Goal: Information Seeking & Learning: Compare options

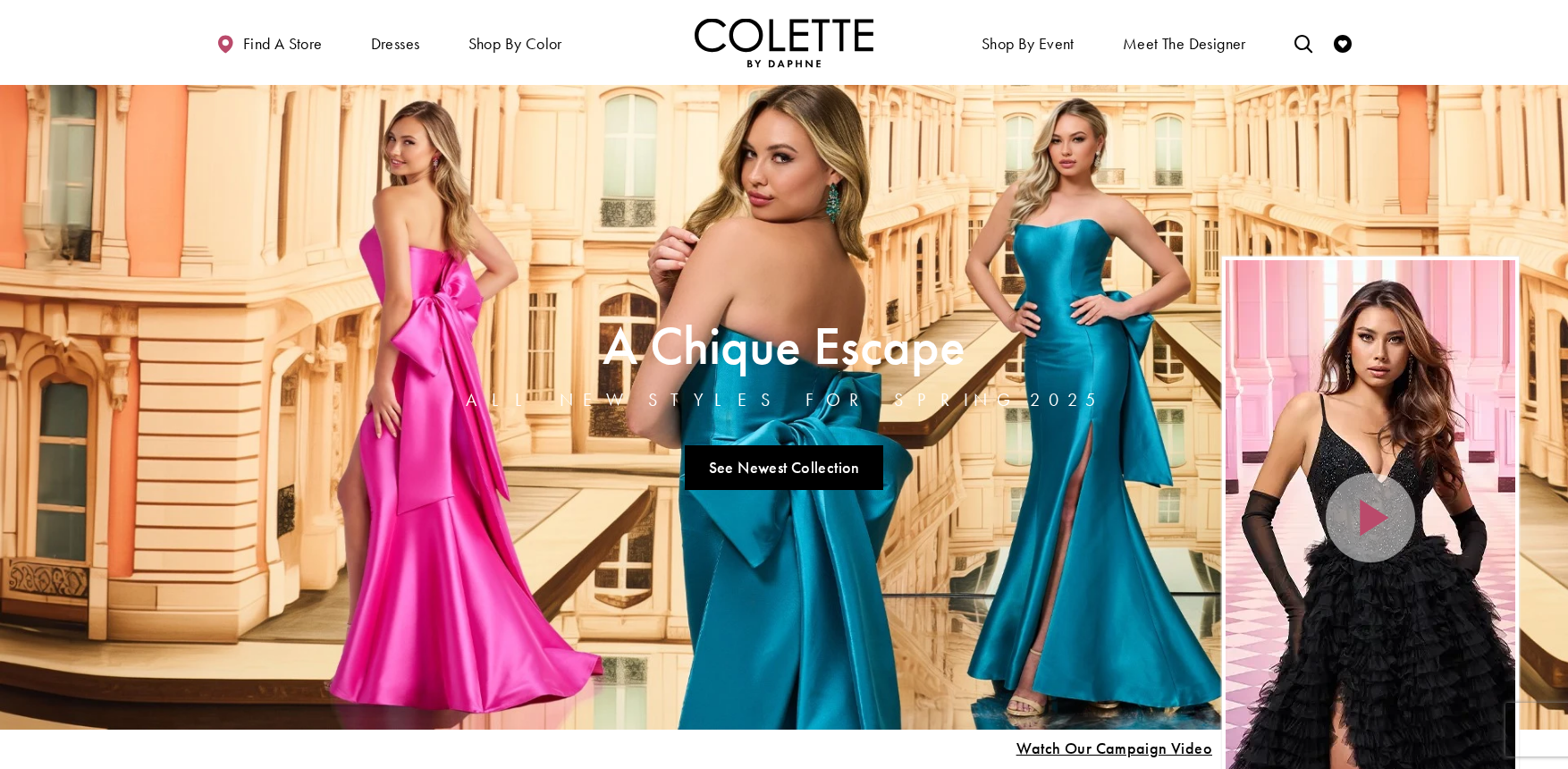
click at [1371, 525] on div "Home Page Hero Scroll List" at bounding box center [1371, 518] width 289 height 516
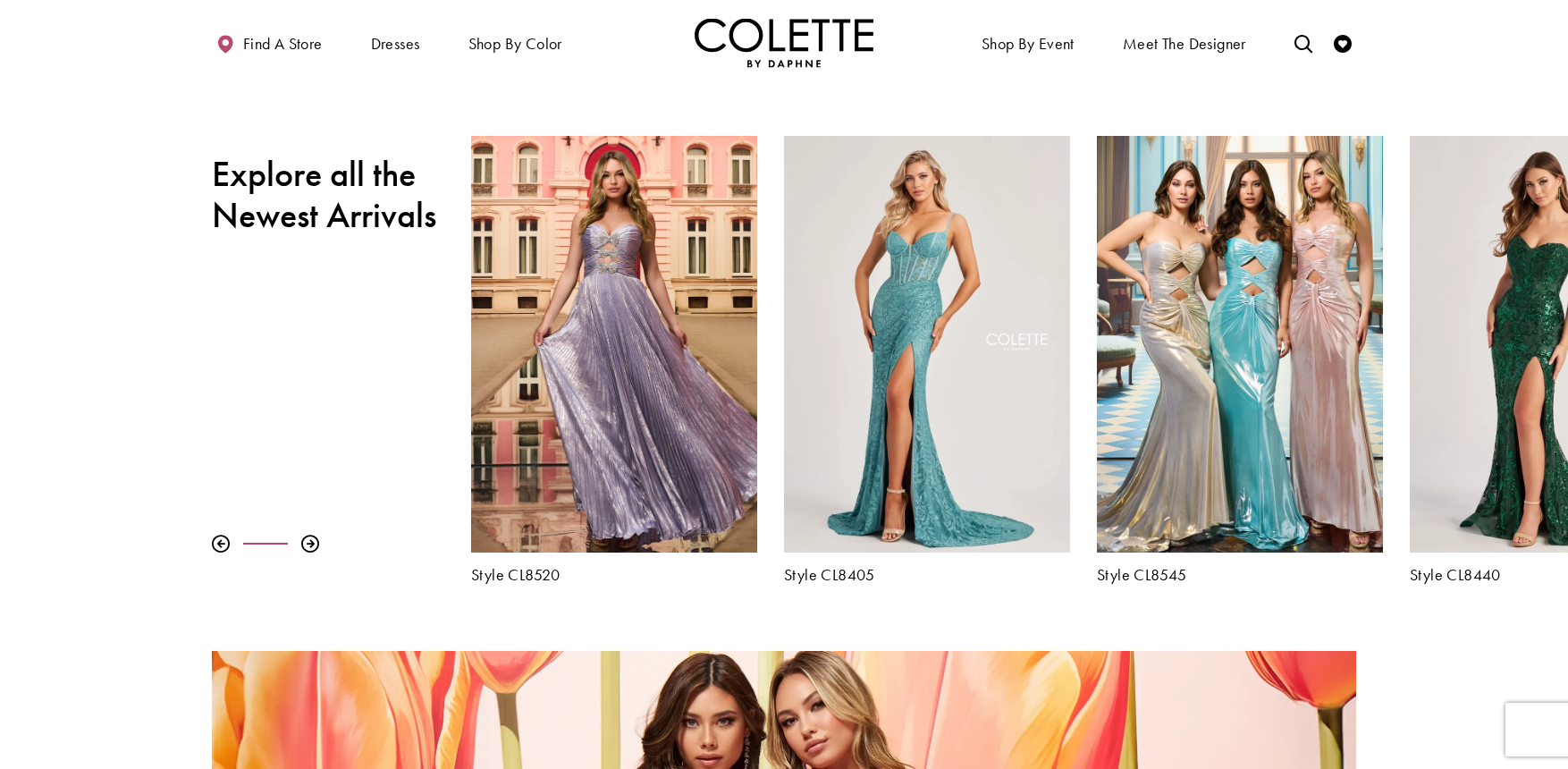
scroll to position [710, 0]
click at [222, 545] on div at bounding box center [221, 545] width 18 height 18
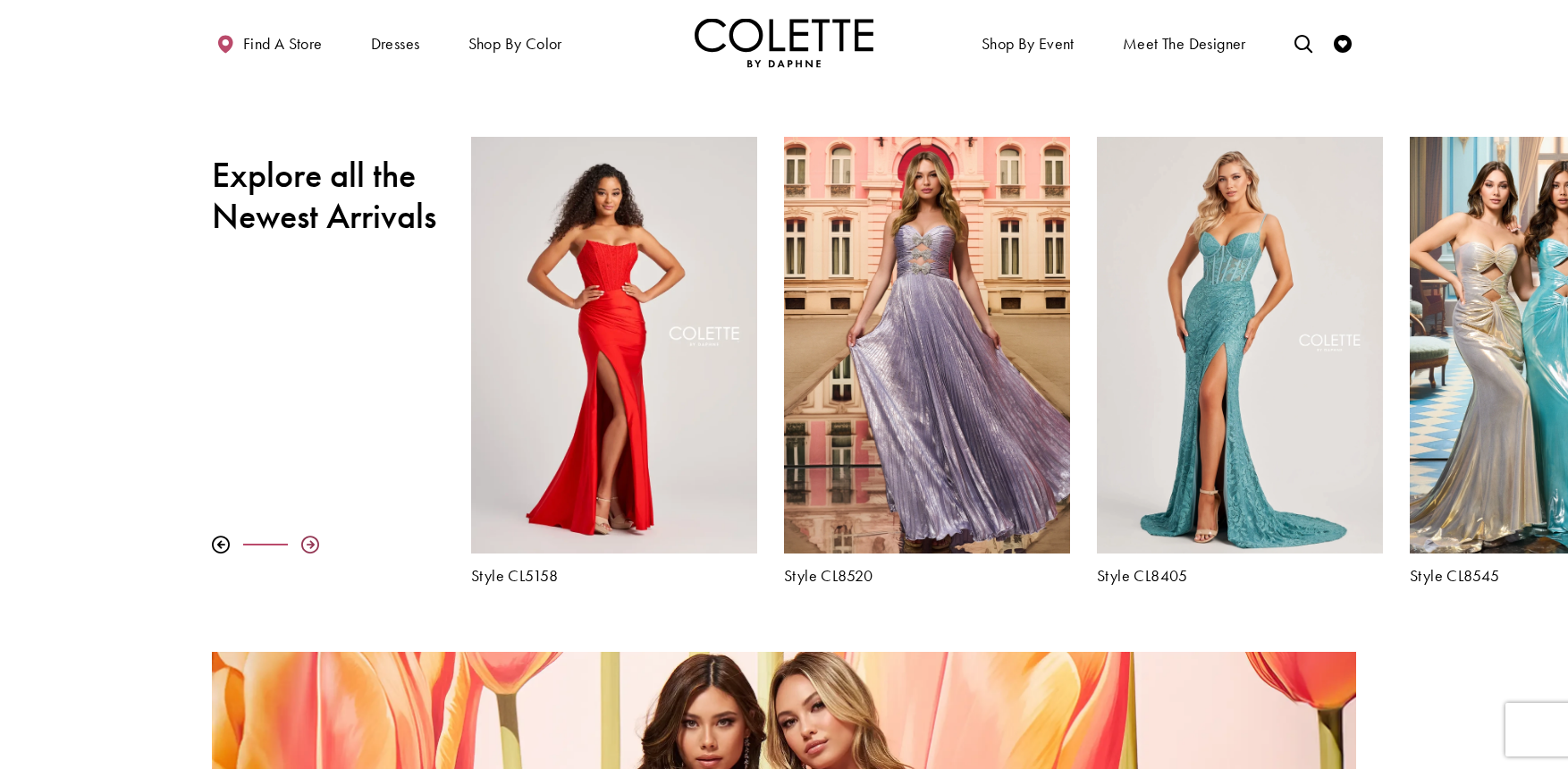
click at [308, 545] on div at bounding box center [310, 545] width 18 height 18
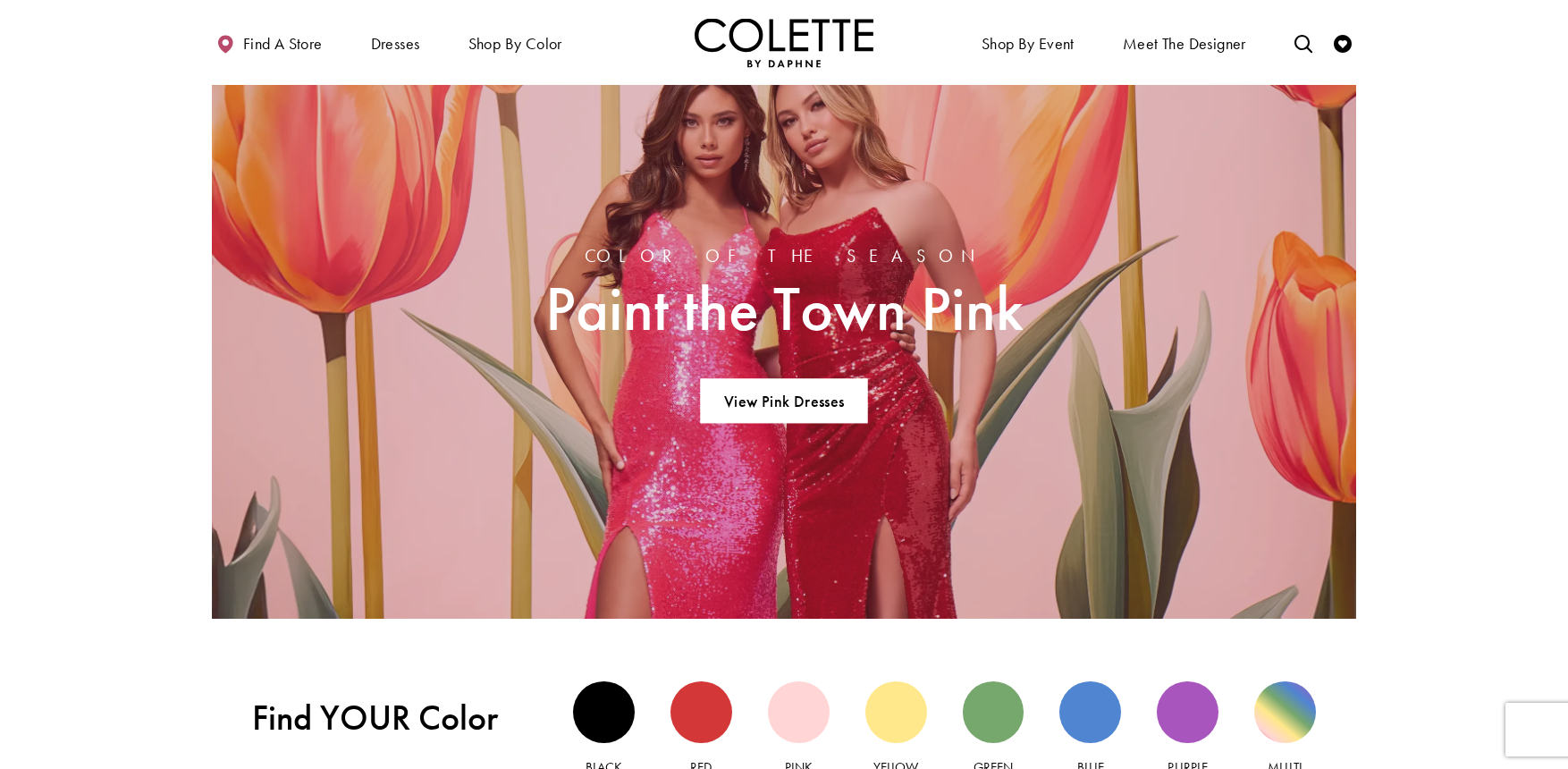
scroll to position [1314, 0]
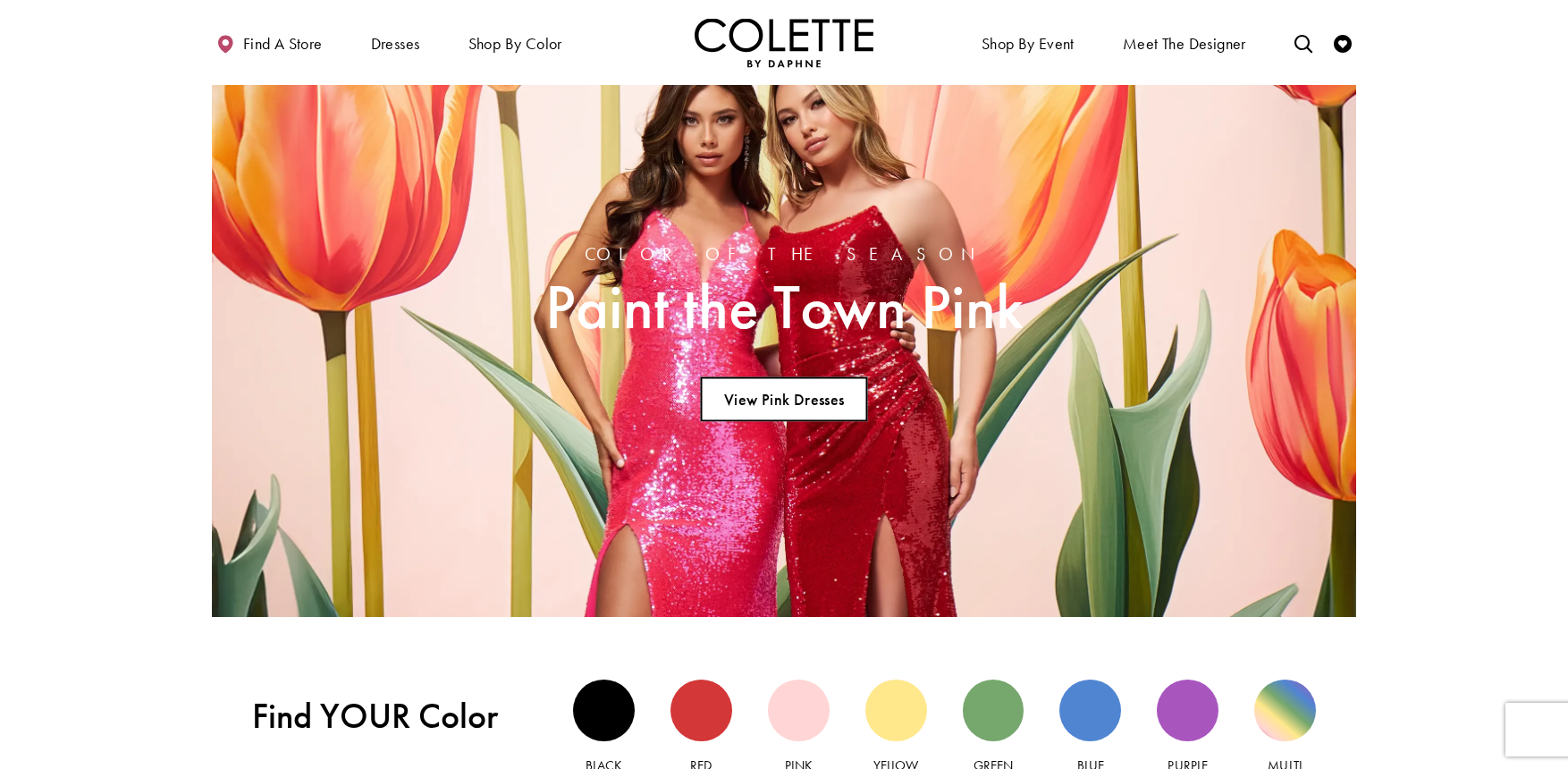
click at [797, 394] on link "View Pink Dresses" at bounding box center [783, 399] width 167 height 44
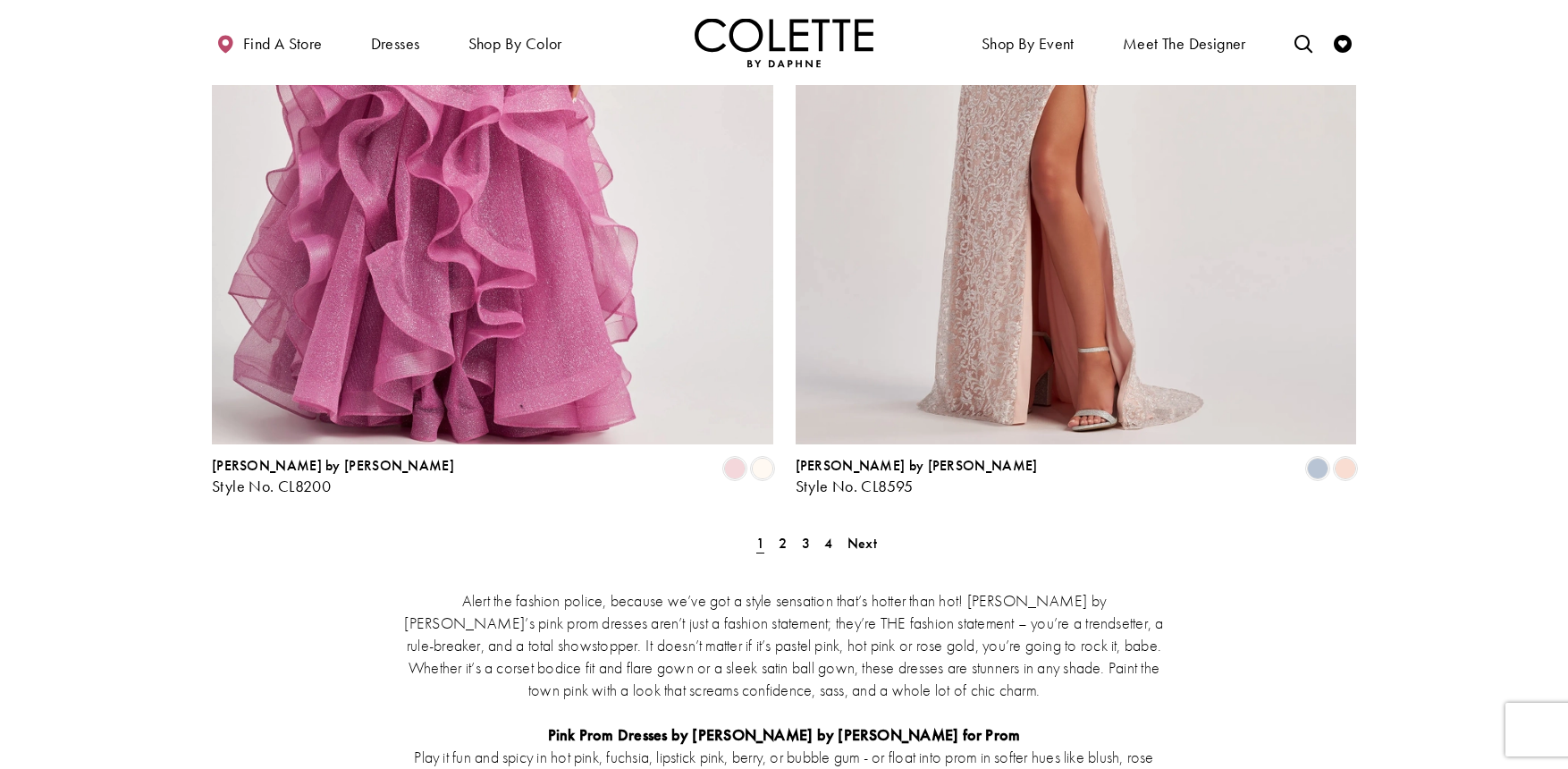
scroll to position [3255, 0]
click at [778, 529] on link "2" at bounding box center [782, 542] width 19 height 26
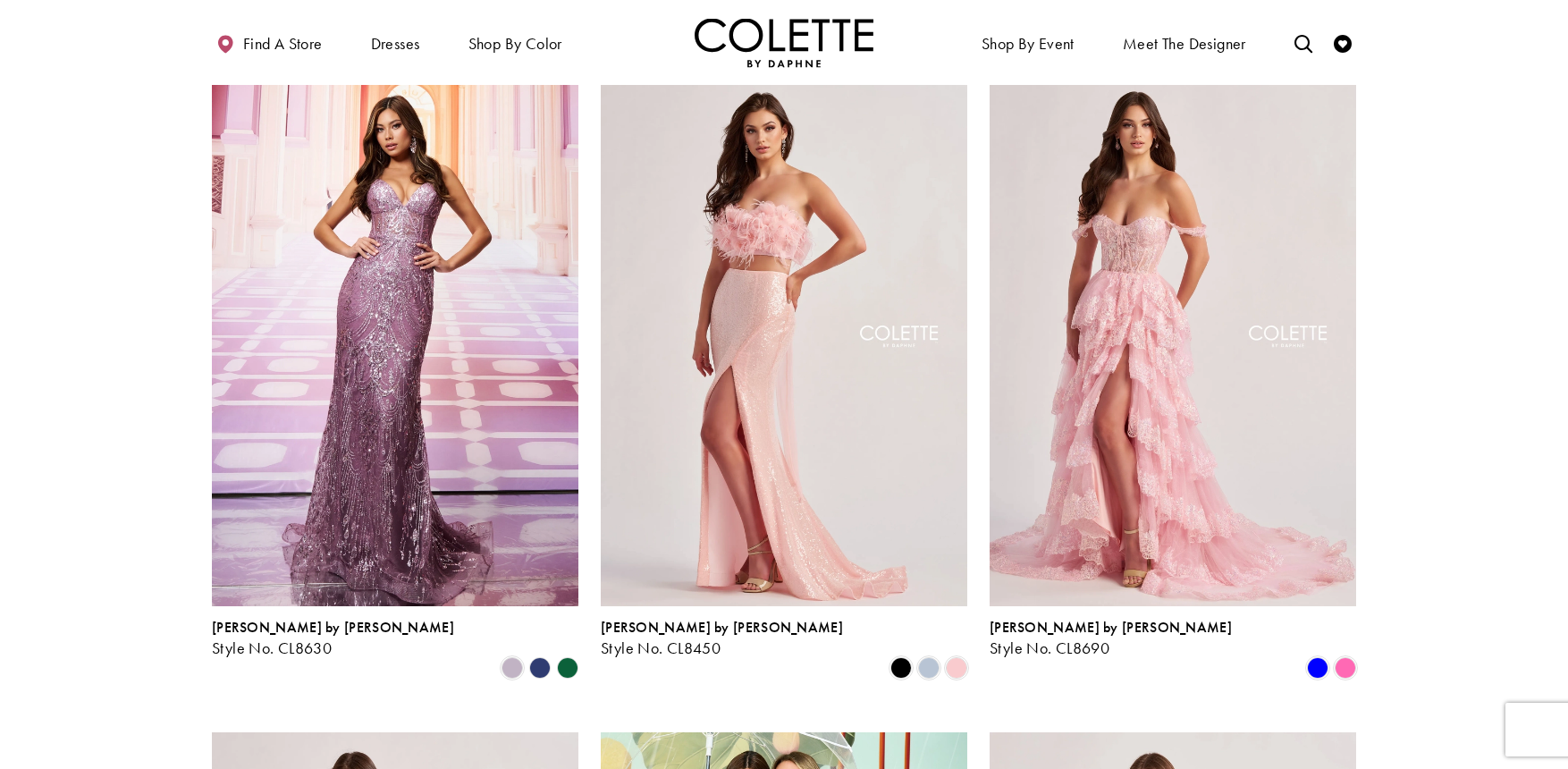
scroll to position [876, 0]
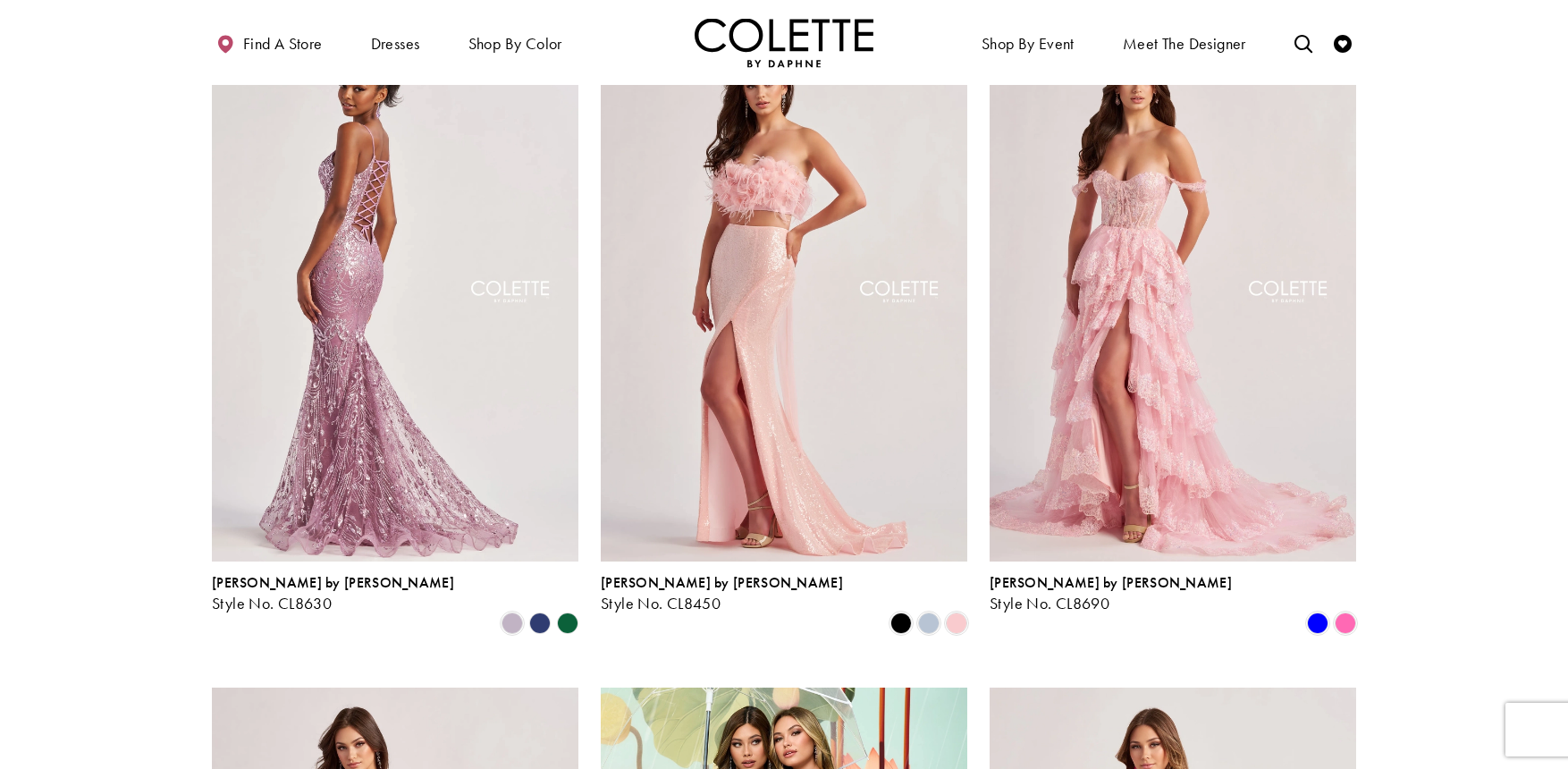
click at [317, 250] on img "Visit Colette by Daphne Style No. CL8630 Page" at bounding box center [394, 294] width 366 height 533
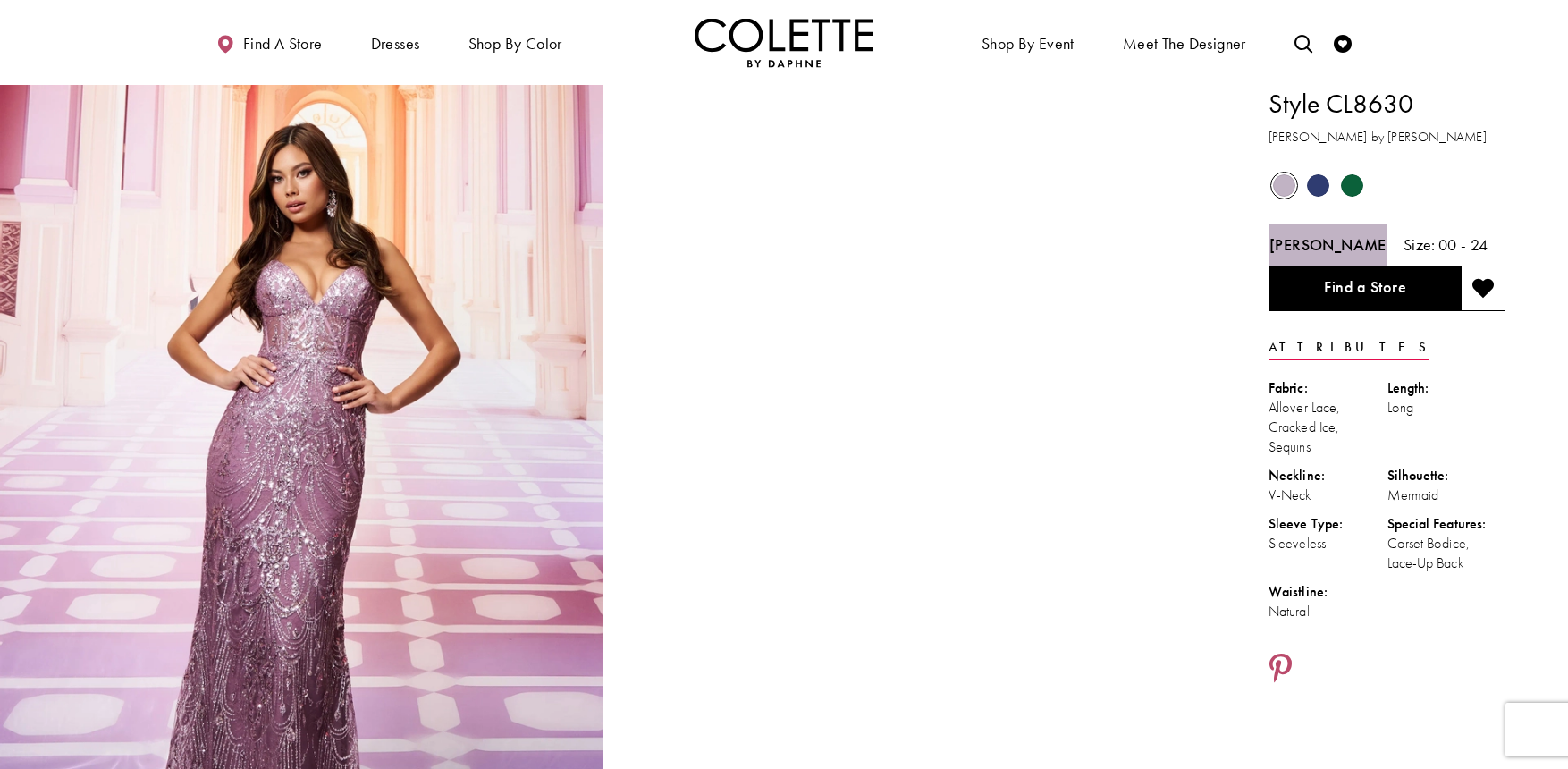
click at [1282, 183] on span "Product color controls state depends on size chosen" at bounding box center [1284, 185] width 23 height 23
click at [1322, 189] on span "Product color controls state depends on size chosen" at bounding box center [1318, 185] width 23 height 23
click at [1349, 186] on span "Product color controls state depends on size chosen" at bounding box center [1352, 185] width 23 height 23
click at [1286, 188] on span "Product color controls state depends on size chosen" at bounding box center [1284, 185] width 23 height 23
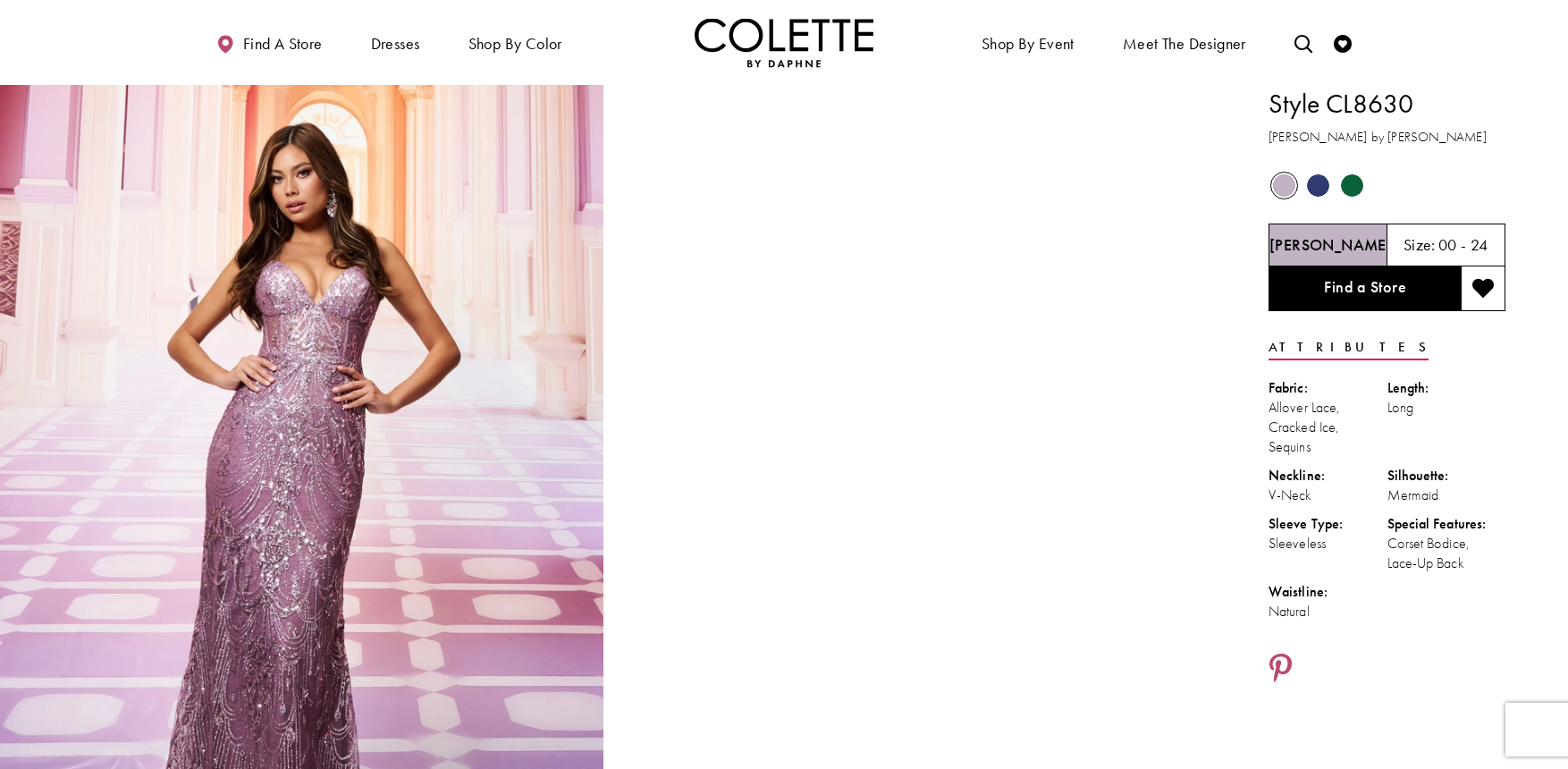
drag, startPoint x: 1414, startPoint y: 103, endPoint x: 1332, endPoint y: 110, distance: 82.3
click at [1332, 110] on h1 "Style CL8630" at bounding box center [1387, 104] width 237 height 38
copy h1 "CL8630"
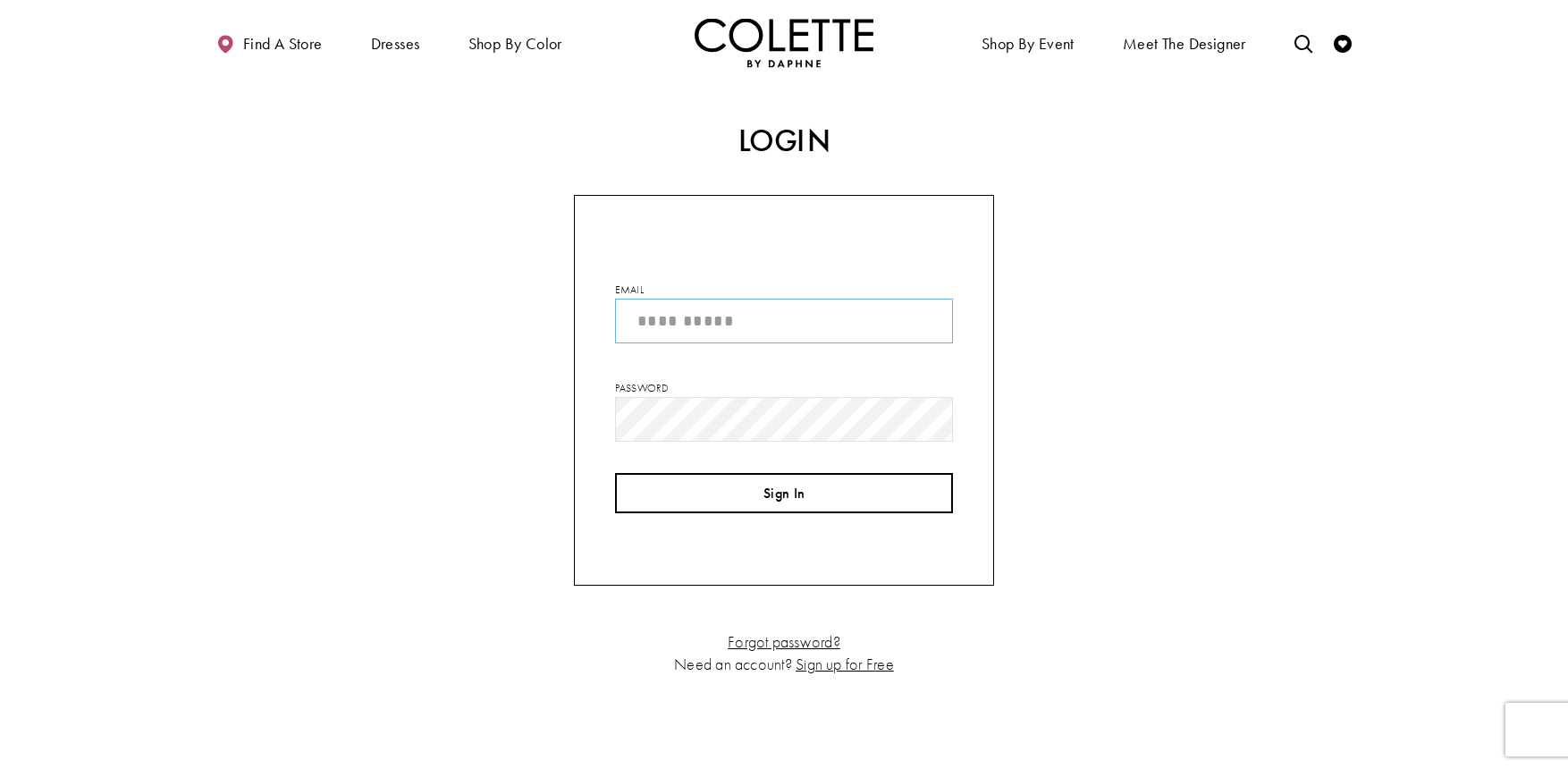
type input "**********"
drag, startPoint x: 780, startPoint y: 493, endPoint x: 728, endPoint y: 489, distance: 52.2
click at [728, 489] on button "Sign In" at bounding box center [784, 493] width 338 height 40
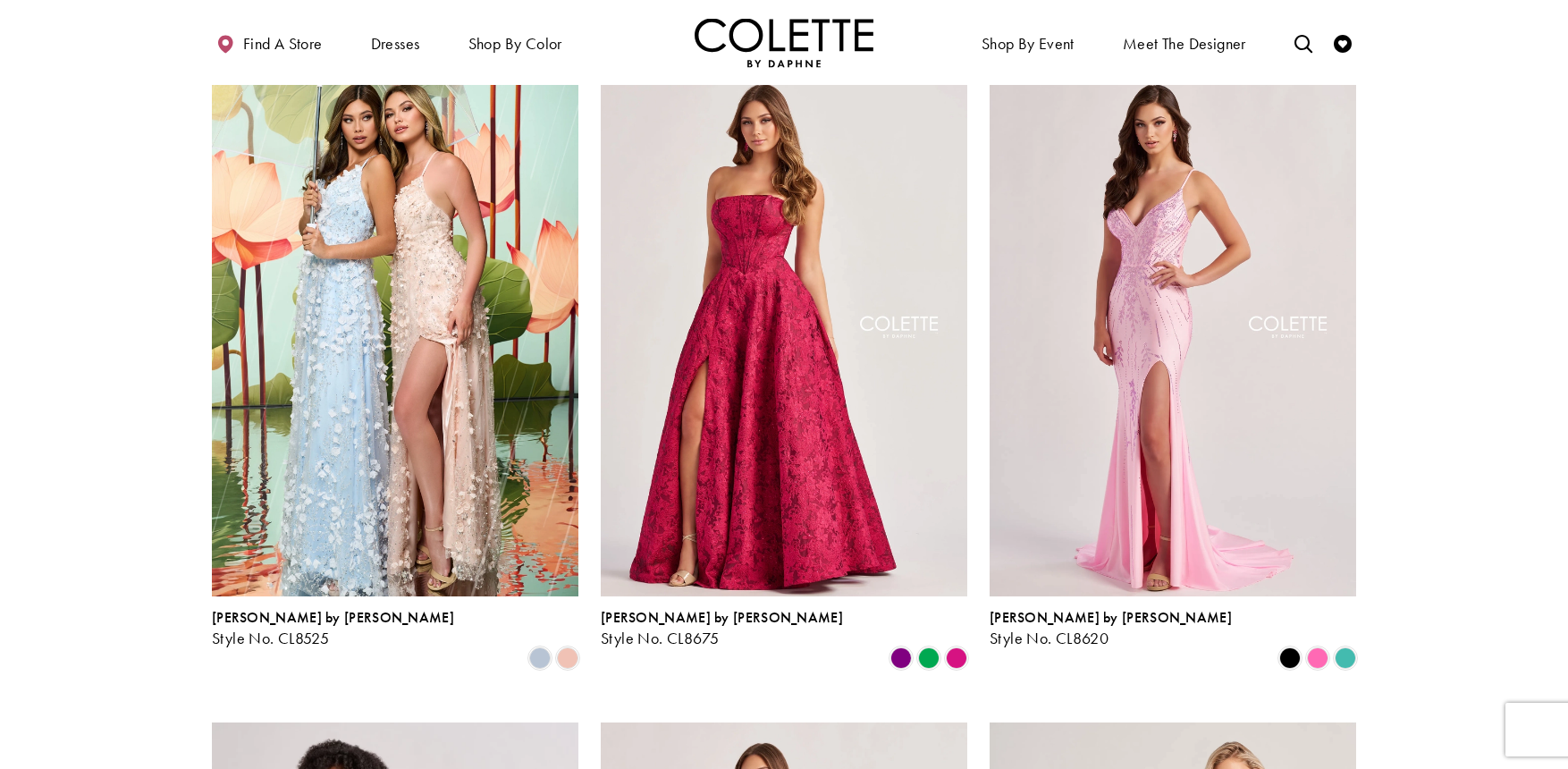
scroll to position [1483, 0]
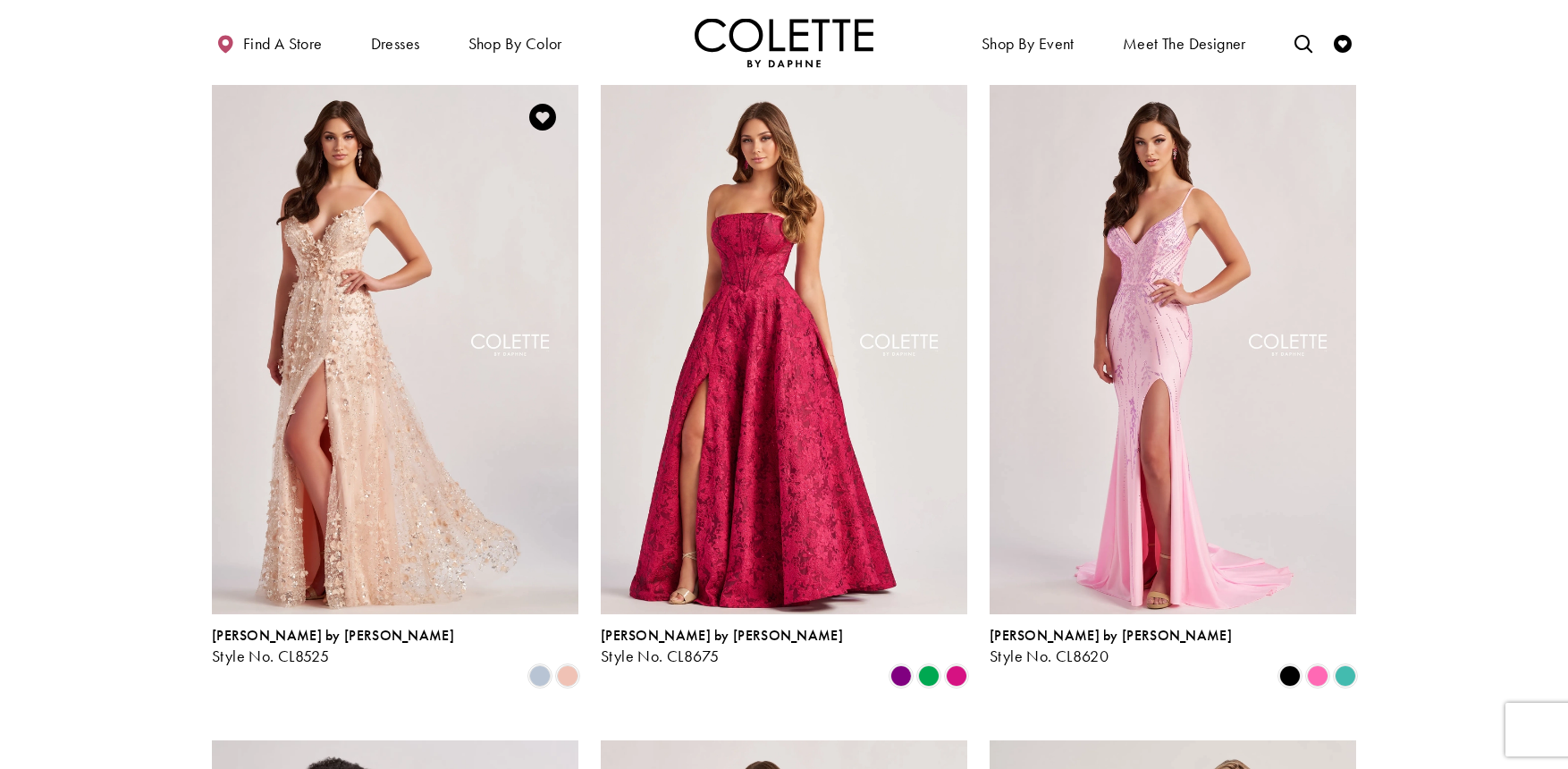
click at [453, 223] on img "Visit Colette by Daphne Style No. CL8525 Page" at bounding box center [394, 347] width 366 height 533
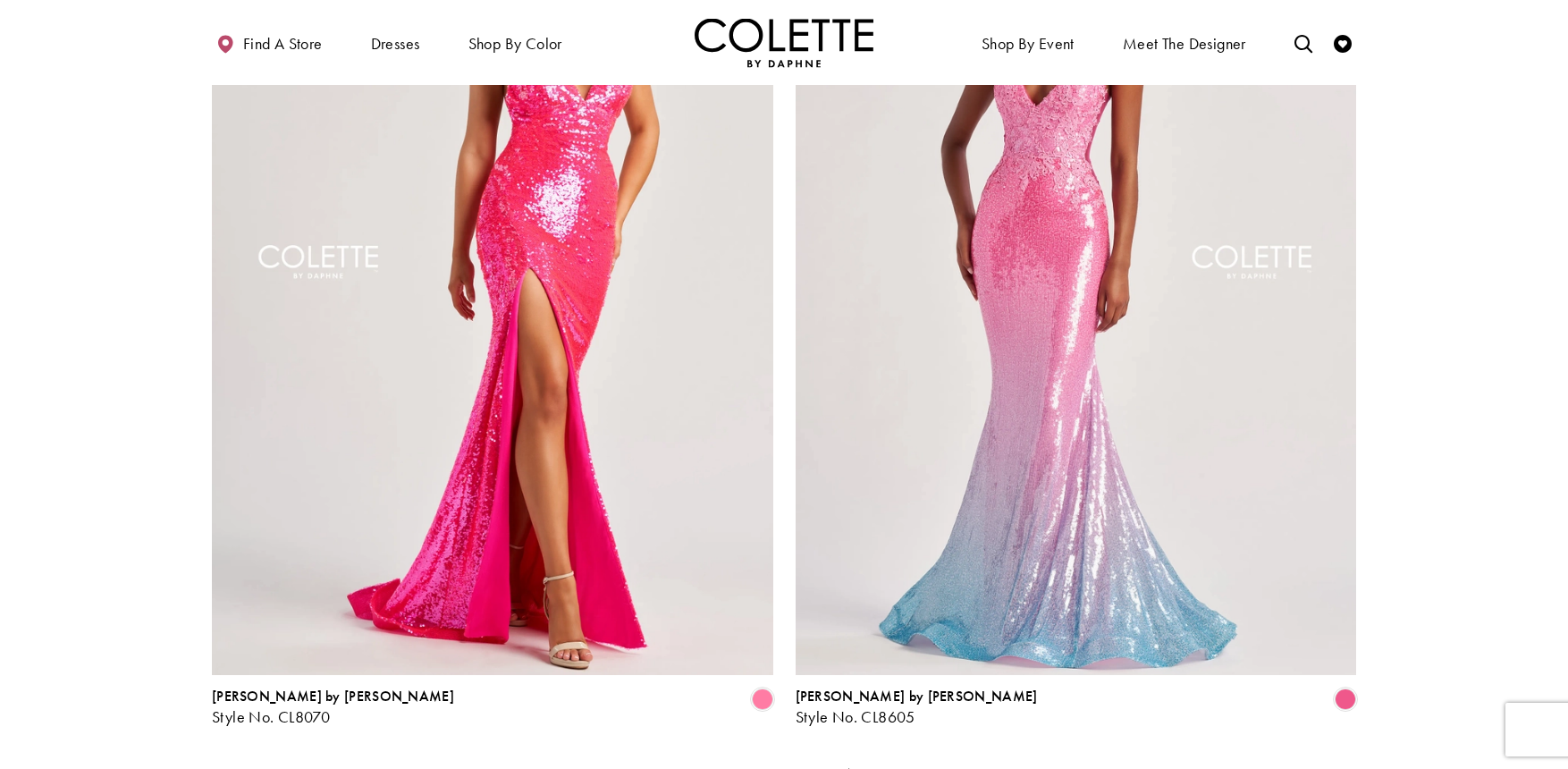
scroll to position [3025, 0]
click at [804, 760] on link "3" at bounding box center [806, 773] width 19 height 26
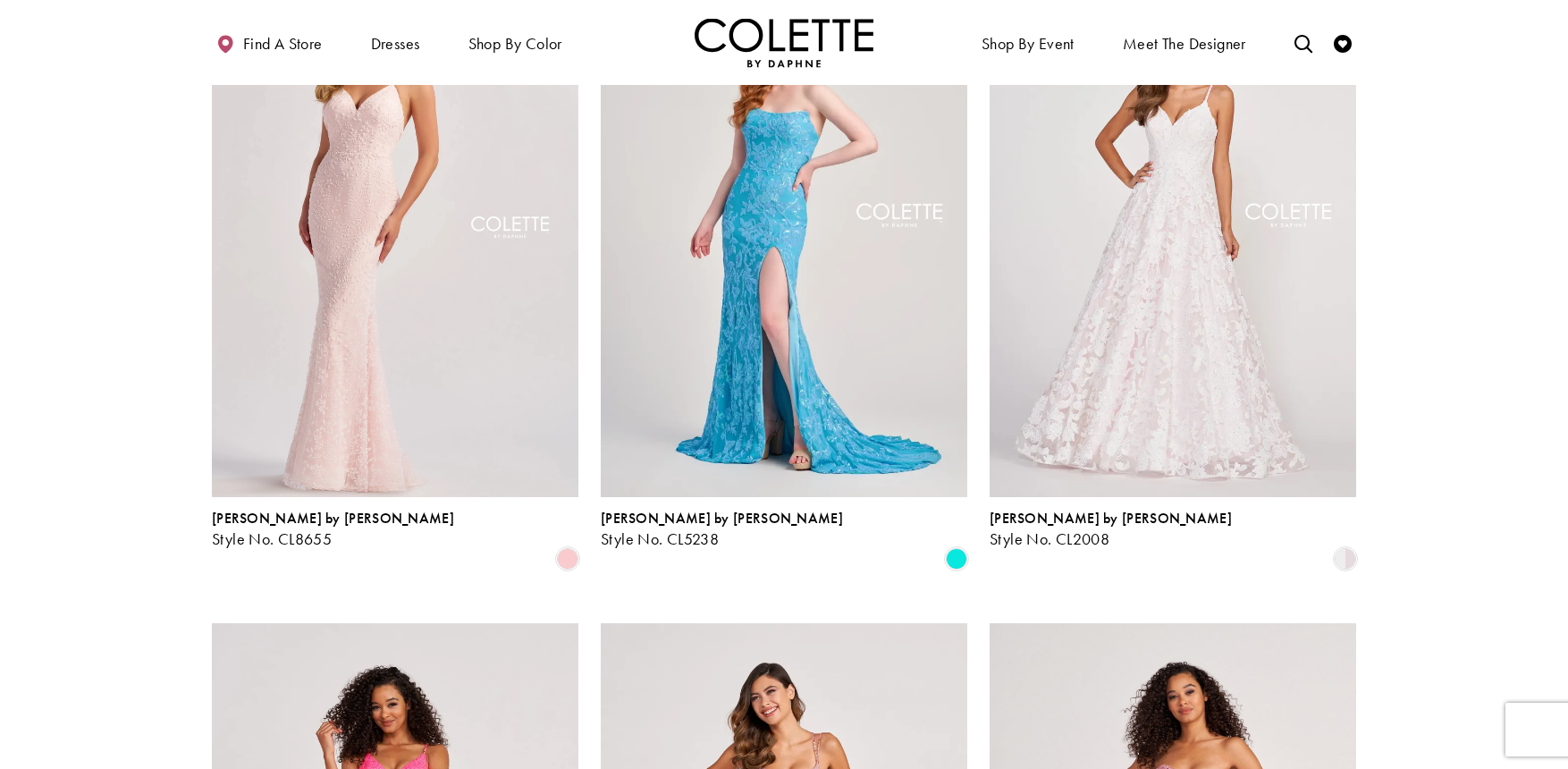
scroll to position [942, 0]
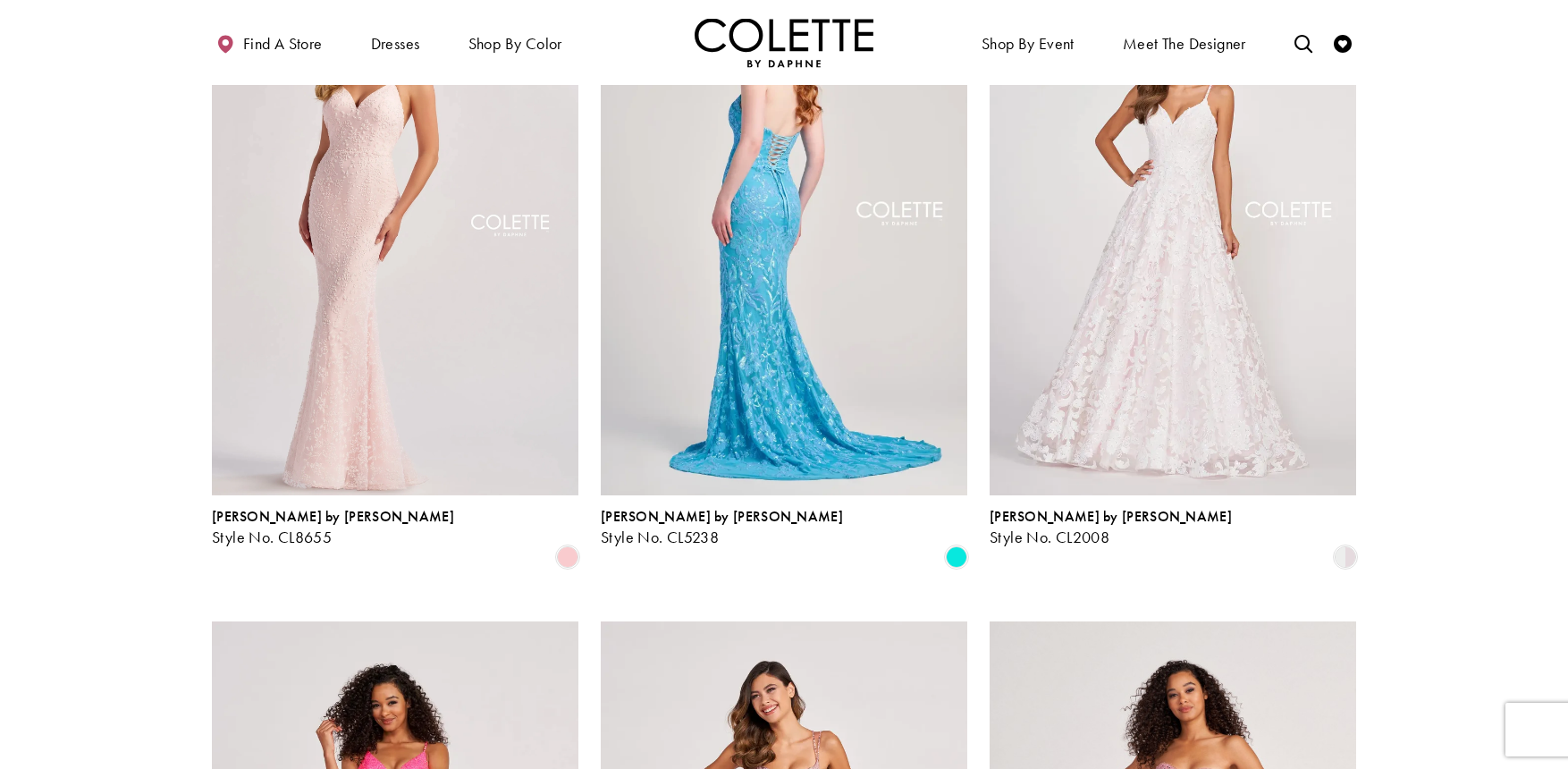
click at [724, 240] on img "Visit Colette by Daphne Style No. CL5238 Page" at bounding box center [784, 227] width 366 height 533
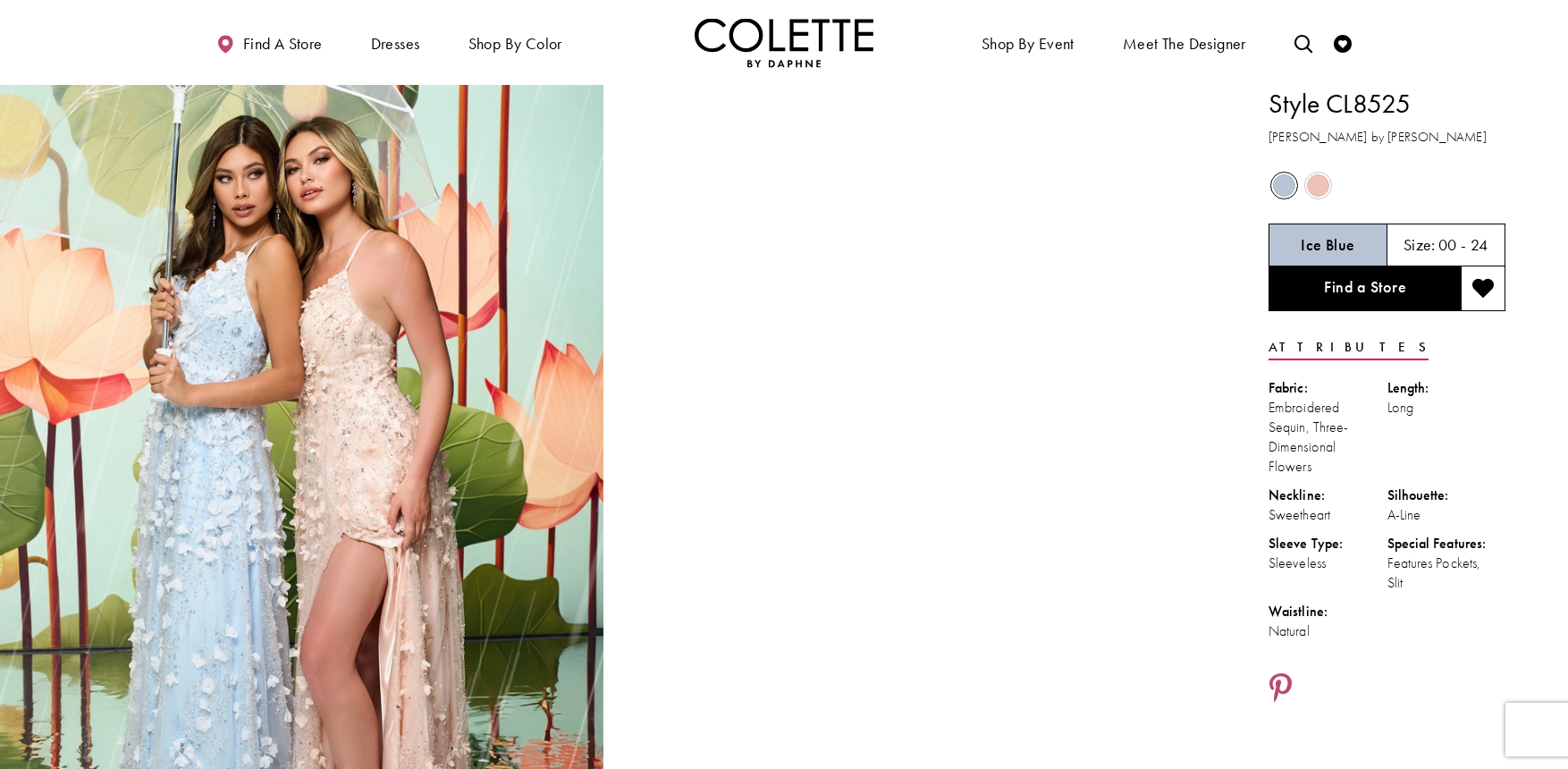
click at [1321, 185] on span "Product color controls state depends on size chosen" at bounding box center [1318, 185] width 23 height 23
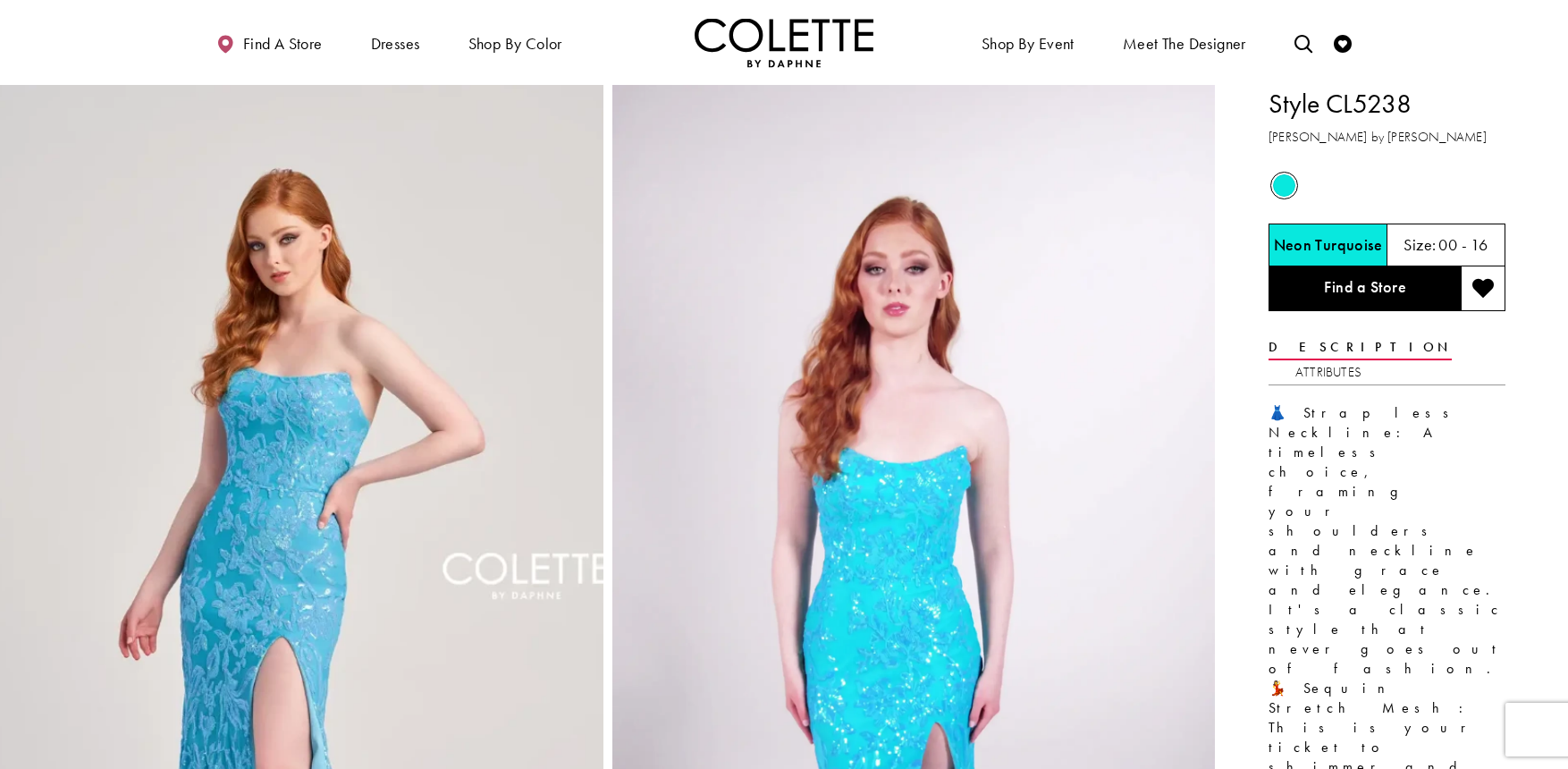
drag, startPoint x: 1435, startPoint y: 104, endPoint x: 1331, endPoint y: 107, distance: 104.0
drag, startPoint x: 1331, startPoint y: 107, endPoint x: 1421, endPoint y: 89, distance: 91.8
click at [1421, 89] on h1 "Style CL5238" at bounding box center [1387, 104] width 237 height 38
drag, startPoint x: 1415, startPoint y: 101, endPoint x: 1331, endPoint y: 110, distance: 84.5
click at [1331, 110] on h1 "Style CL5238" at bounding box center [1387, 104] width 237 height 38
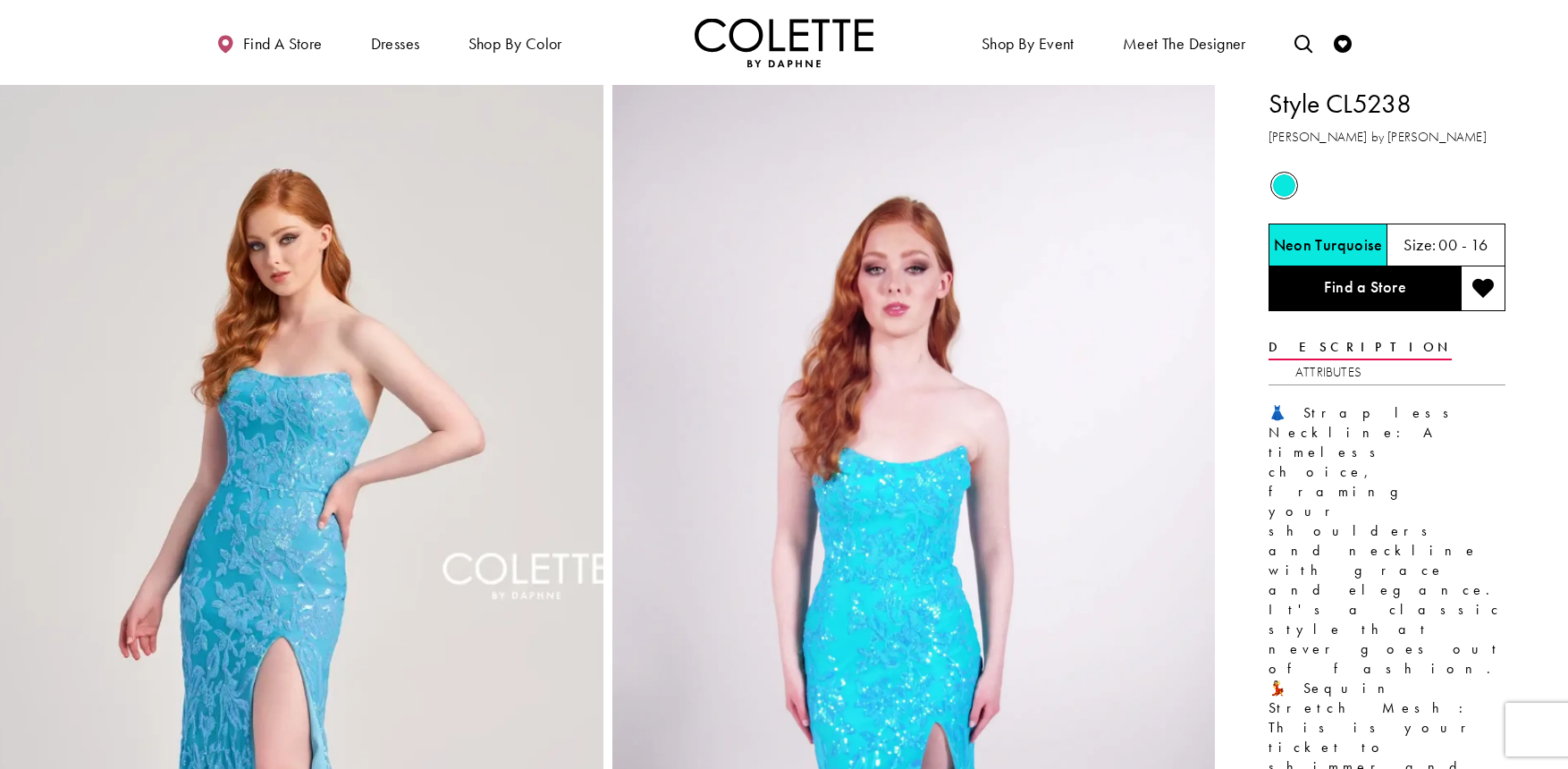
copy h1 "CL5238"
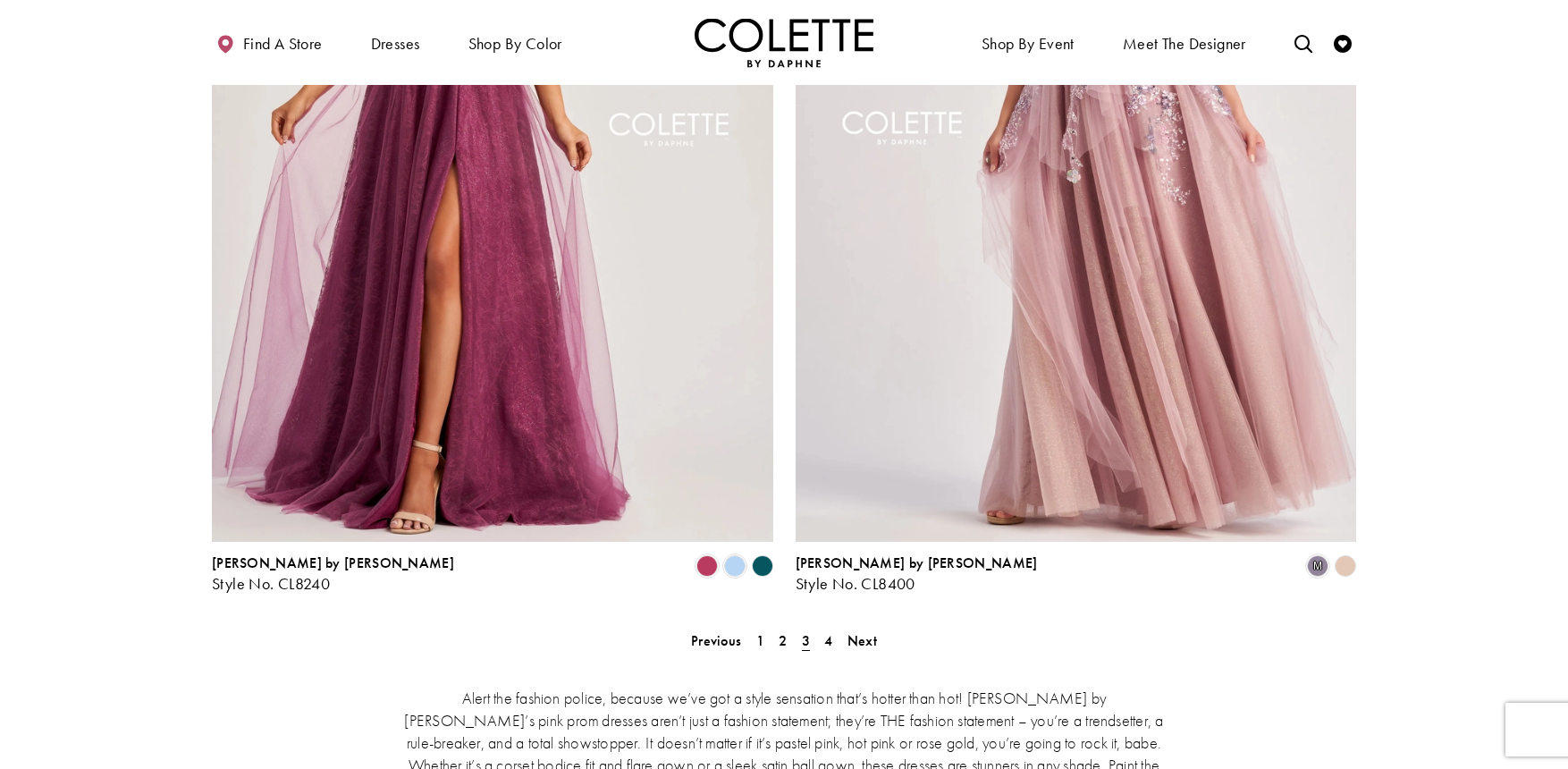
scroll to position [3160, 0]
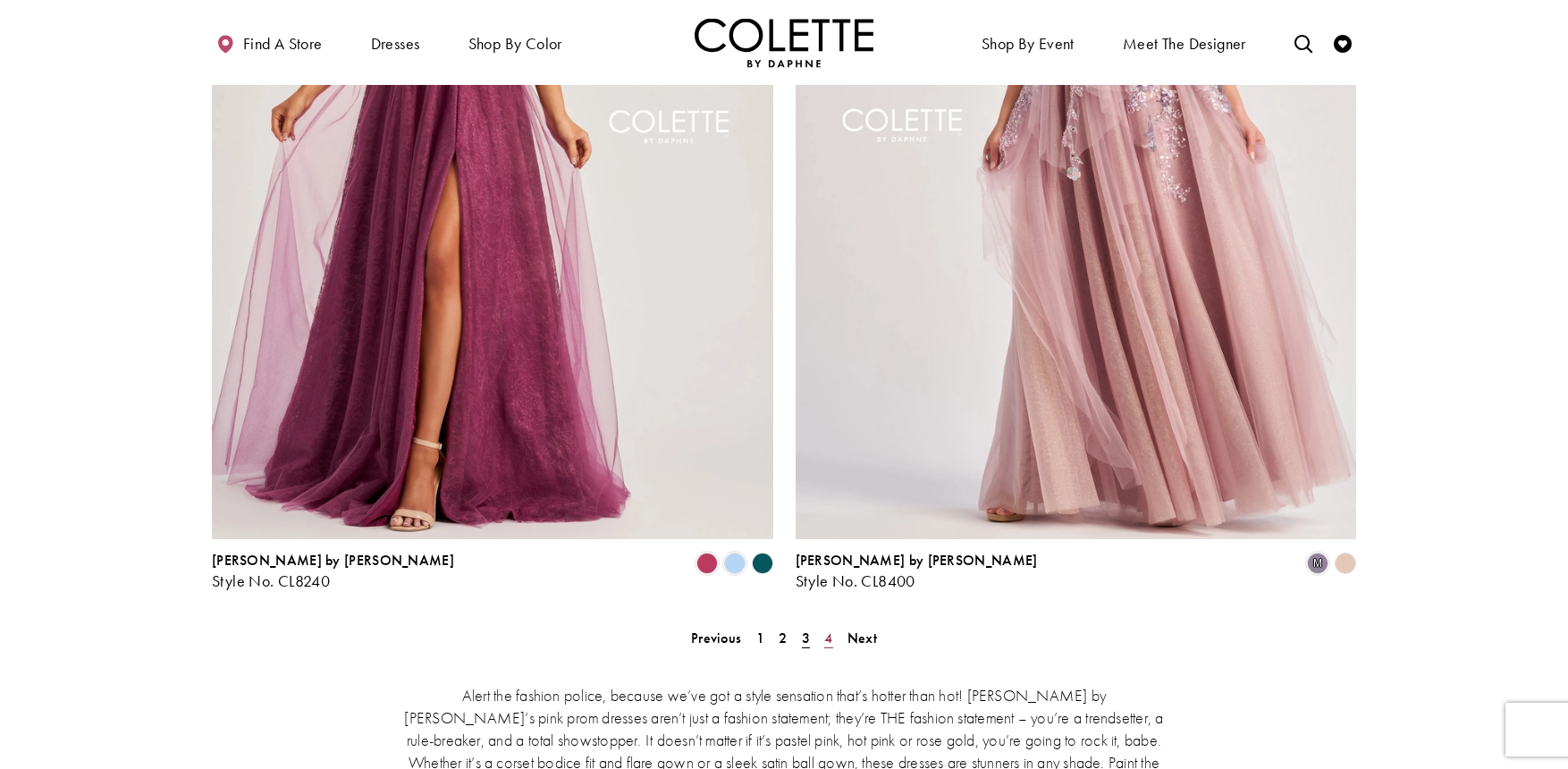
click at [828, 629] on span "4" at bounding box center [828, 638] width 8 height 19
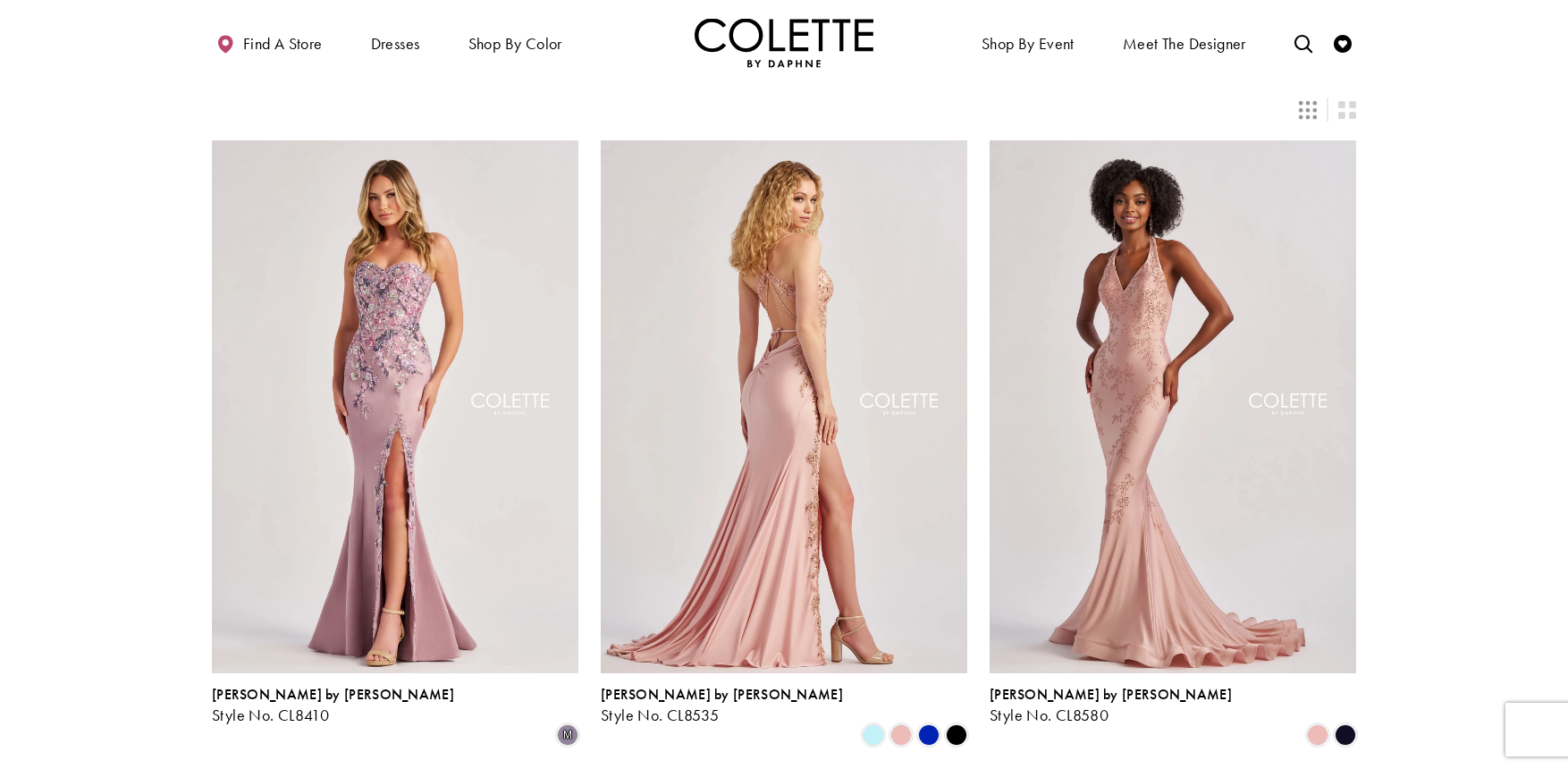
scroll to position [119, 0]
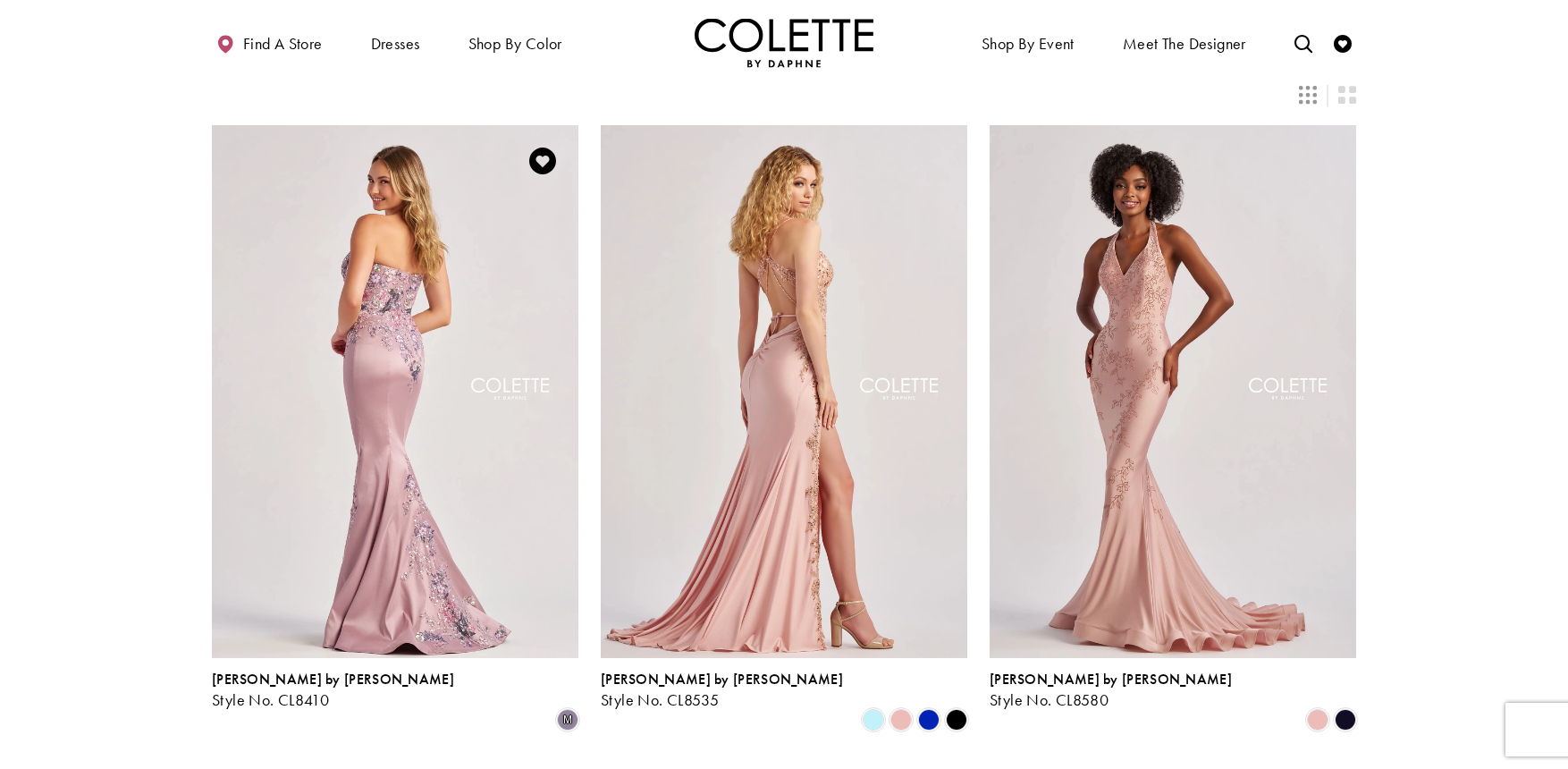
click at [376, 281] on img "Visit Colette by Daphne Style No. CL8410 Page" at bounding box center [394, 391] width 366 height 533
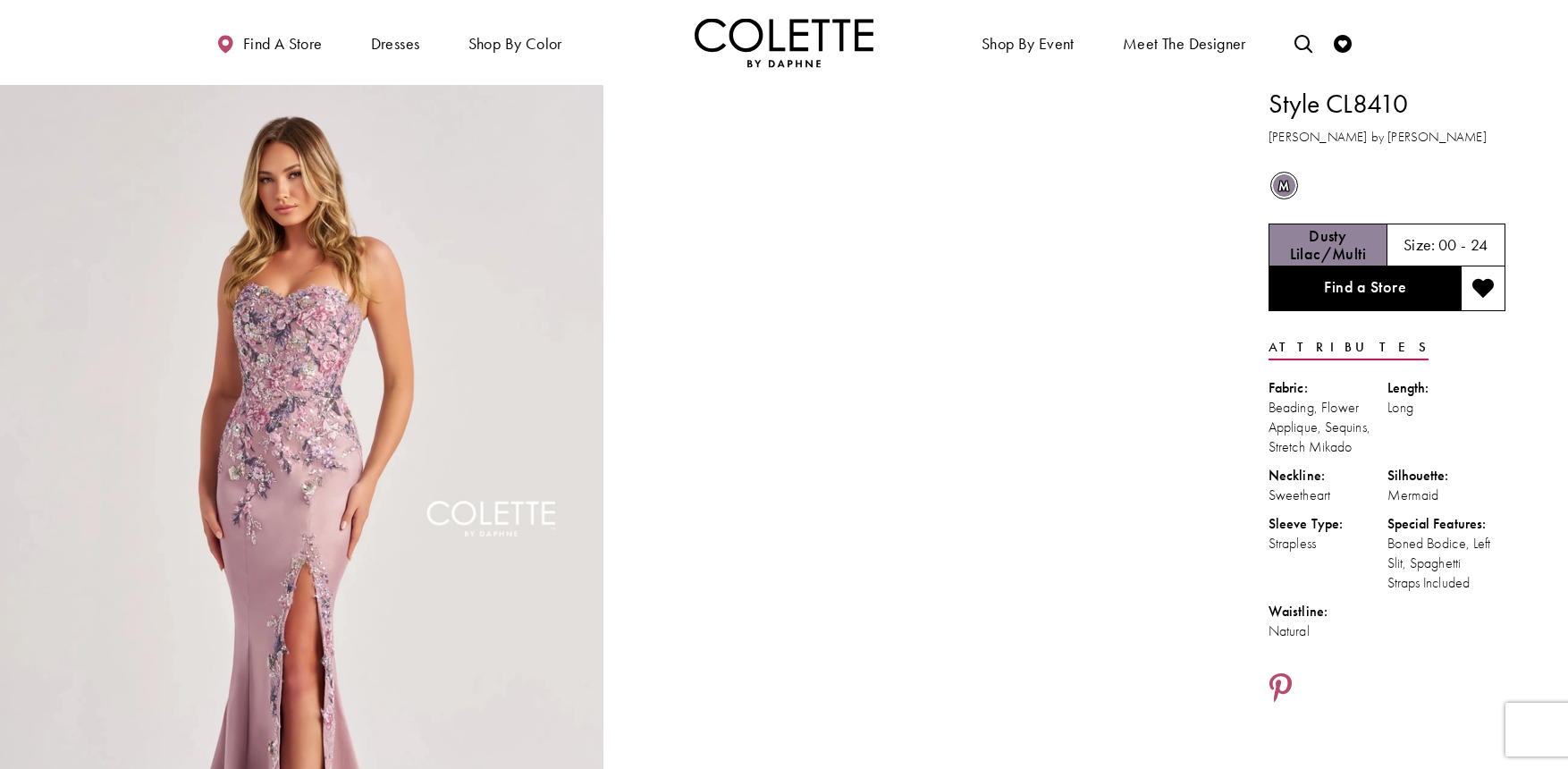
drag, startPoint x: 1413, startPoint y: 103, endPoint x: 1342, endPoint y: 105, distance: 71.0
drag, startPoint x: 1342, startPoint y: 105, endPoint x: 1412, endPoint y: 99, distance: 70.3
click at [1412, 99] on h1 "Style CL8410" at bounding box center [1387, 104] width 237 height 38
drag, startPoint x: 1412, startPoint y: 99, endPoint x: 1345, endPoint y: 105, distance: 67.3
click at [1345, 105] on h1 "Style CL8410" at bounding box center [1387, 104] width 237 height 38
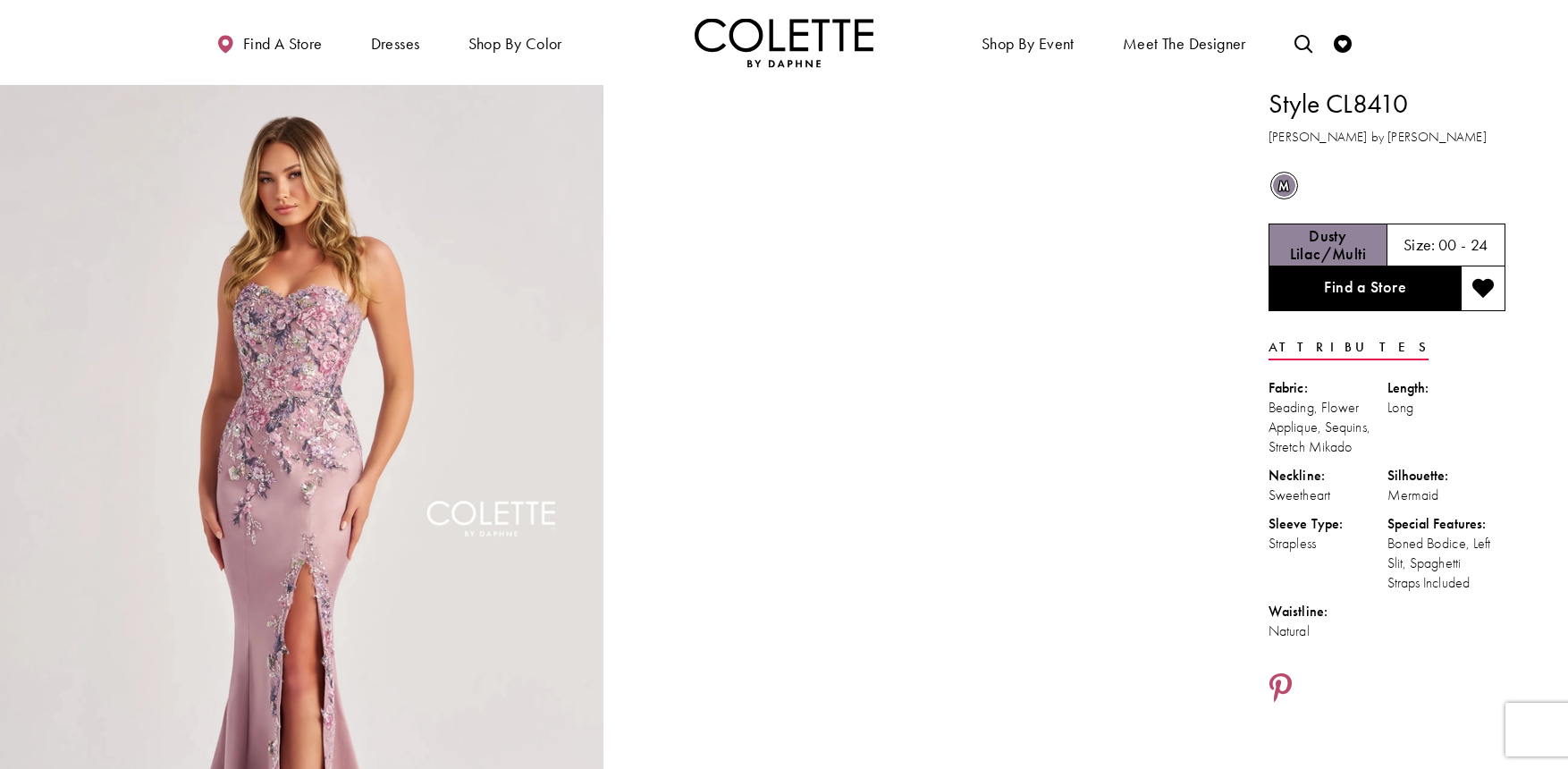
copy div "CL8410"
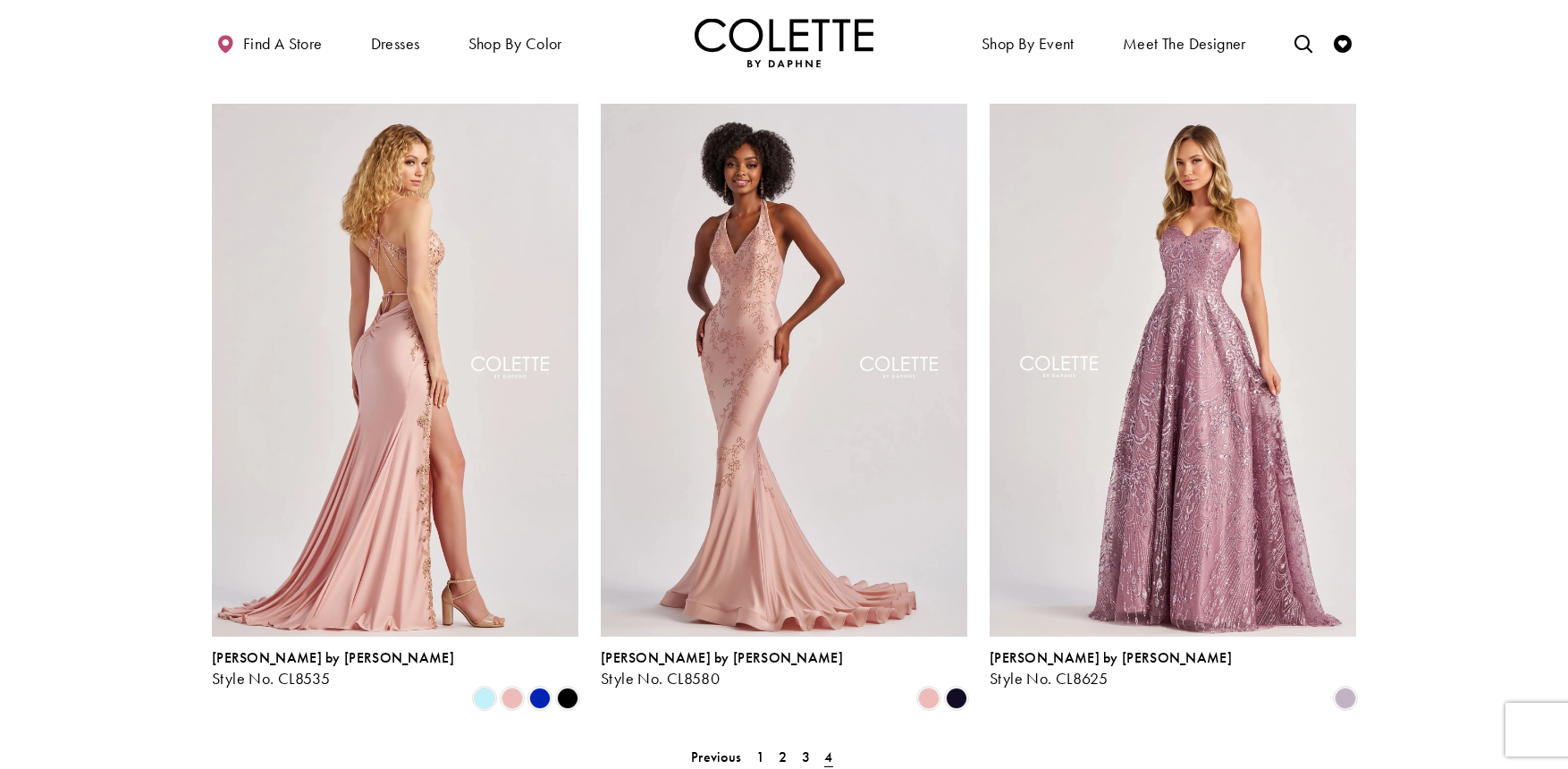
scroll to position [89, 0]
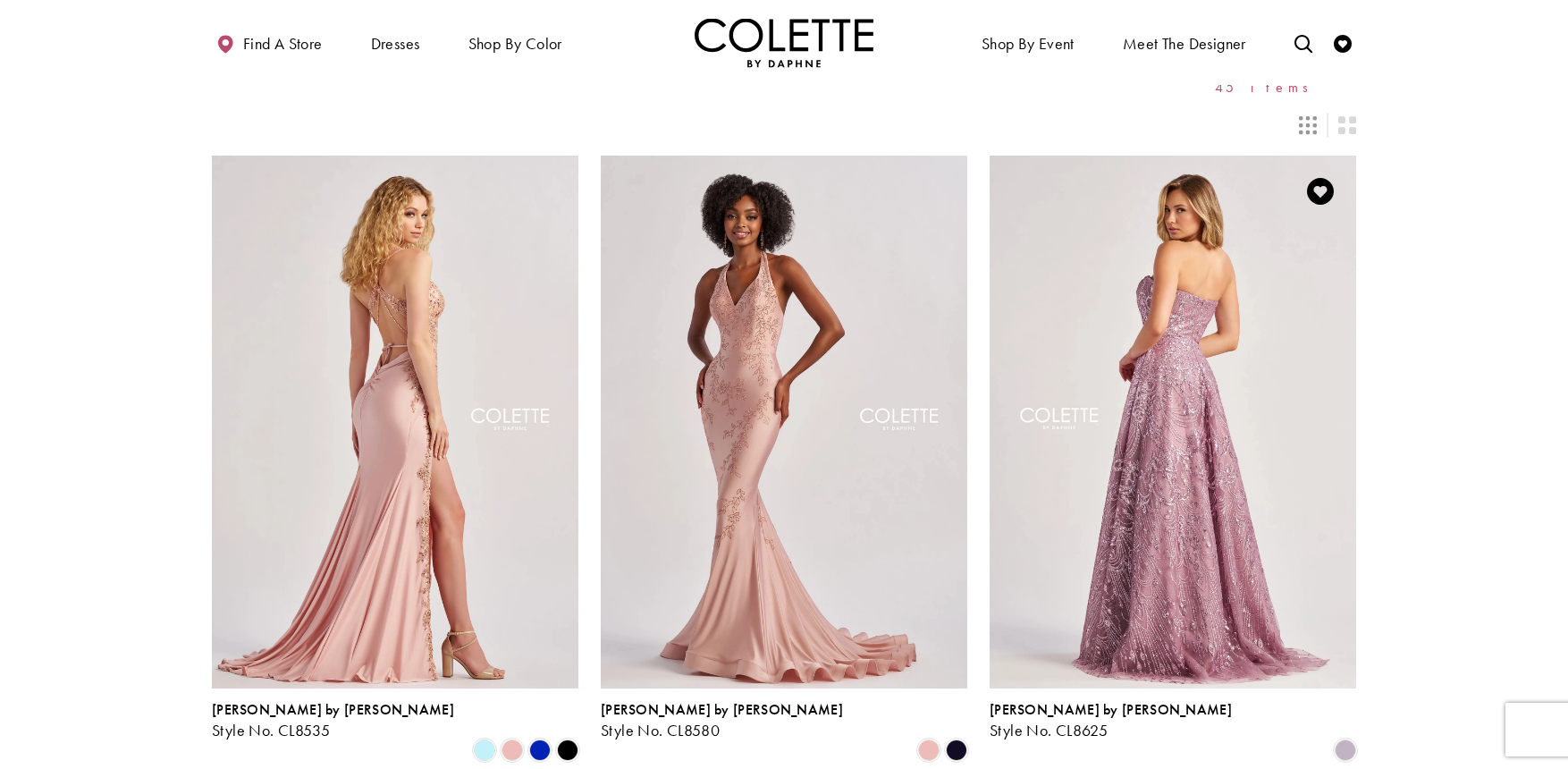
click at [1236, 395] on img "Visit Colette by Daphne Style No. CL8625 Page" at bounding box center [1173, 422] width 366 height 533
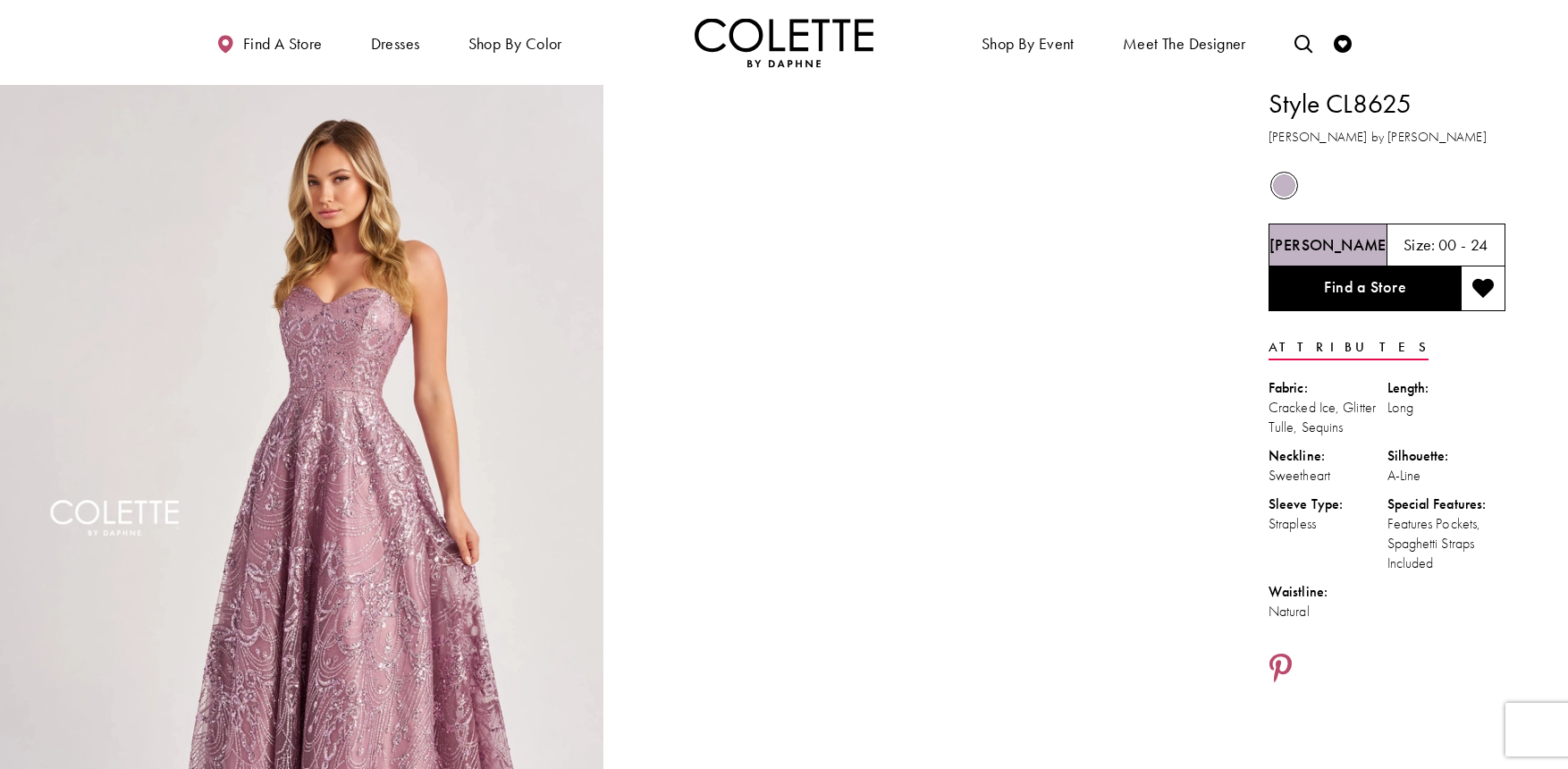
drag, startPoint x: 1430, startPoint y: 86, endPoint x: 1332, endPoint y: 102, distance: 99.3
click at [1332, 102] on h1 "Style CL8625" at bounding box center [1387, 104] width 237 height 38
copy h1 "CL8625"
click at [251, 60] on link "Find a store" at bounding box center [269, 43] width 115 height 49
click at [251, 44] on span "Find a store" at bounding box center [283, 44] width 80 height 18
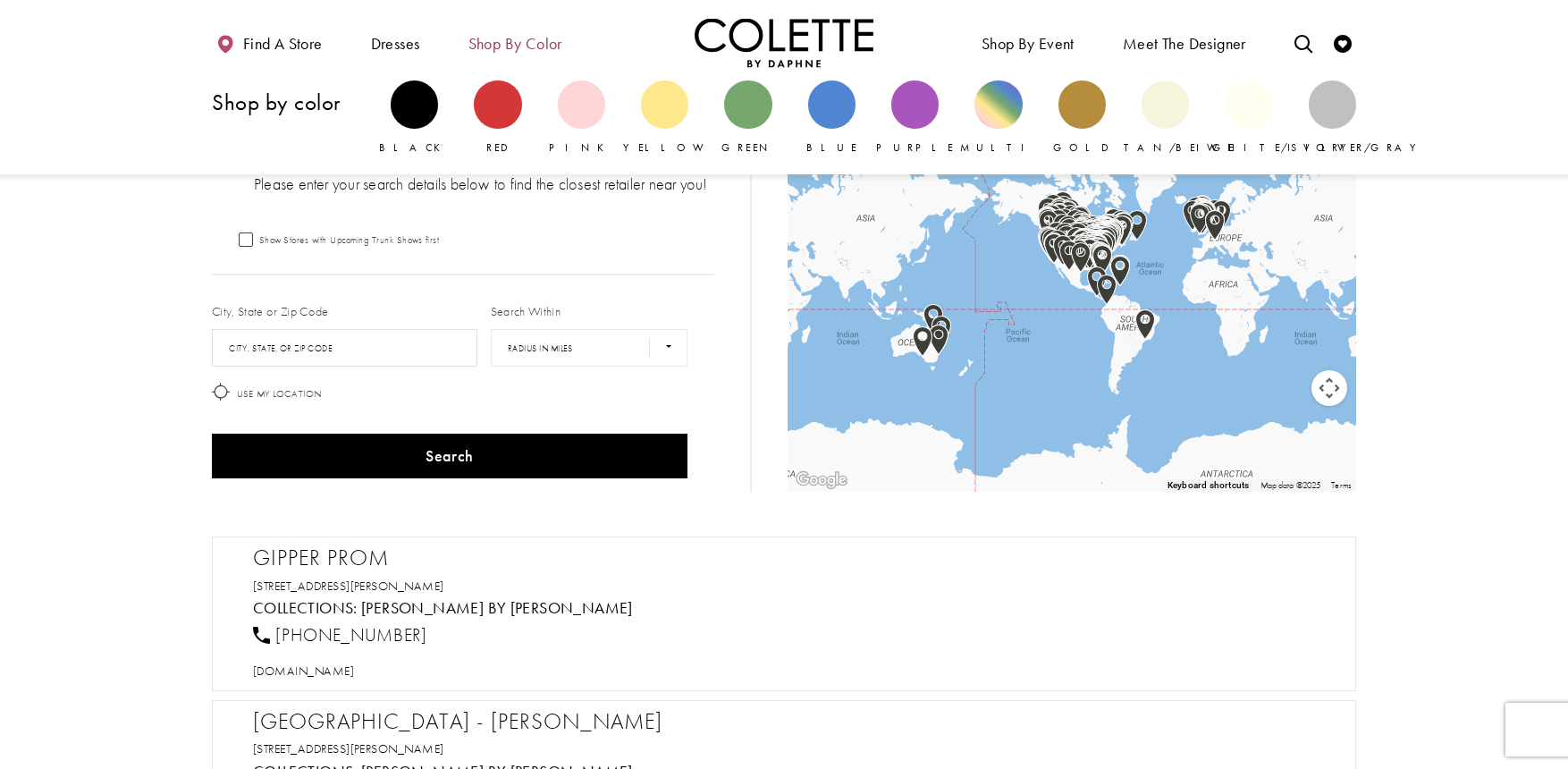
click at [531, 38] on span "Shop by color" at bounding box center [515, 44] width 94 height 18
click at [421, 93] on div "Primary block" at bounding box center [414, 104] width 47 height 47
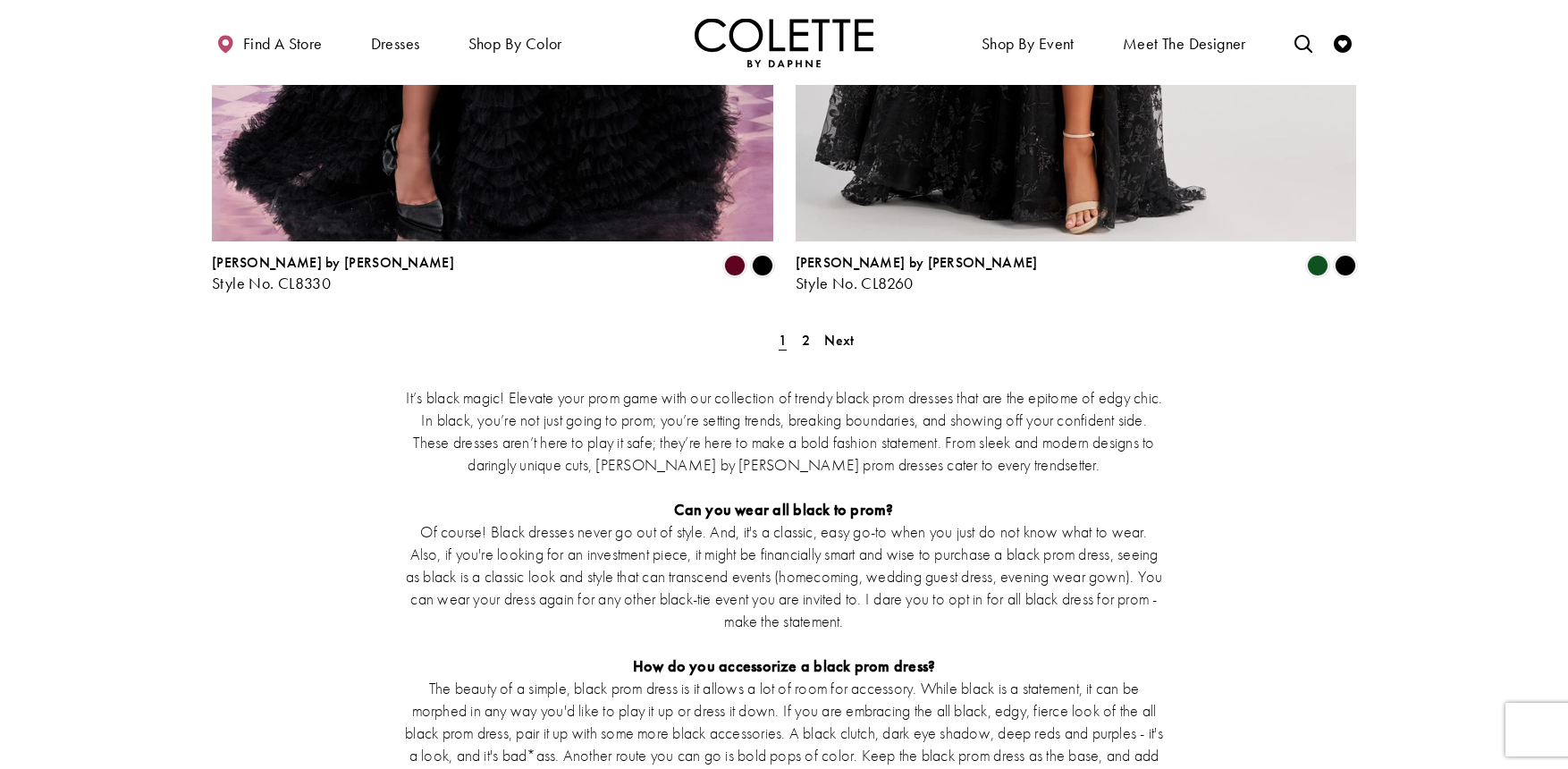
scroll to position [3412, 0]
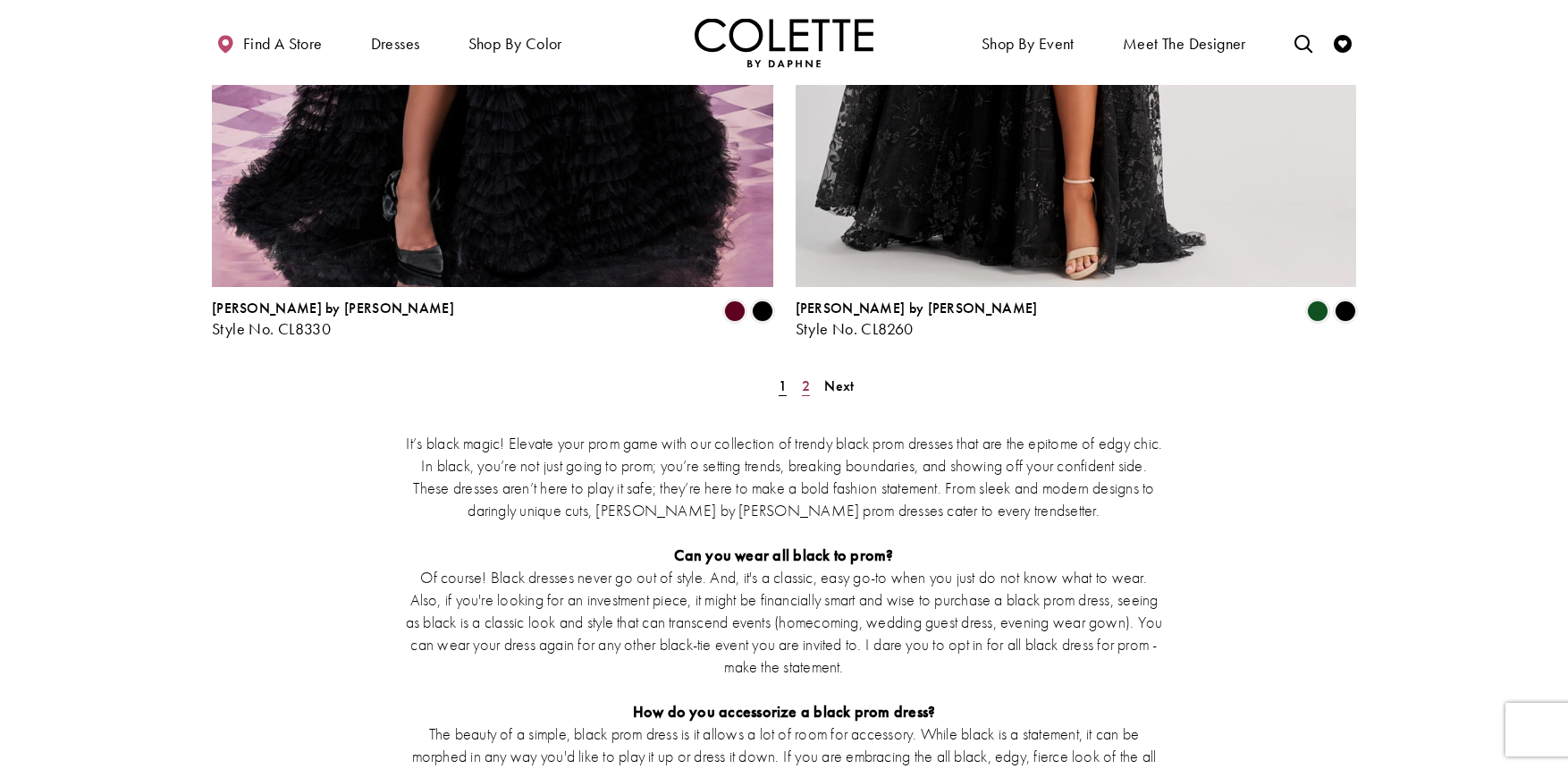
click at [804, 376] on span "2" at bounding box center [806, 385] width 8 height 19
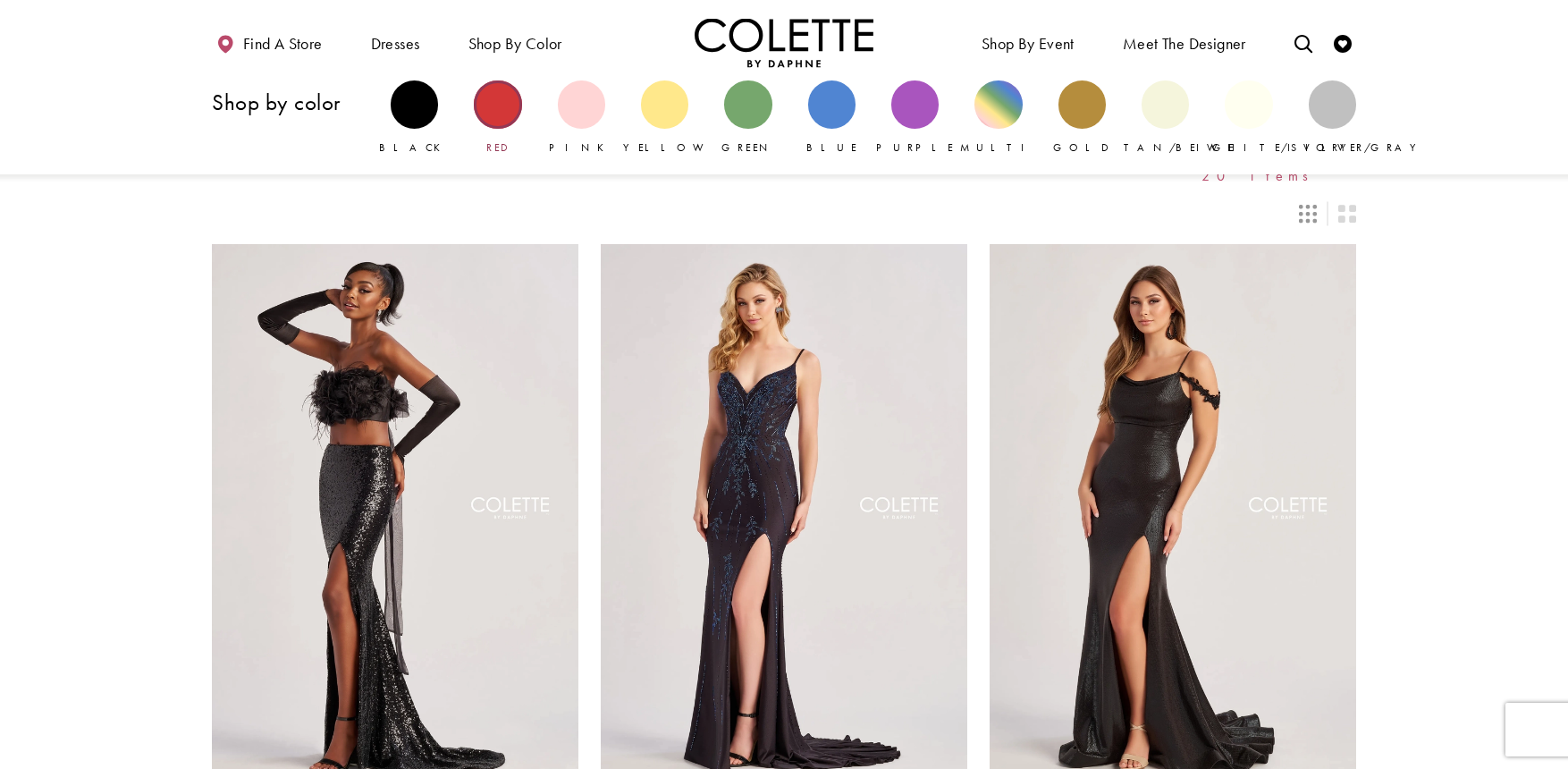
click at [502, 112] on div "Primary block" at bounding box center [497, 104] width 47 height 47
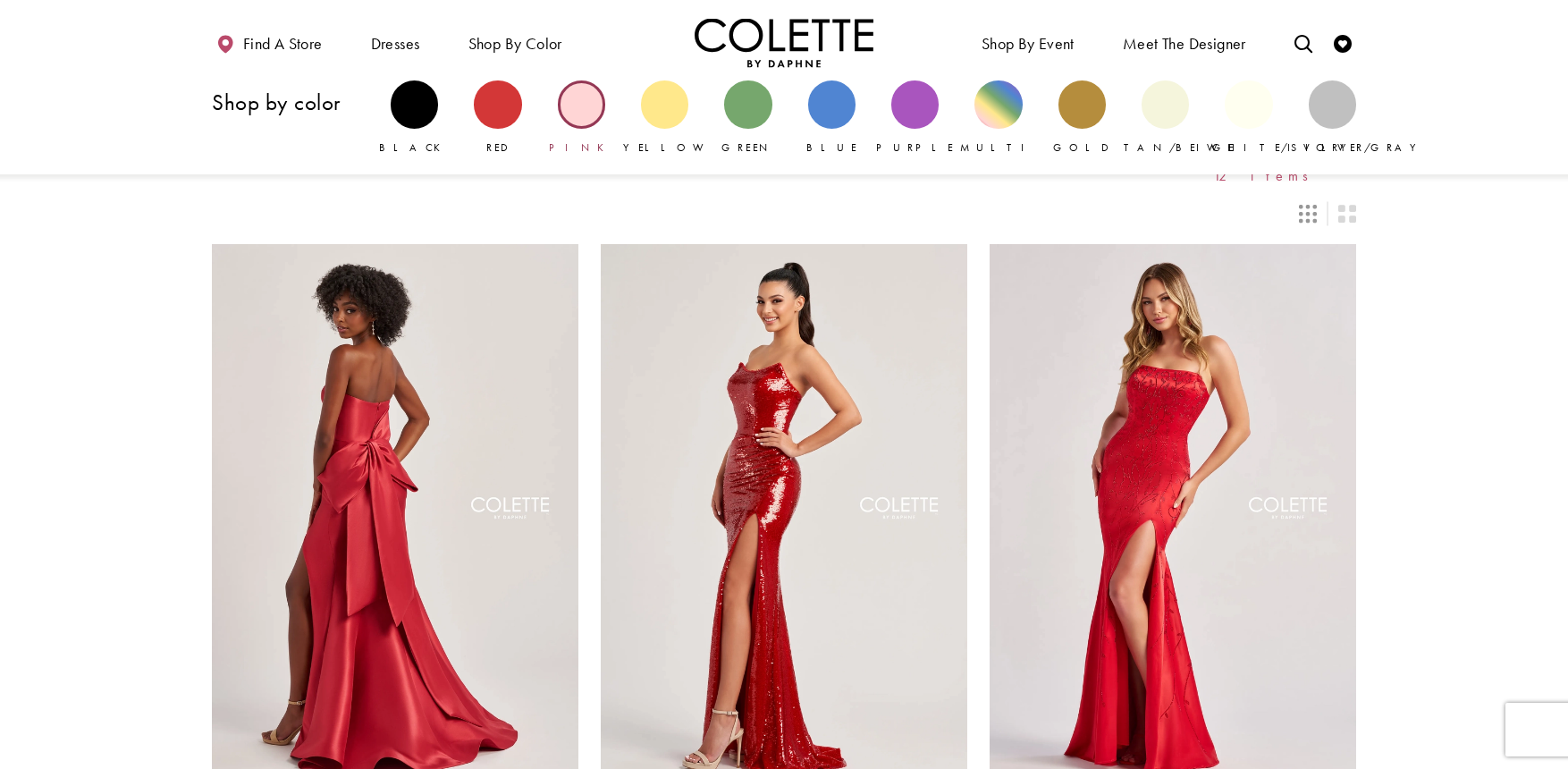
click at [577, 109] on div "Primary block" at bounding box center [581, 104] width 47 height 47
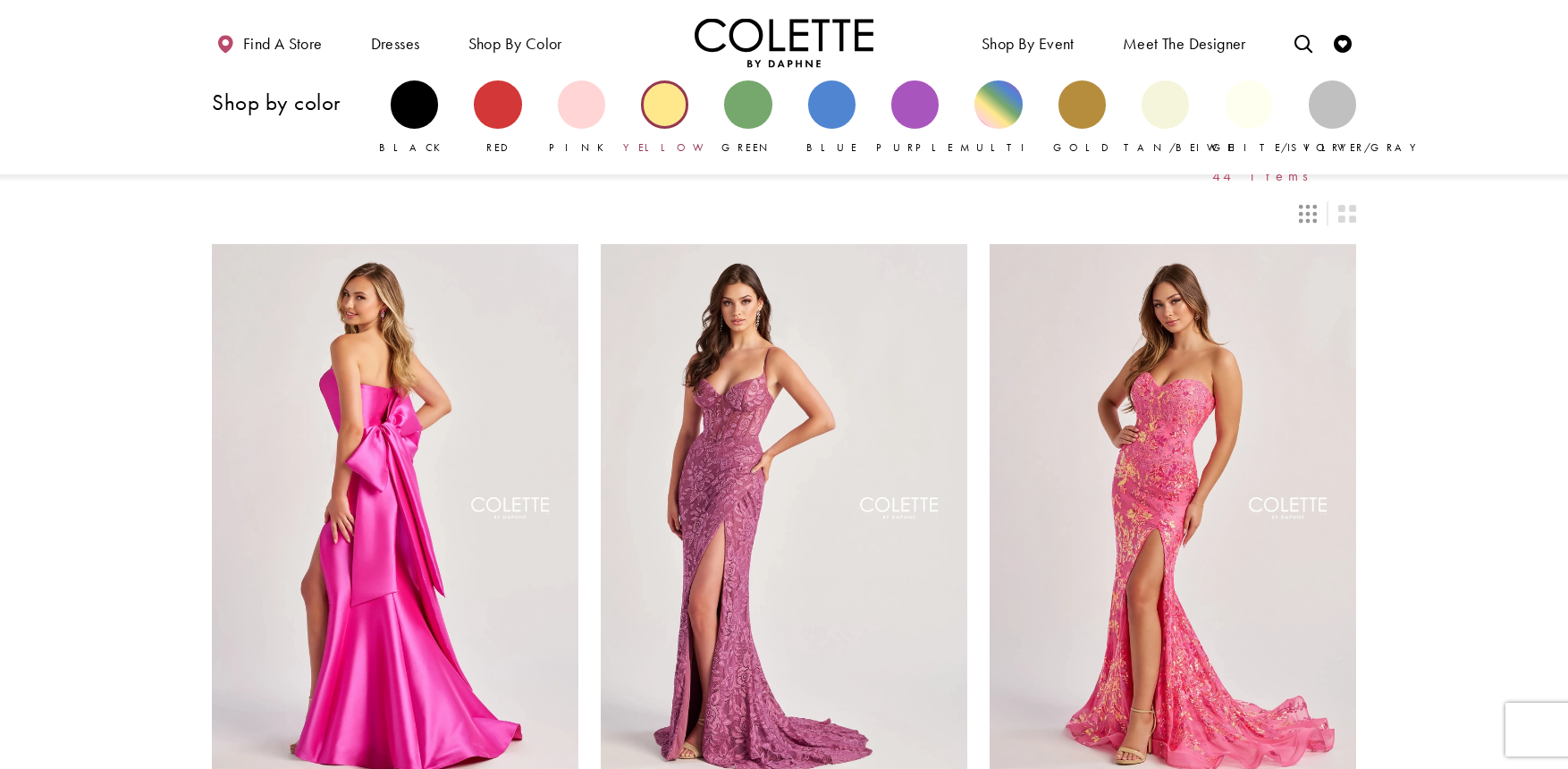
click at [648, 108] on div "Primary block" at bounding box center [665, 104] width 47 height 47
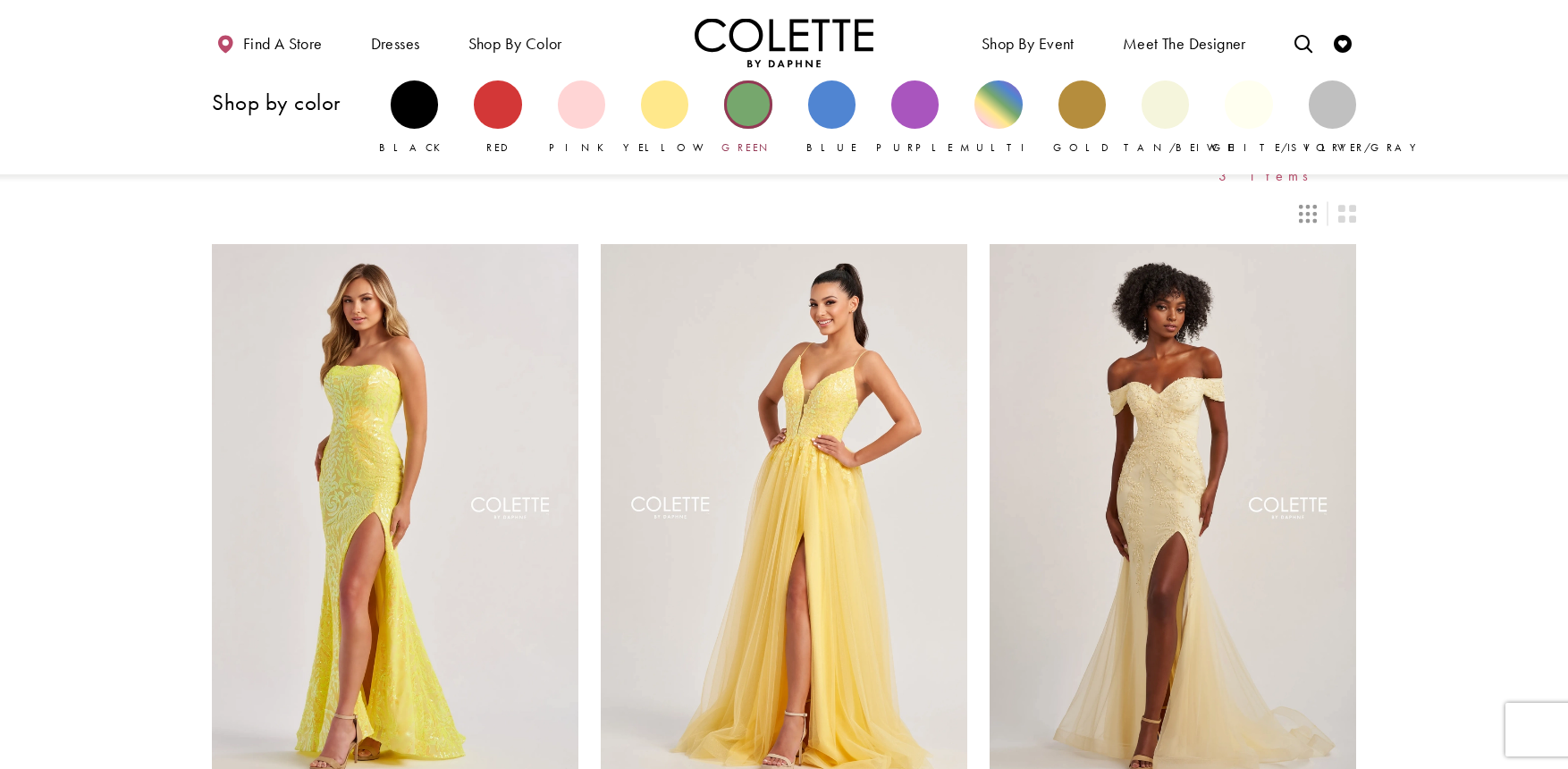
click at [753, 112] on div "Primary block" at bounding box center [748, 104] width 47 height 47
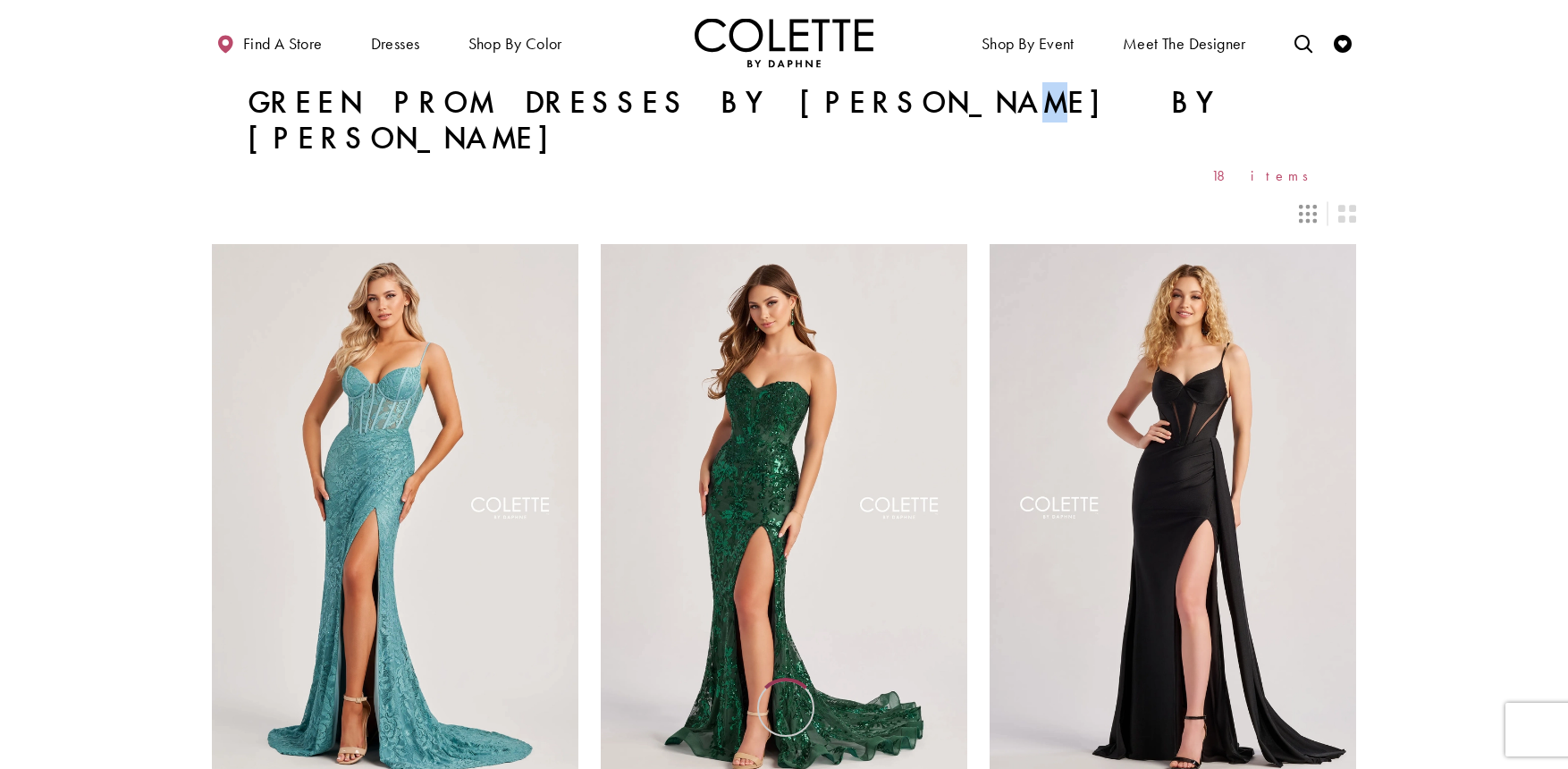
drag, startPoint x: 0, startPoint y: 0, endPoint x: 753, endPoint y: 112, distance: 761.3
click at [753, 112] on h1 "Green Prom Dresses by [PERSON_NAME] by [PERSON_NAME]" at bounding box center [784, 120] width 1073 height 71
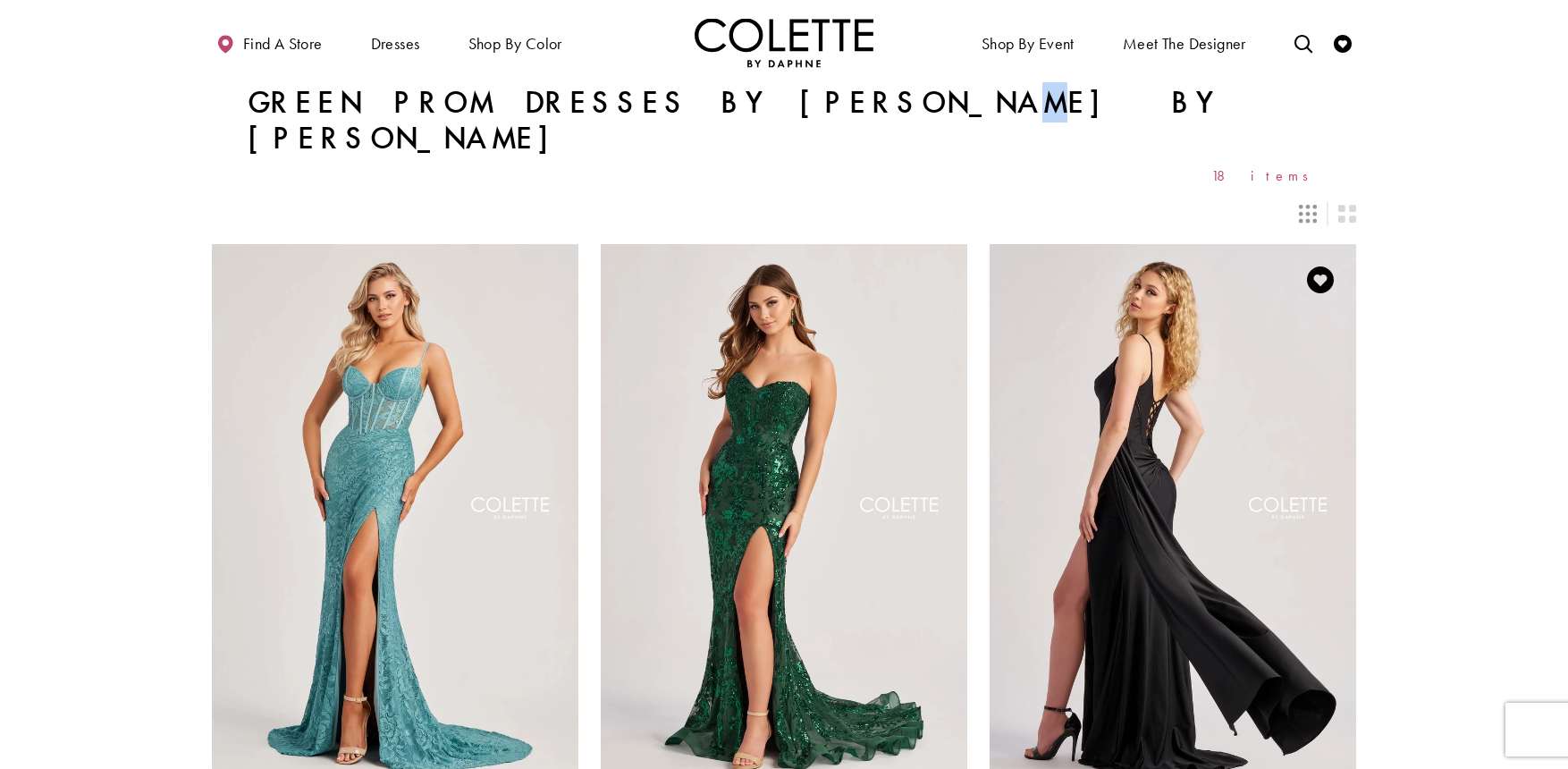
click at [1141, 413] on img "Visit Colette by Daphne Style No. CL8480 Page" at bounding box center [1173, 510] width 366 height 533
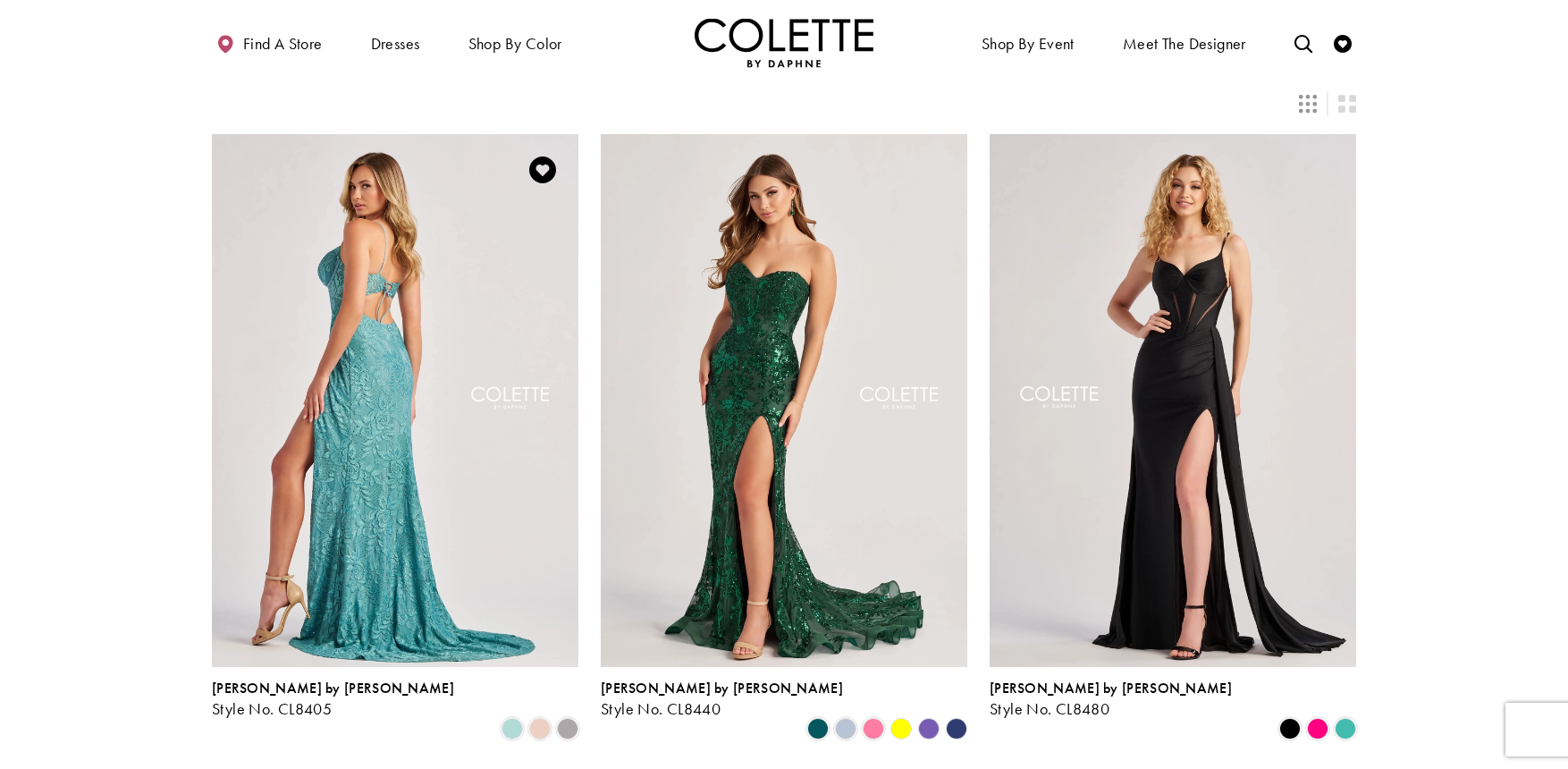
scroll to position [124, 0]
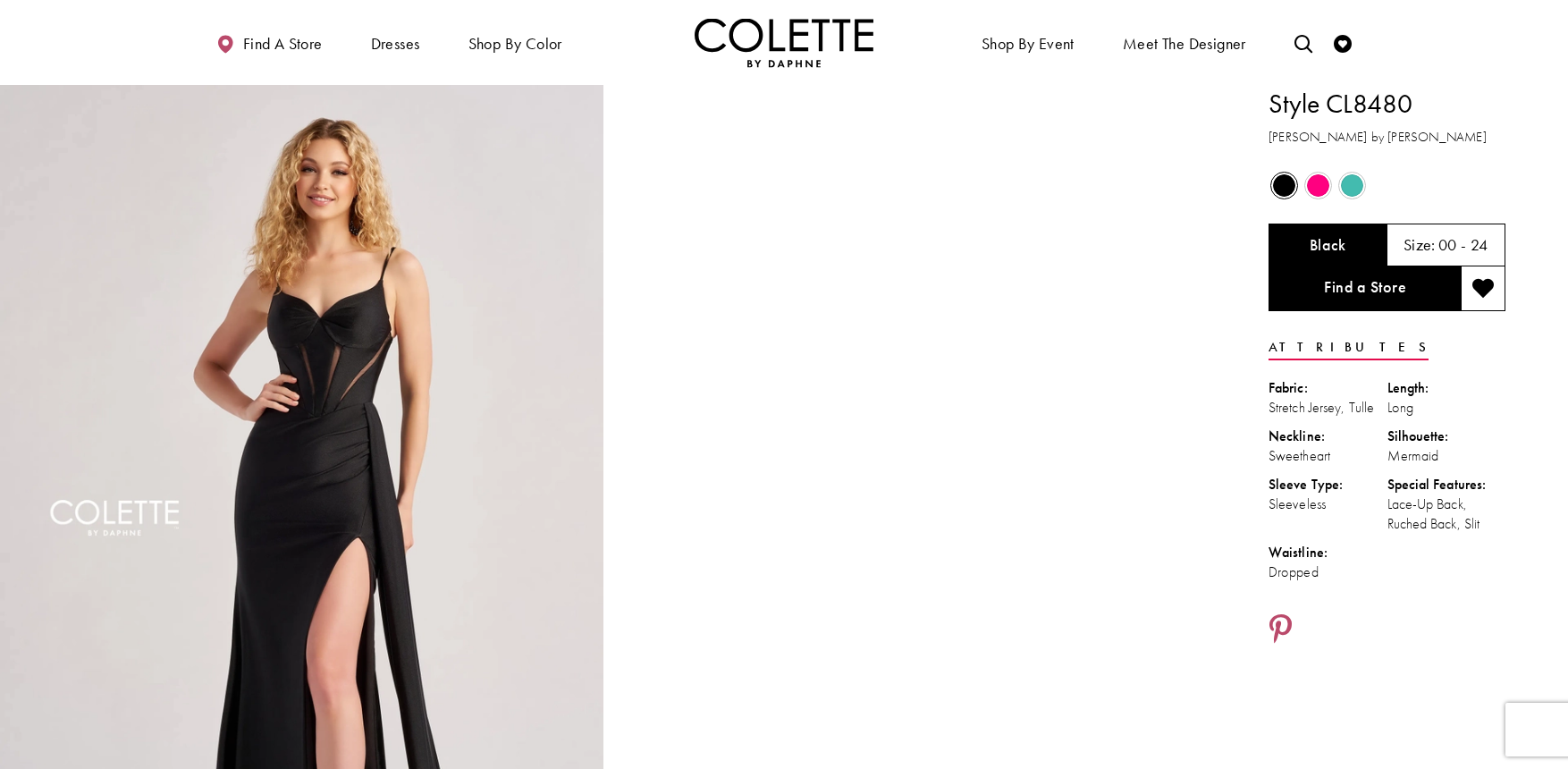
click at [1353, 170] on div "Out of Stock" at bounding box center [1352, 185] width 32 height 32
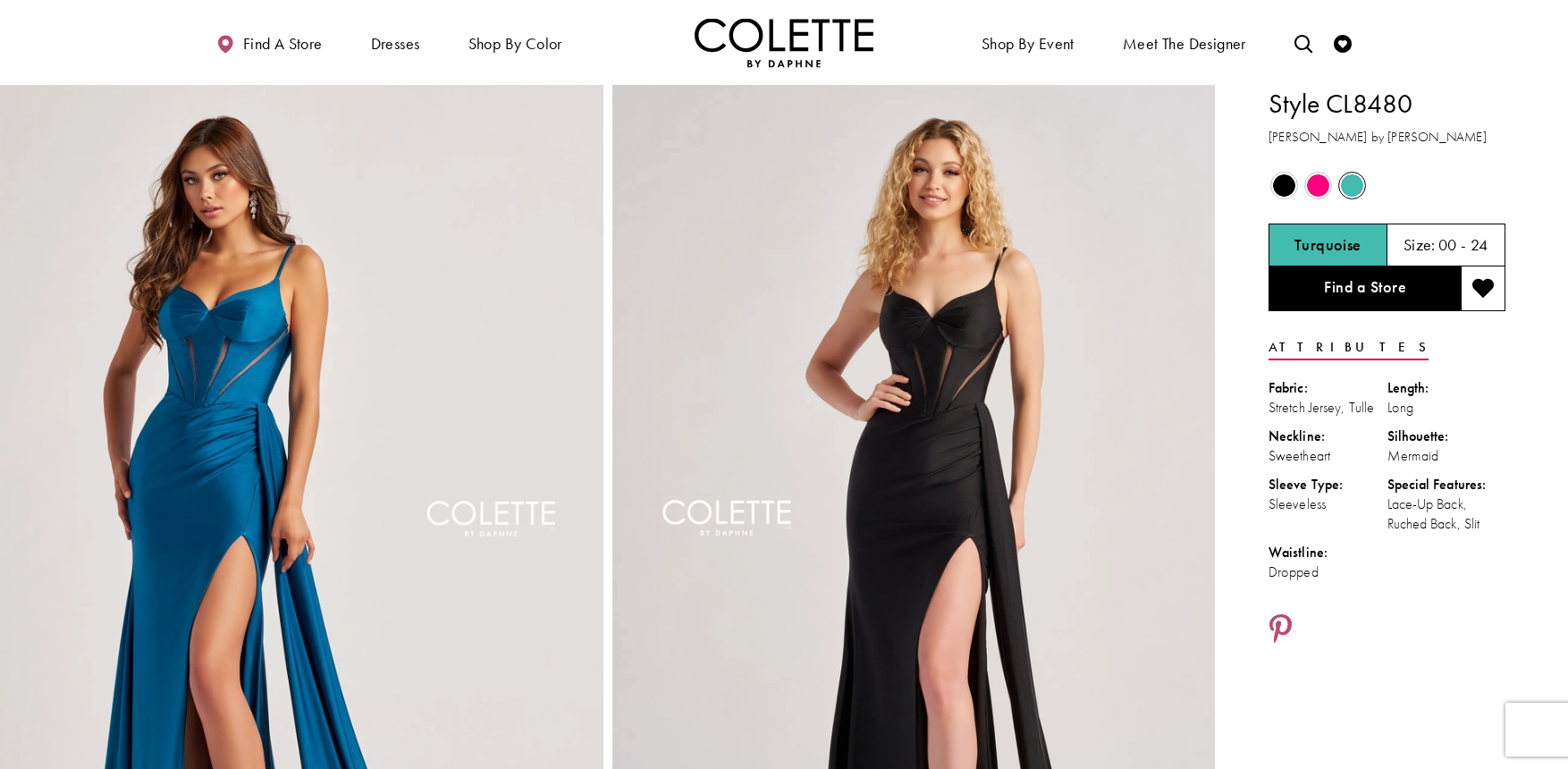
drag, startPoint x: 1432, startPoint y: 98, endPoint x: 1333, endPoint y: 99, distance: 99.0
click at [1333, 99] on h1 "Style CL8480" at bounding box center [1387, 104] width 237 height 38
copy h1 "CL8480"
click at [1289, 239] on div "Turquoise" at bounding box center [1328, 244] width 119 height 43
drag, startPoint x: 1445, startPoint y: 95, endPoint x: 1330, endPoint y: 115, distance: 116.7
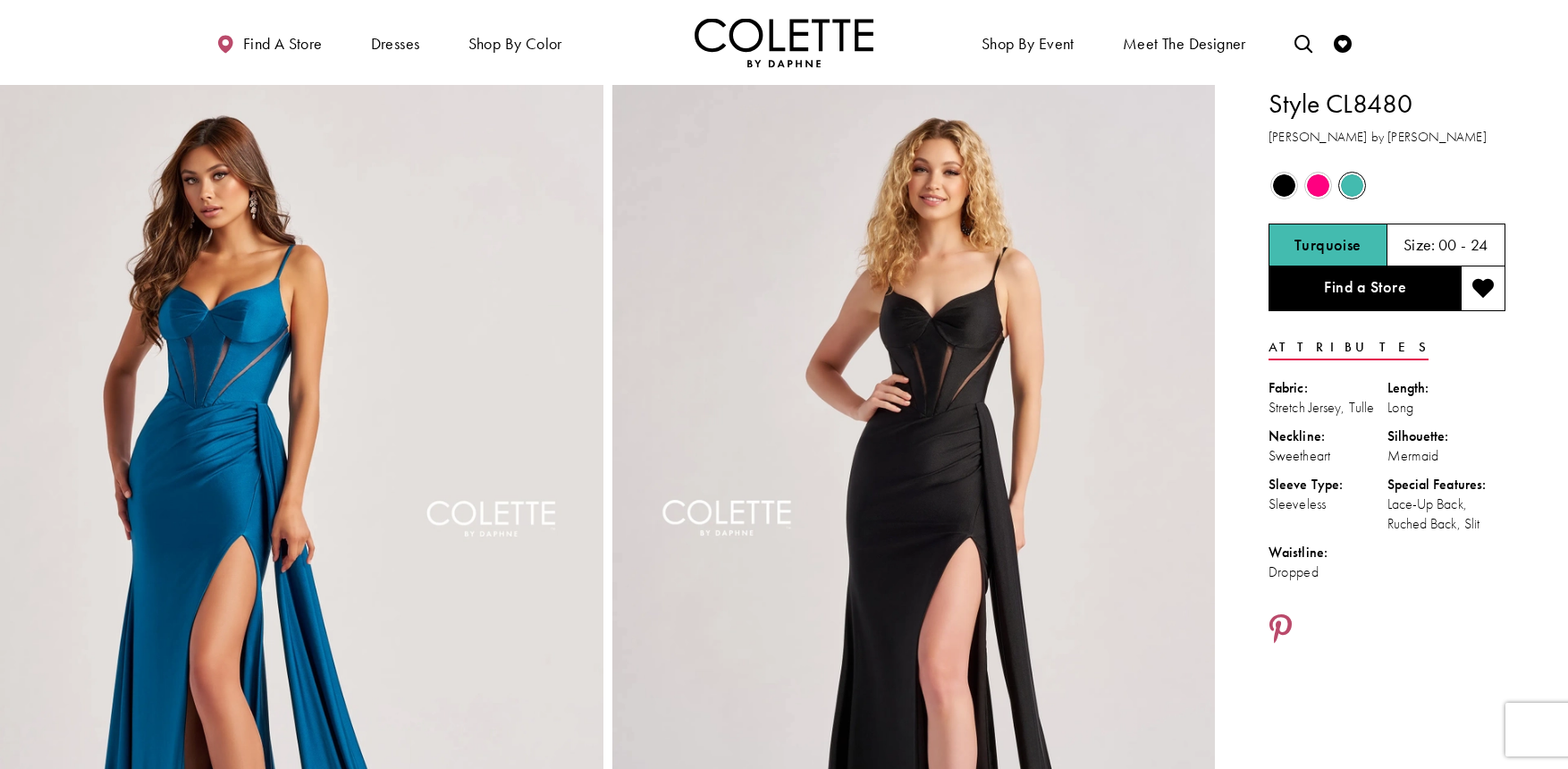
click at [1330, 115] on h1 "Style CL8480" at bounding box center [1387, 104] width 237 height 38
copy h1 "CL8480"
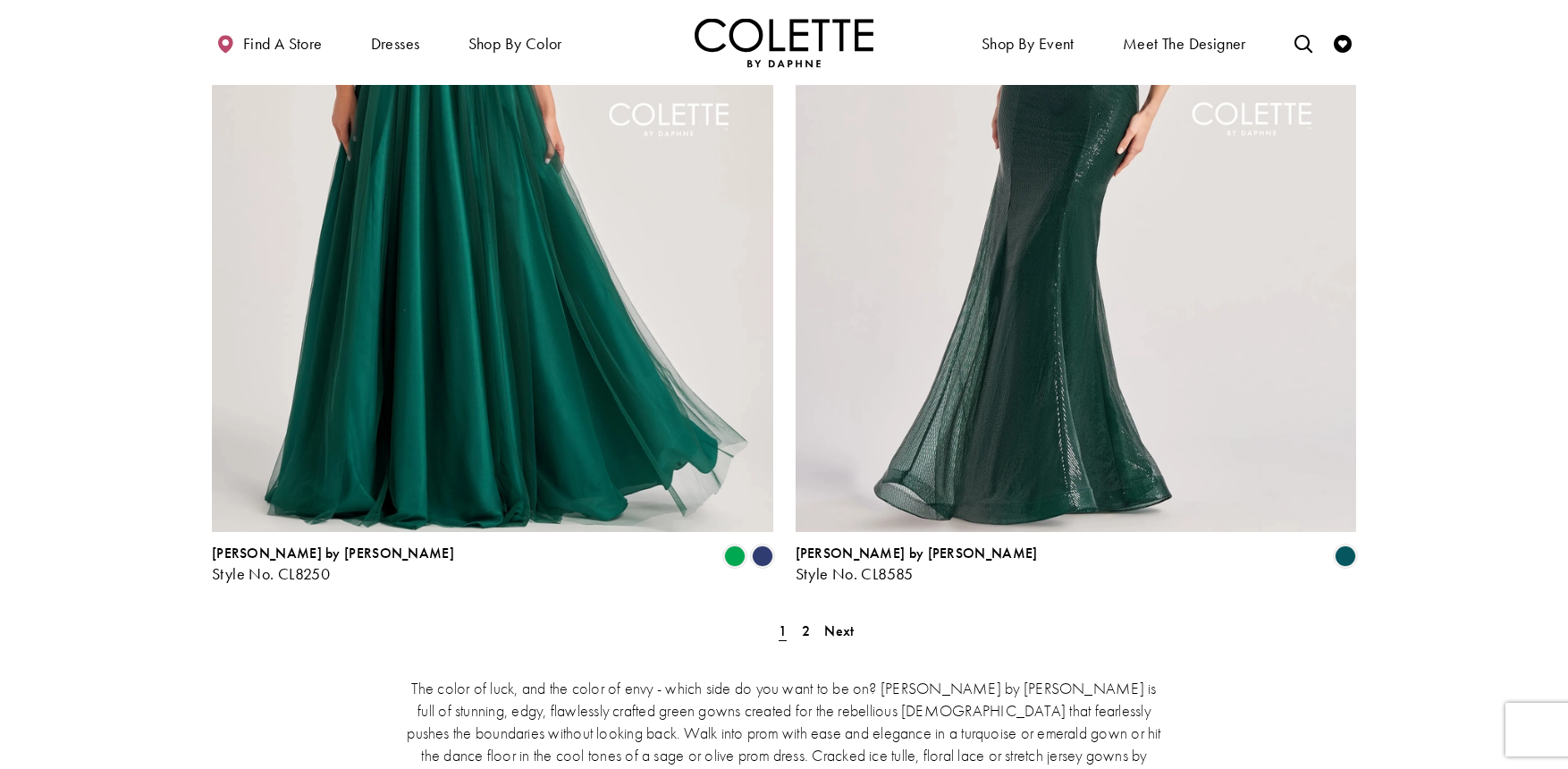
scroll to position [3152, 0]
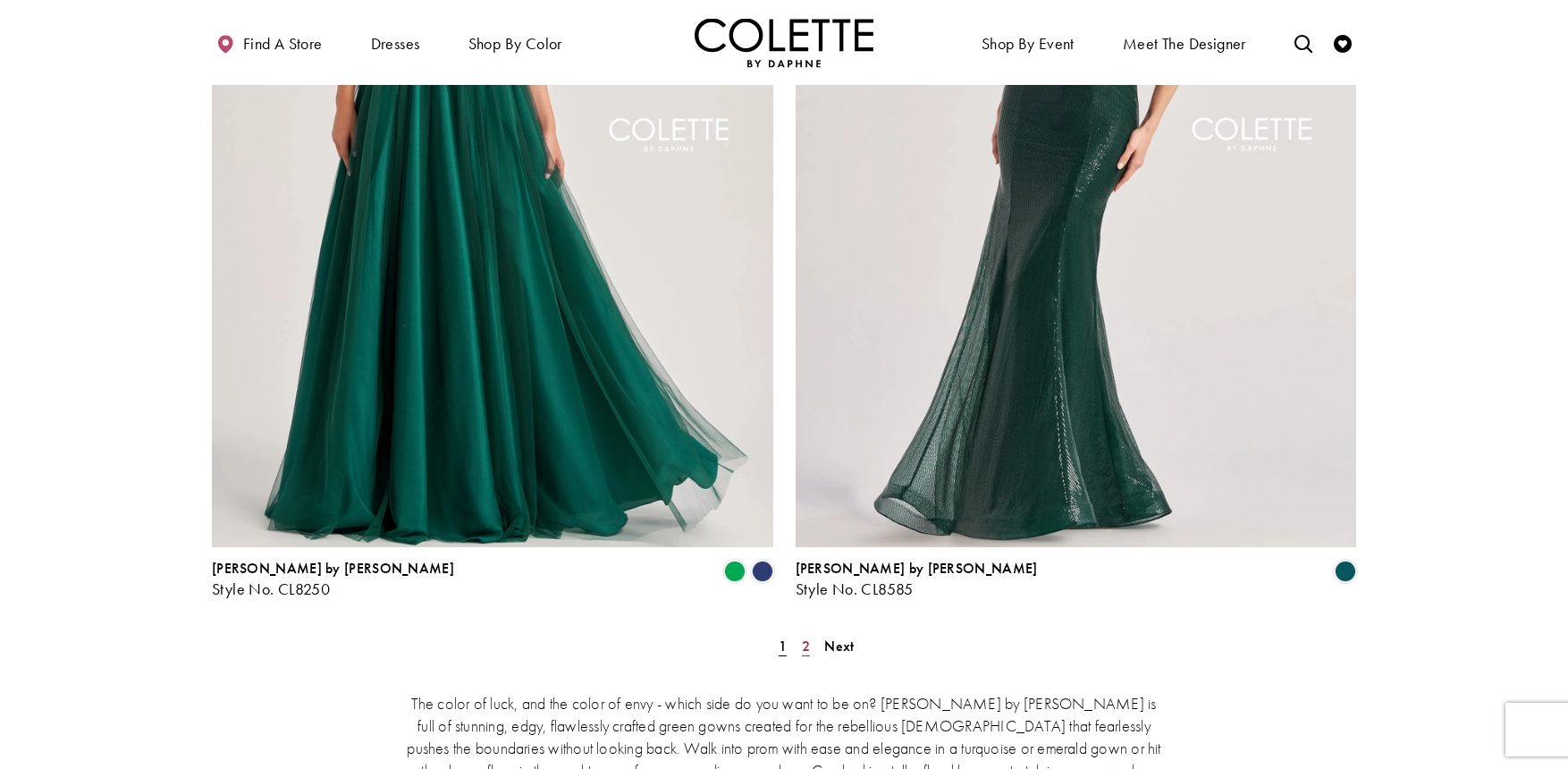
click at [805, 637] on span "2" at bounding box center [806, 646] width 8 height 19
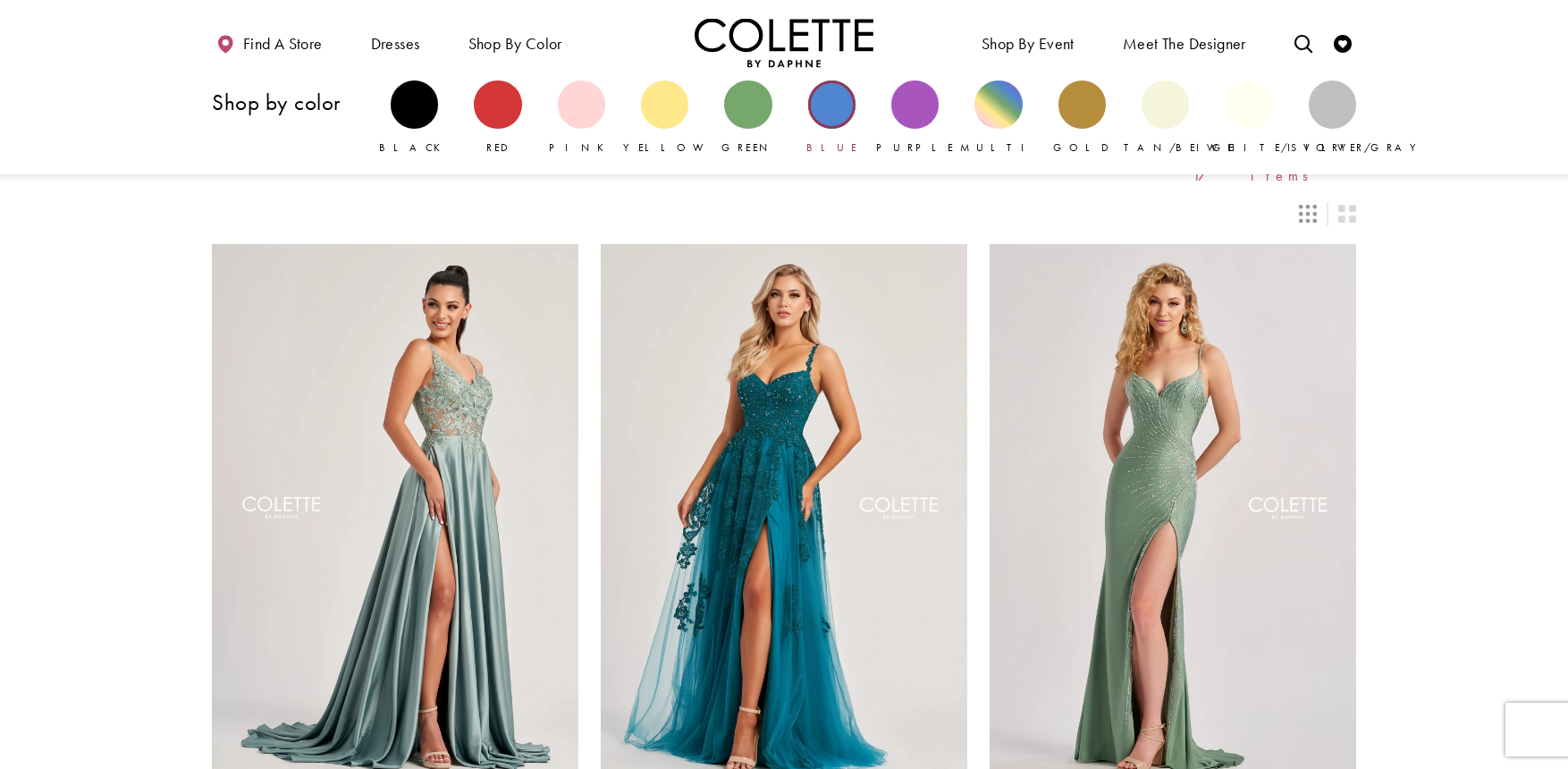
click at [853, 114] on div "Primary block" at bounding box center [832, 104] width 47 height 47
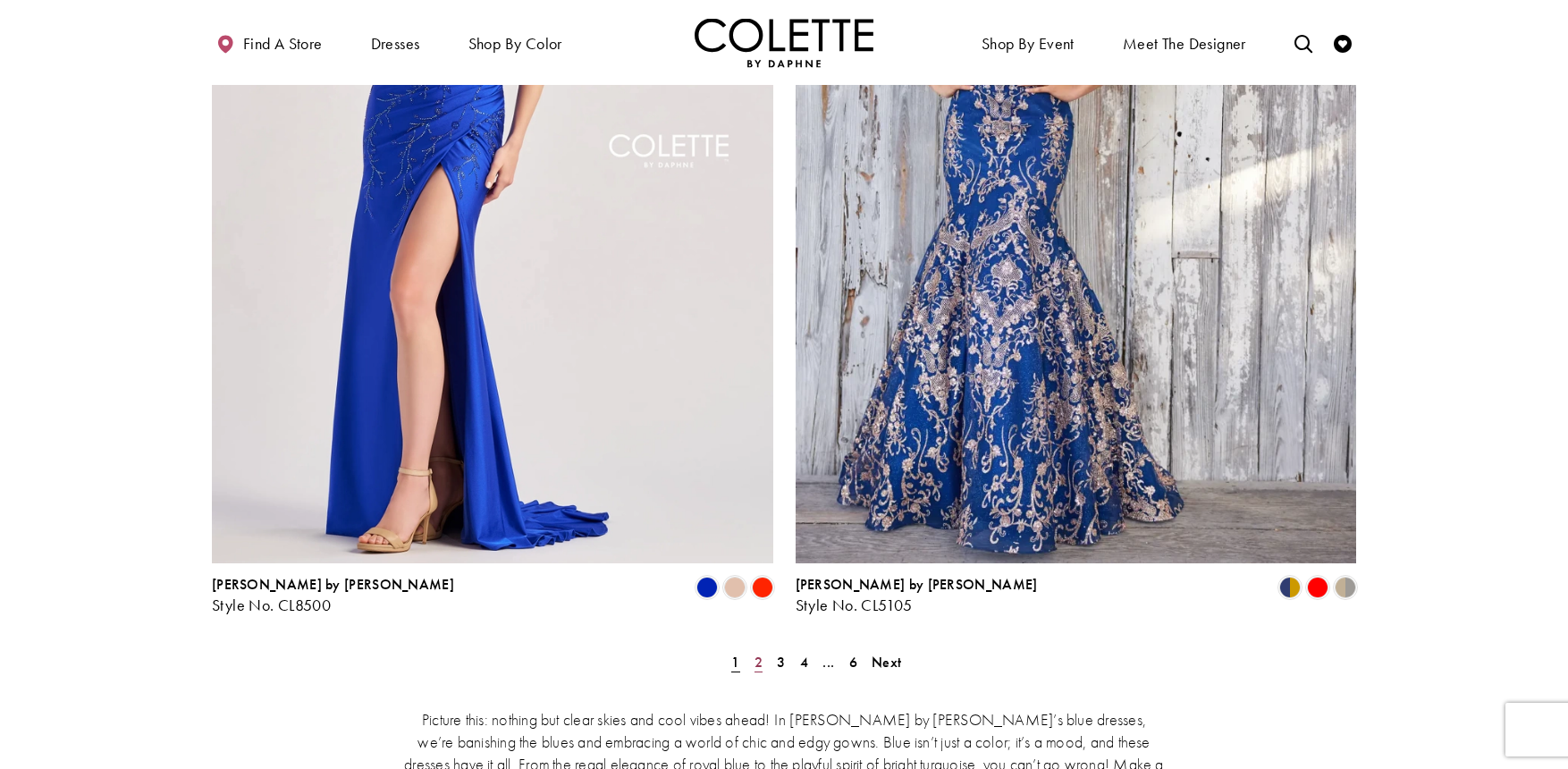
scroll to position [3135, 0]
click at [760, 654] on span "2" at bounding box center [759, 663] width 8 height 19
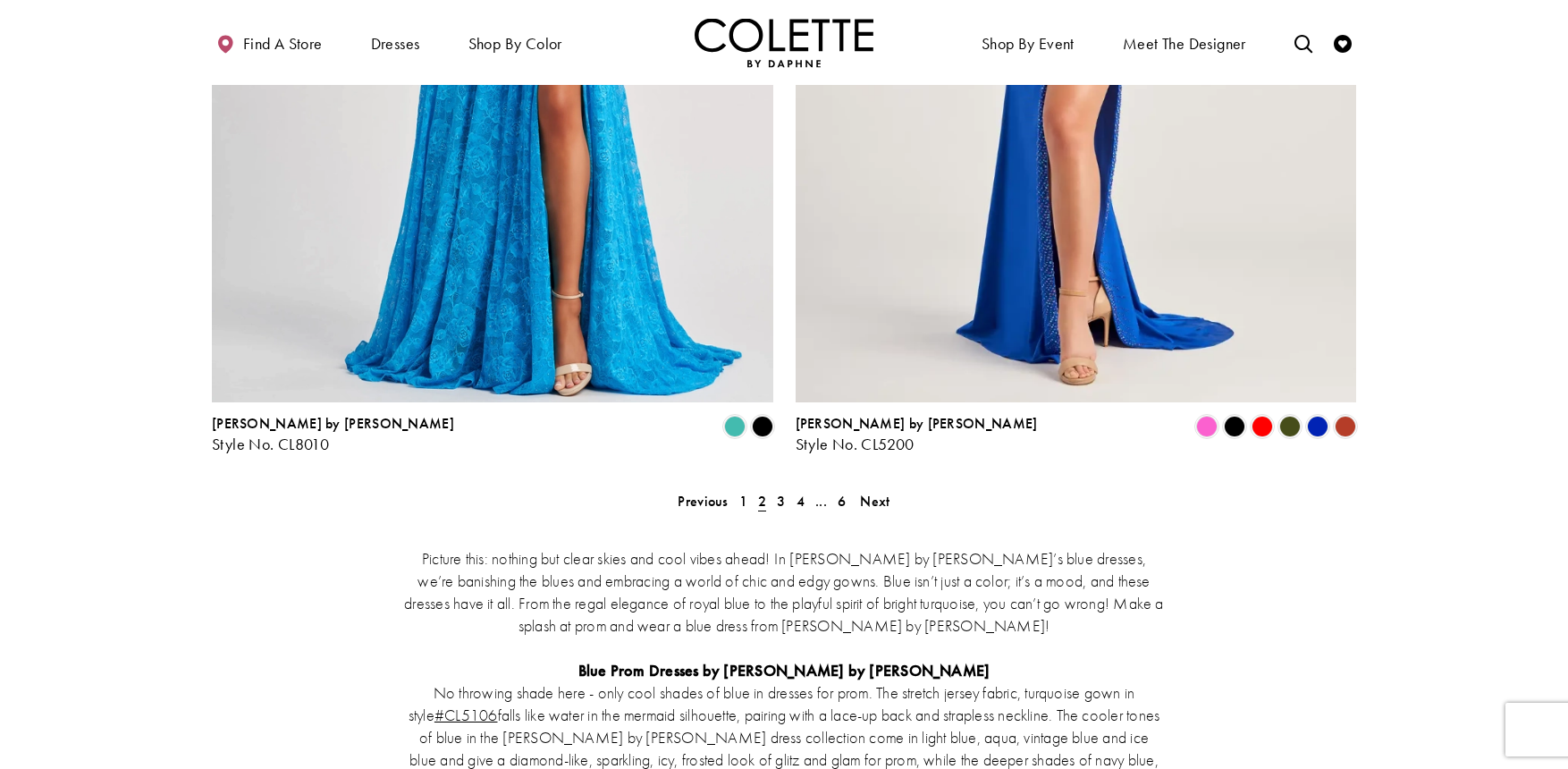
scroll to position [3303, 0]
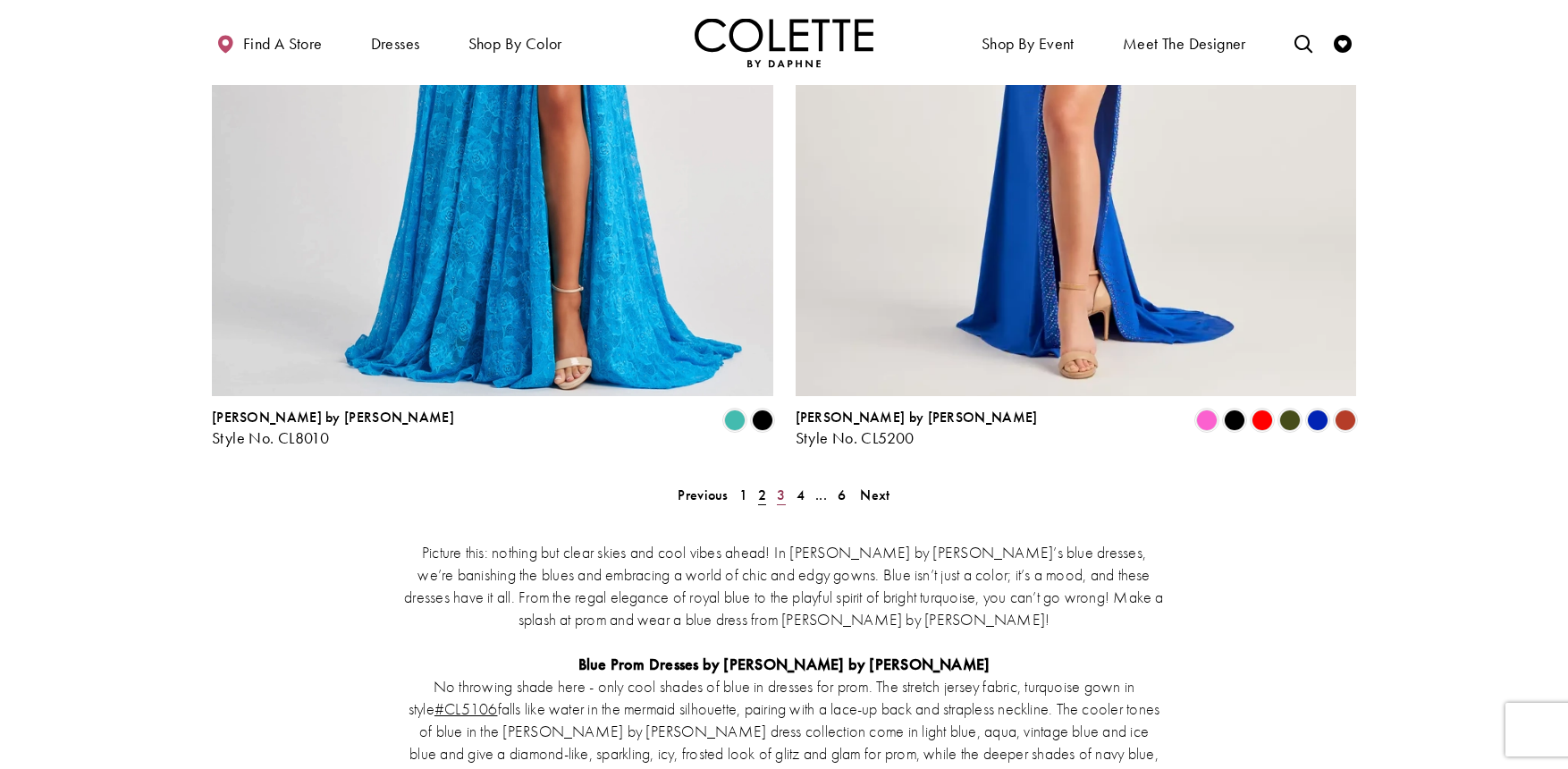
click at [783, 486] on span "3" at bounding box center [780, 495] width 8 height 19
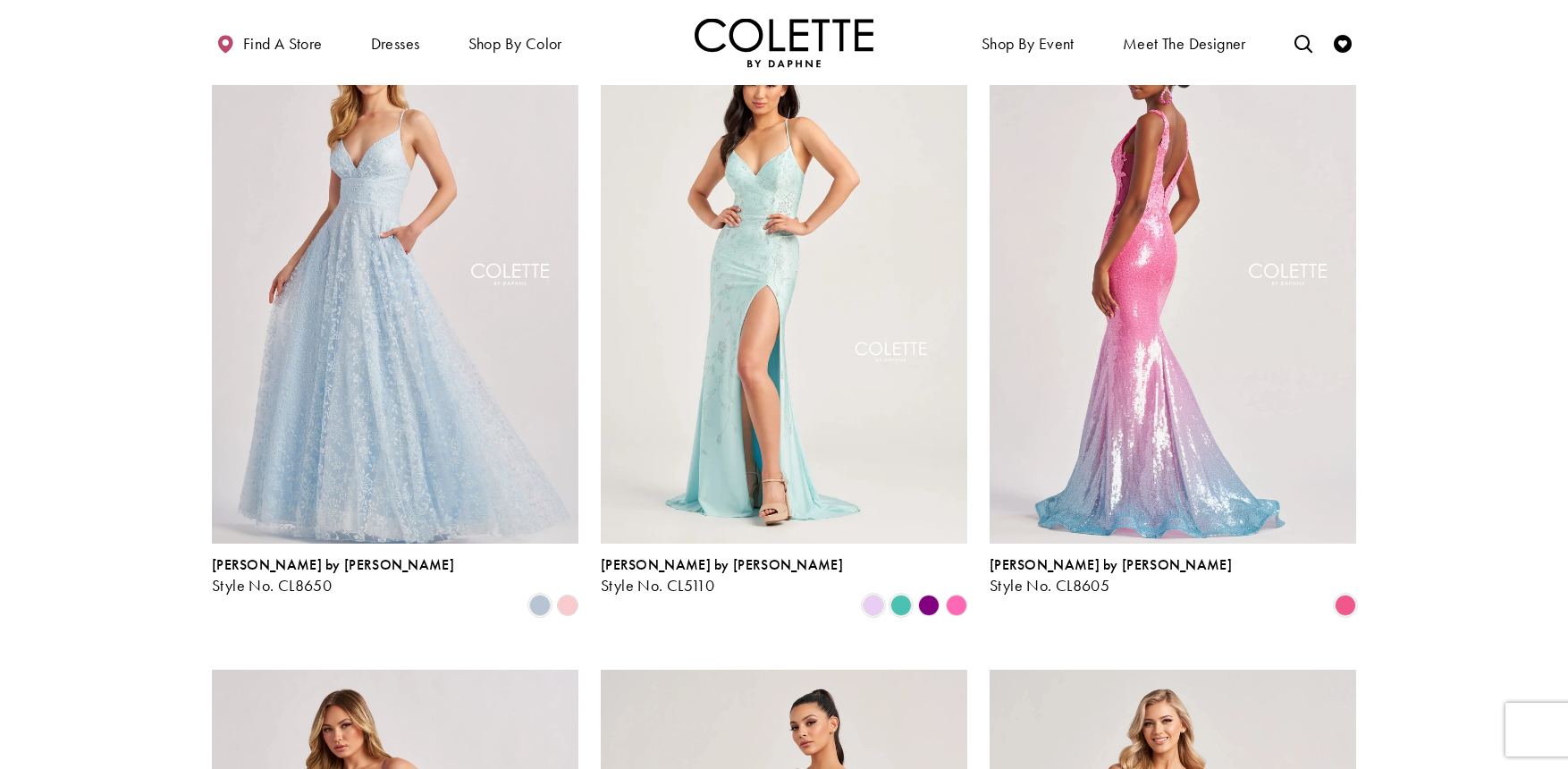
scroll to position [235, 0]
click at [1119, 169] on img "Visit Colette by Daphne Style No. CL8605 Page" at bounding box center [1173, 275] width 366 height 533
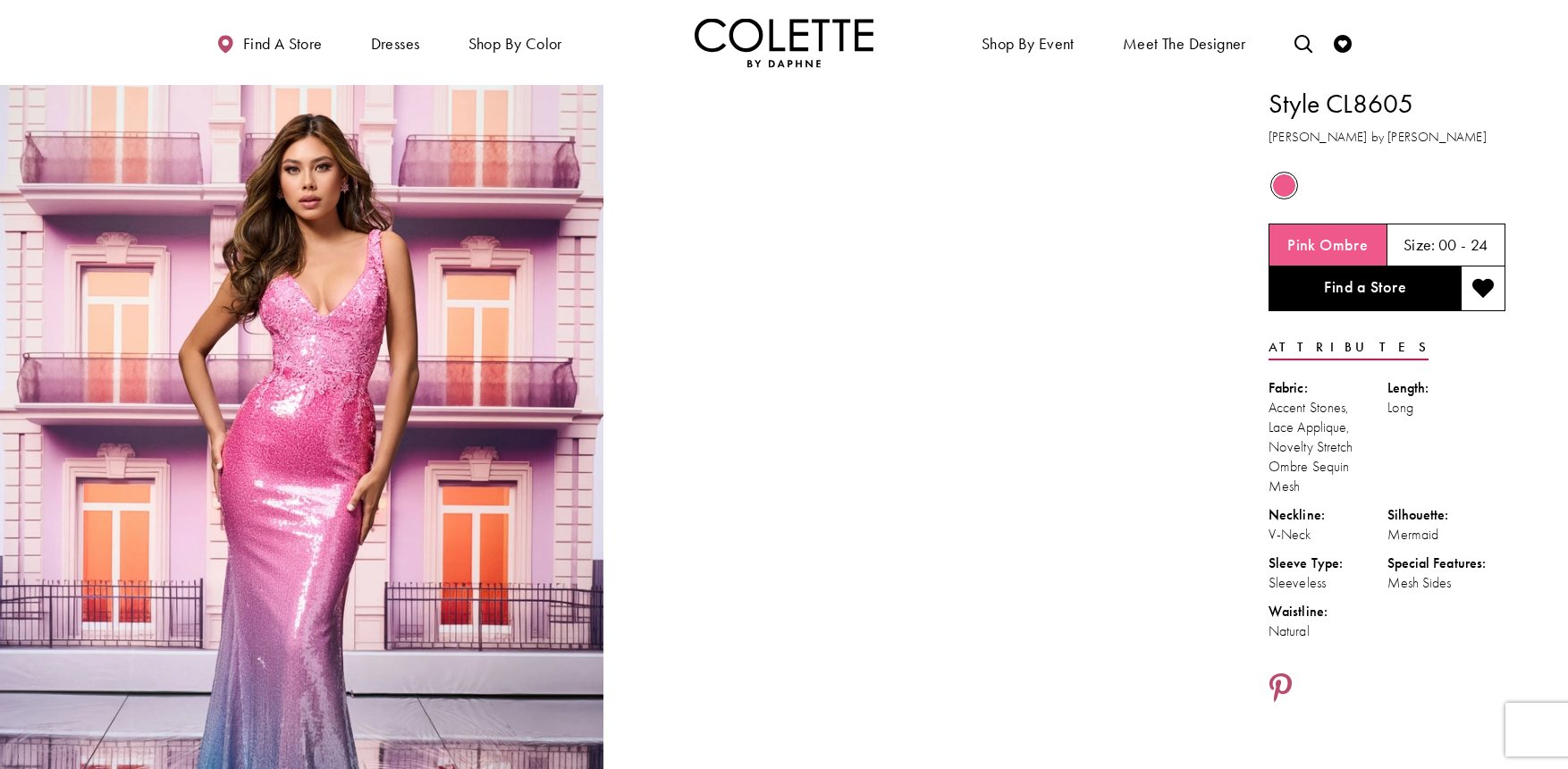
drag, startPoint x: 1422, startPoint y: 105, endPoint x: 1334, endPoint y: 116, distance: 88.7
click at [1334, 116] on h1 "Style CL8605" at bounding box center [1387, 104] width 237 height 38
copy h1 "CL8605"
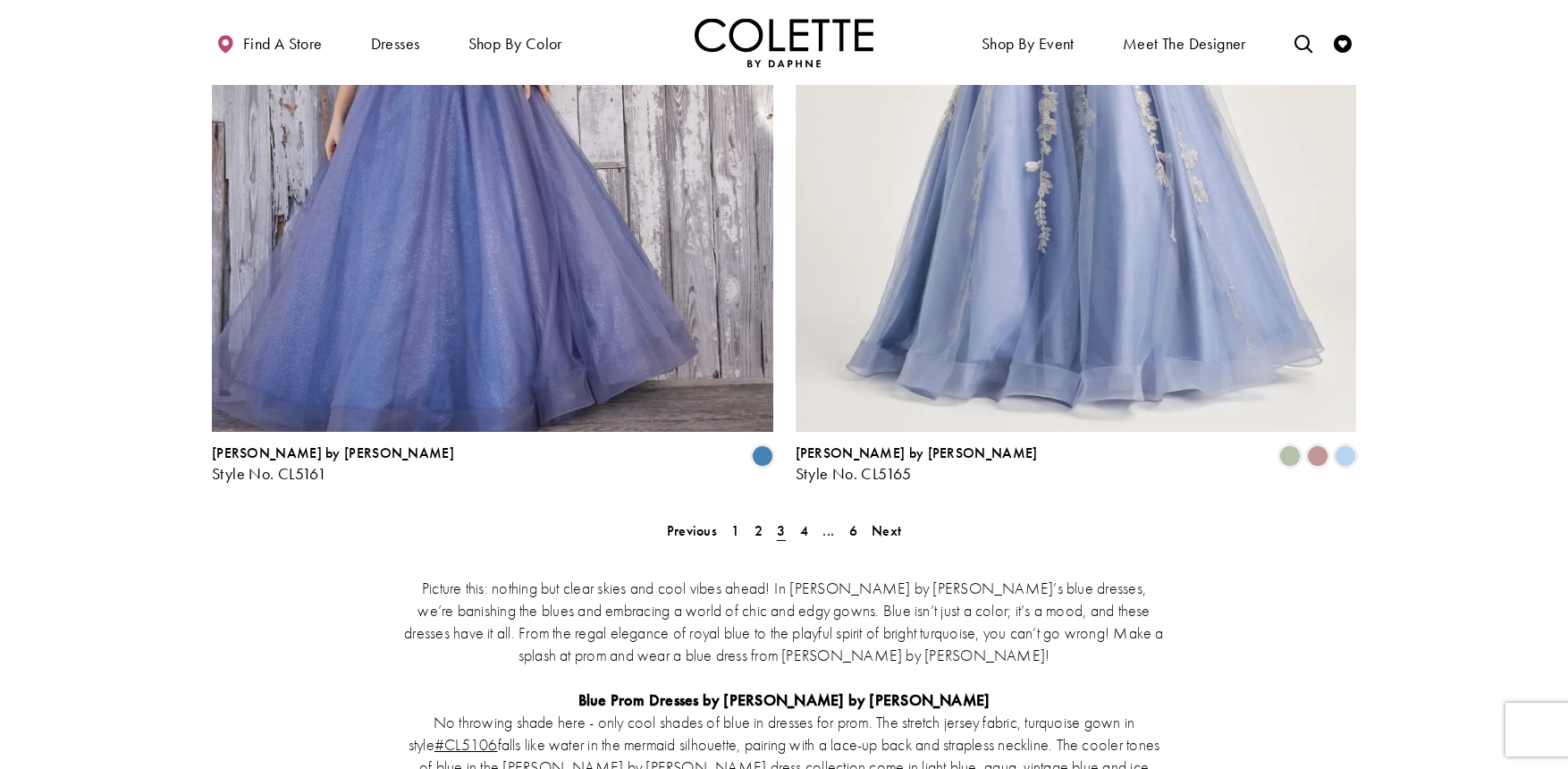
scroll to position [3298, 0]
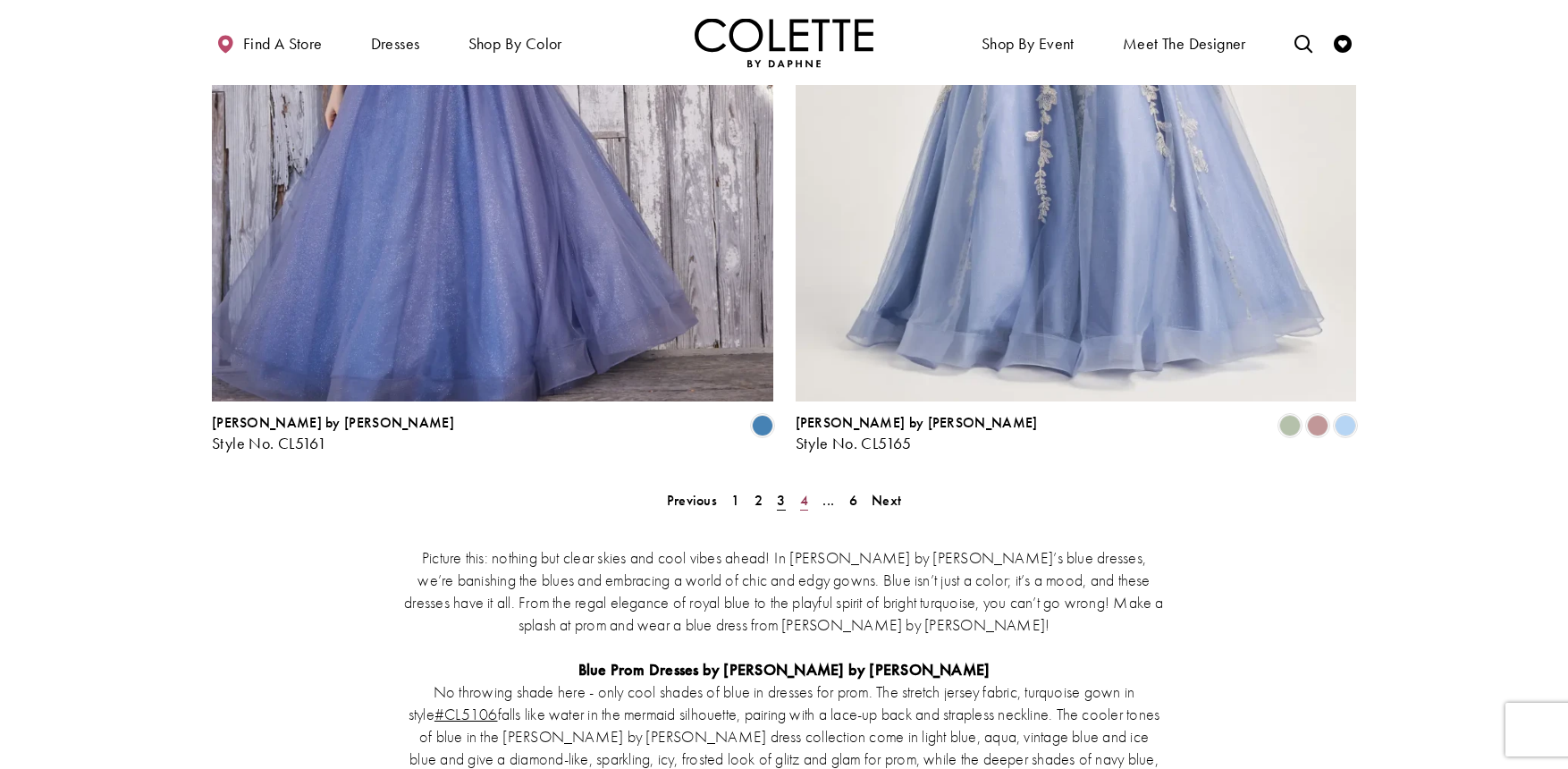
click at [804, 491] on span "4" at bounding box center [804, 500] width 8 height 19
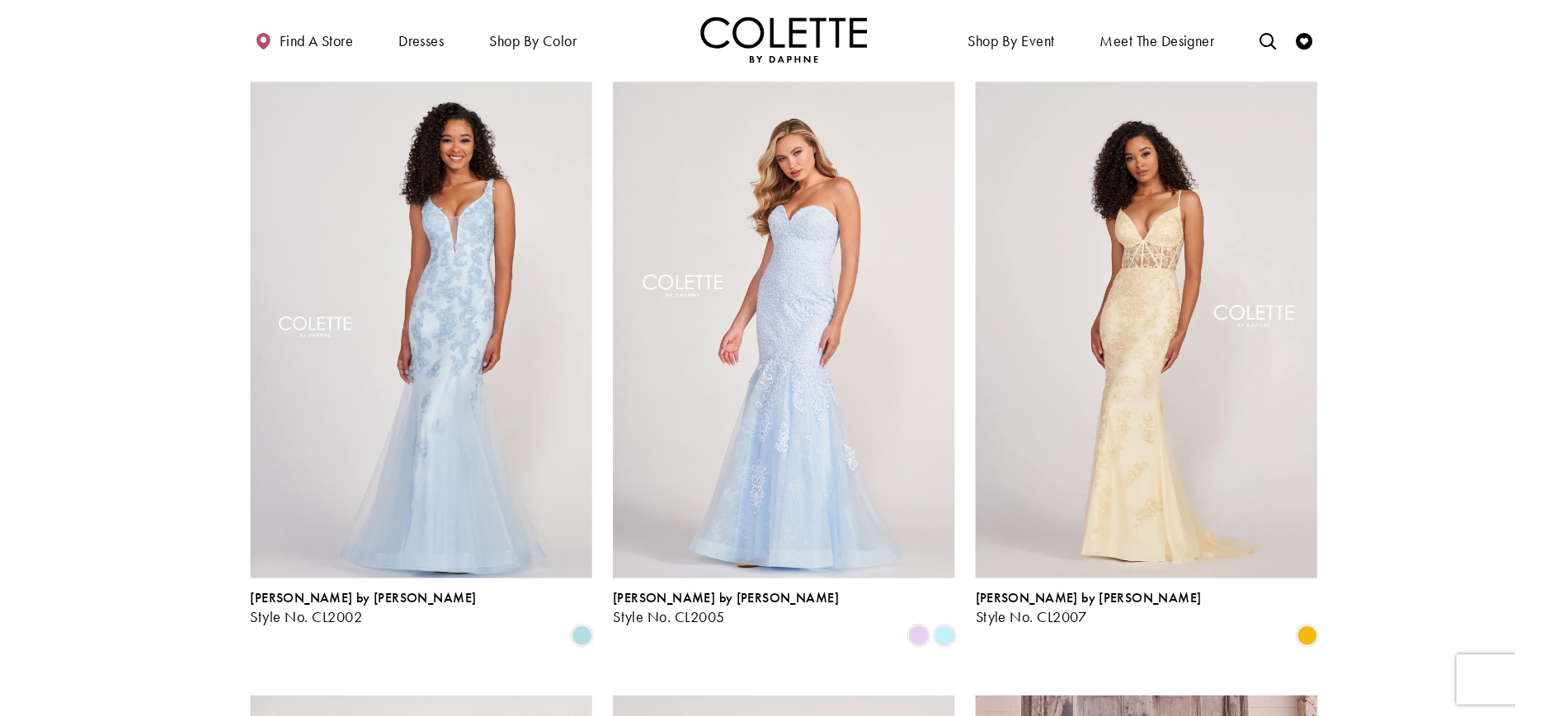
scroll to position [1357, 0]
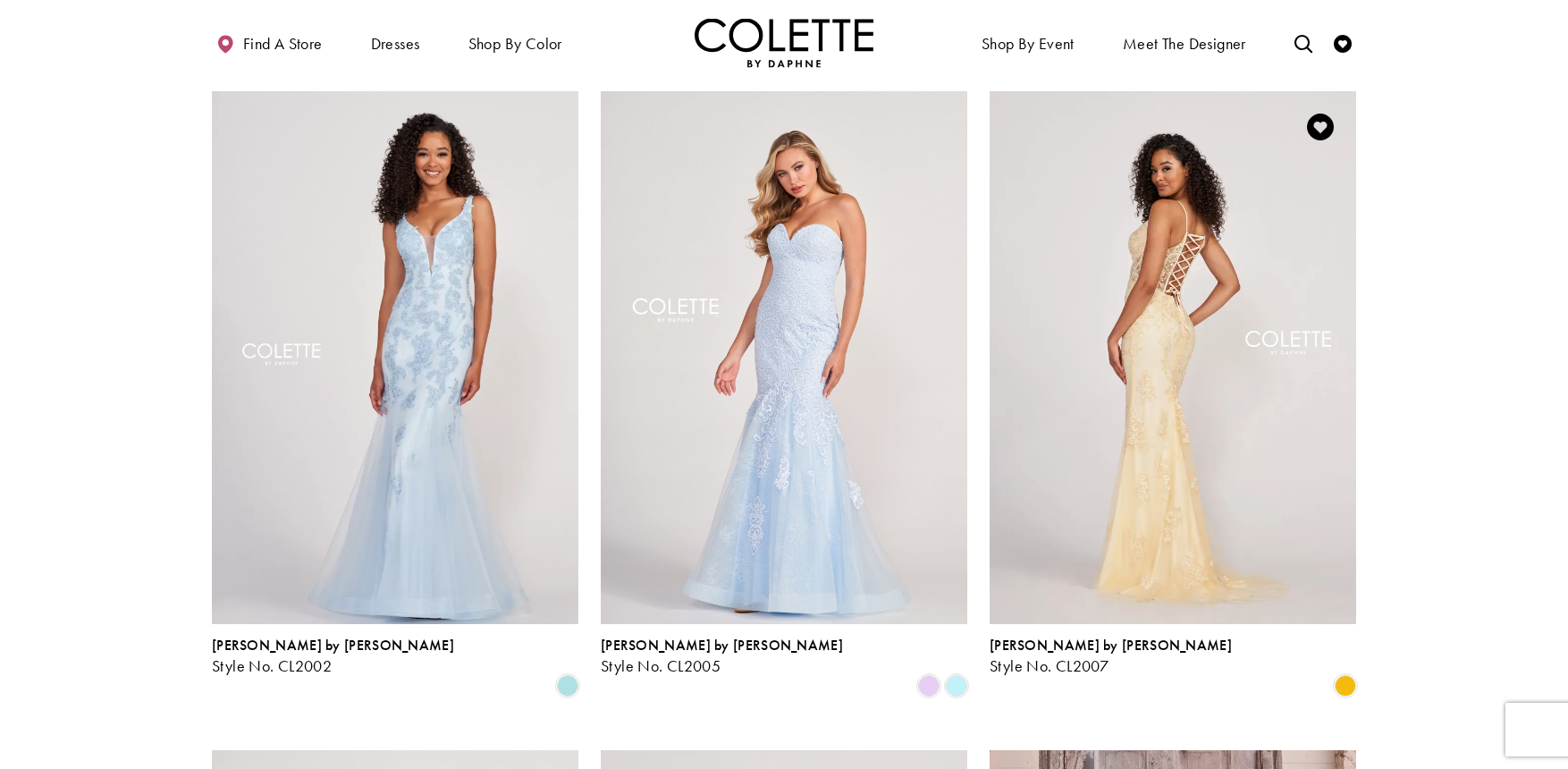
click at [1229, 311] on img "Visit Colette by Daphne Style No. CL2007 Page" at bounding box center [1173, 357] width 366 height 533
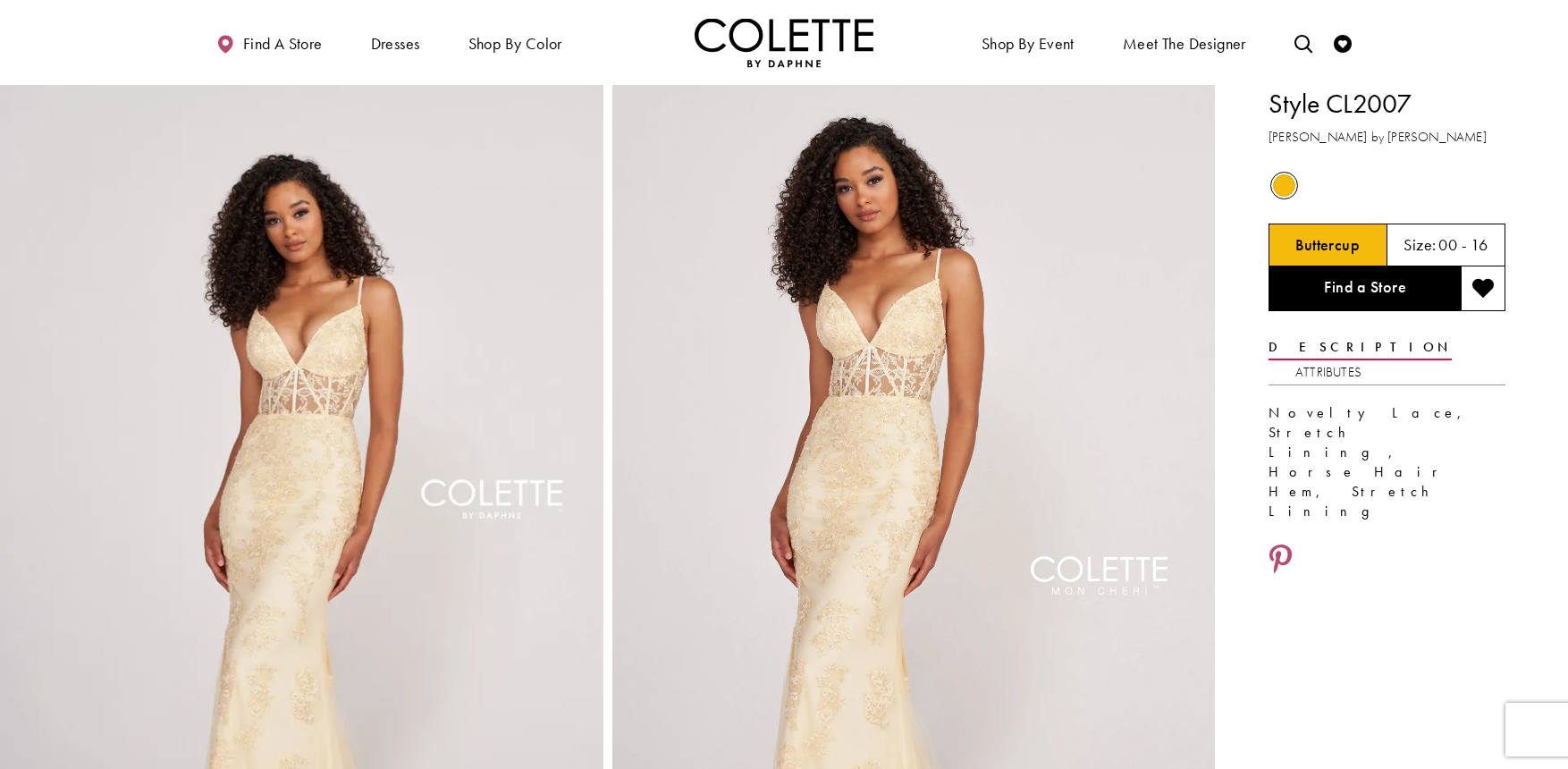
drag, startPoint x: 1440, startPoint y: 105, endPoint x: 1333, endPoint y: 117, distance: 107.7
click at [1333, 117] on h1 "Style CL2007" at bounding box center [1387, 104] width 237 height 38
copy h1 "CL2007"
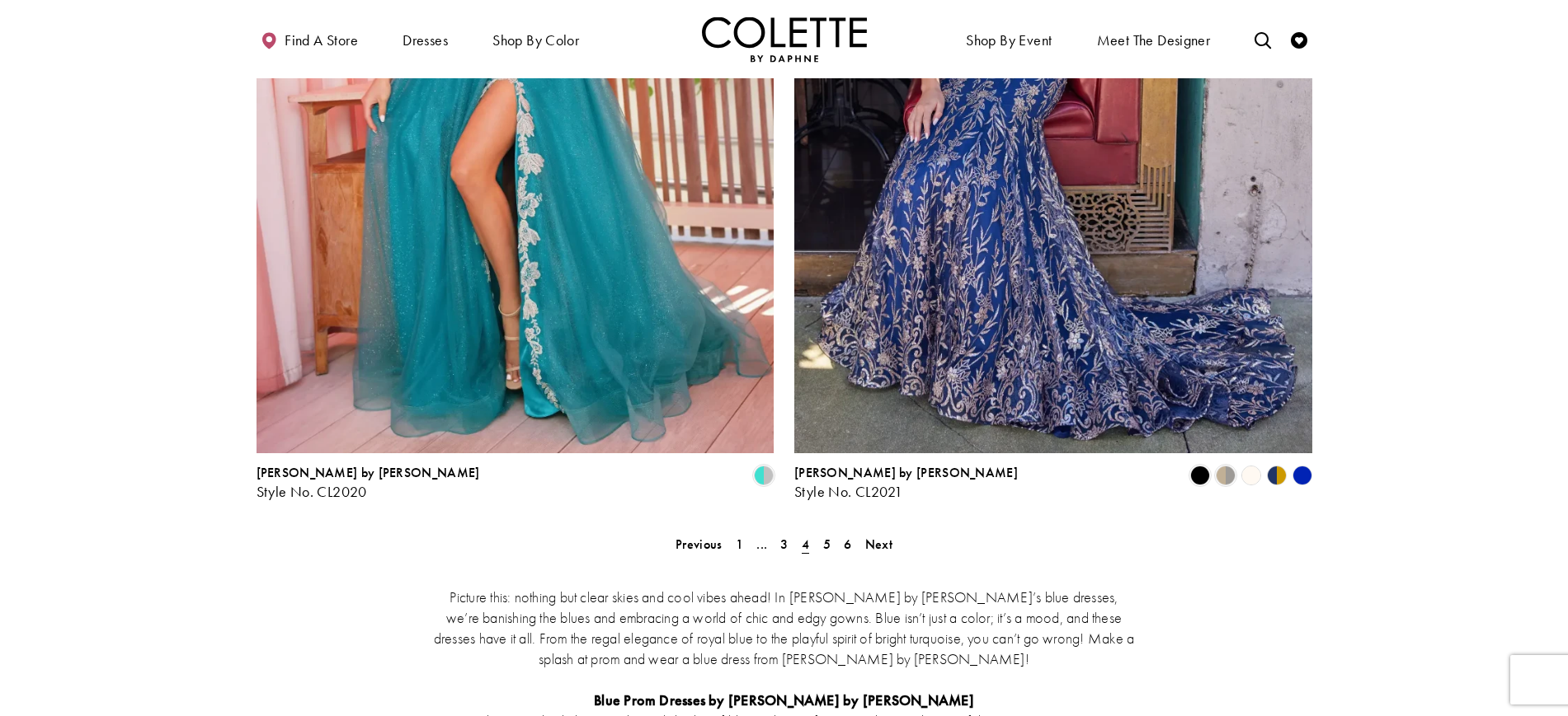
scroll to position [2957, 0]
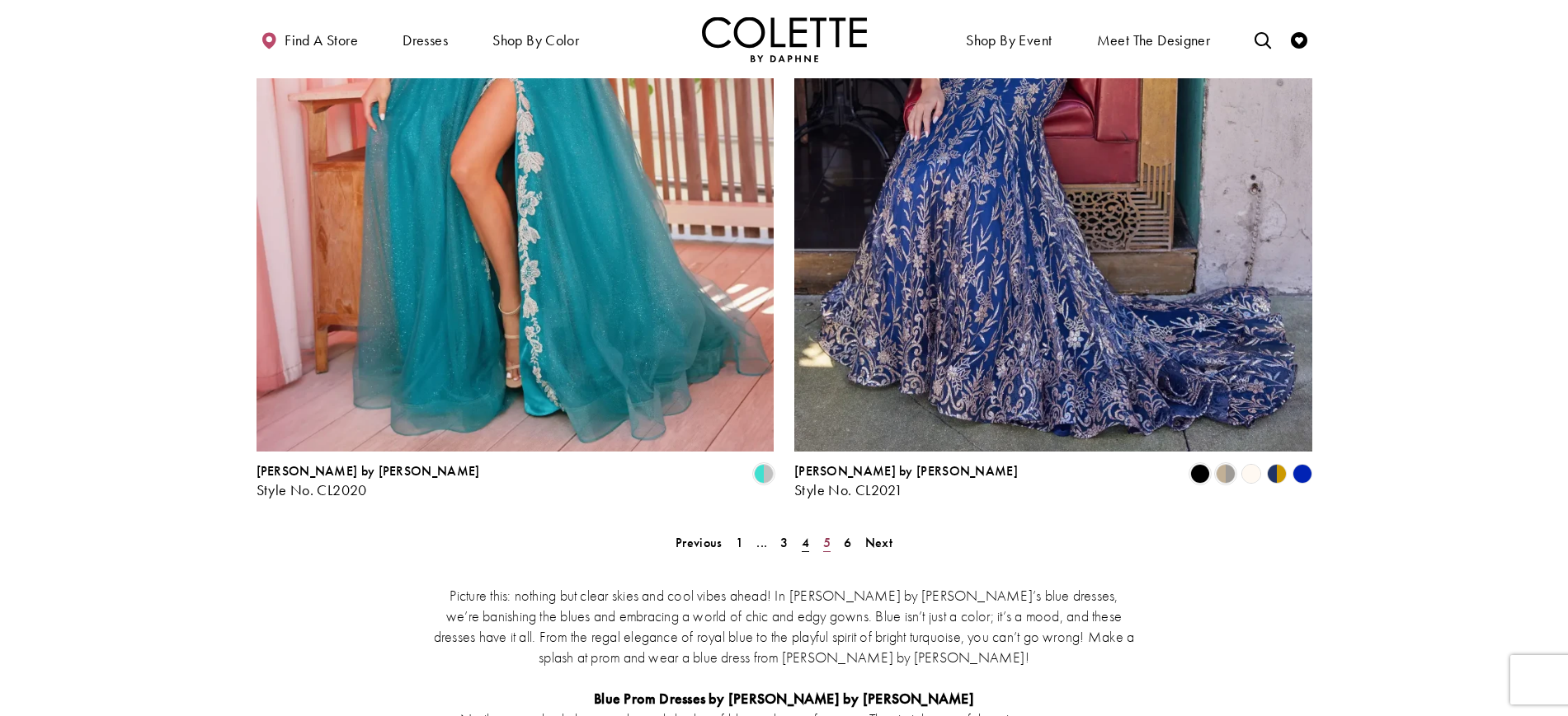
click at [824, 534] on span "5" at bounding box center [827, 543] width 8 height 18
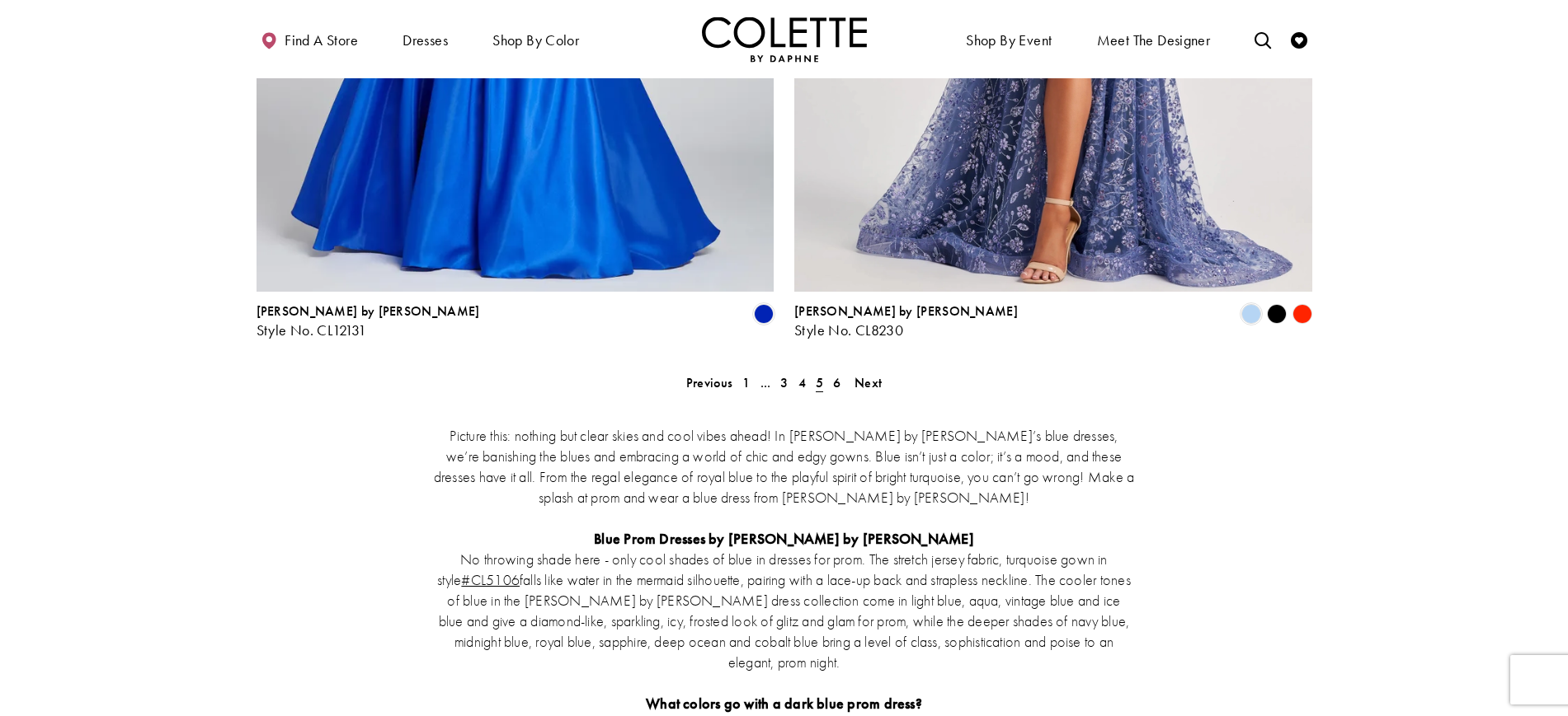
scroll to position [3088, 0]
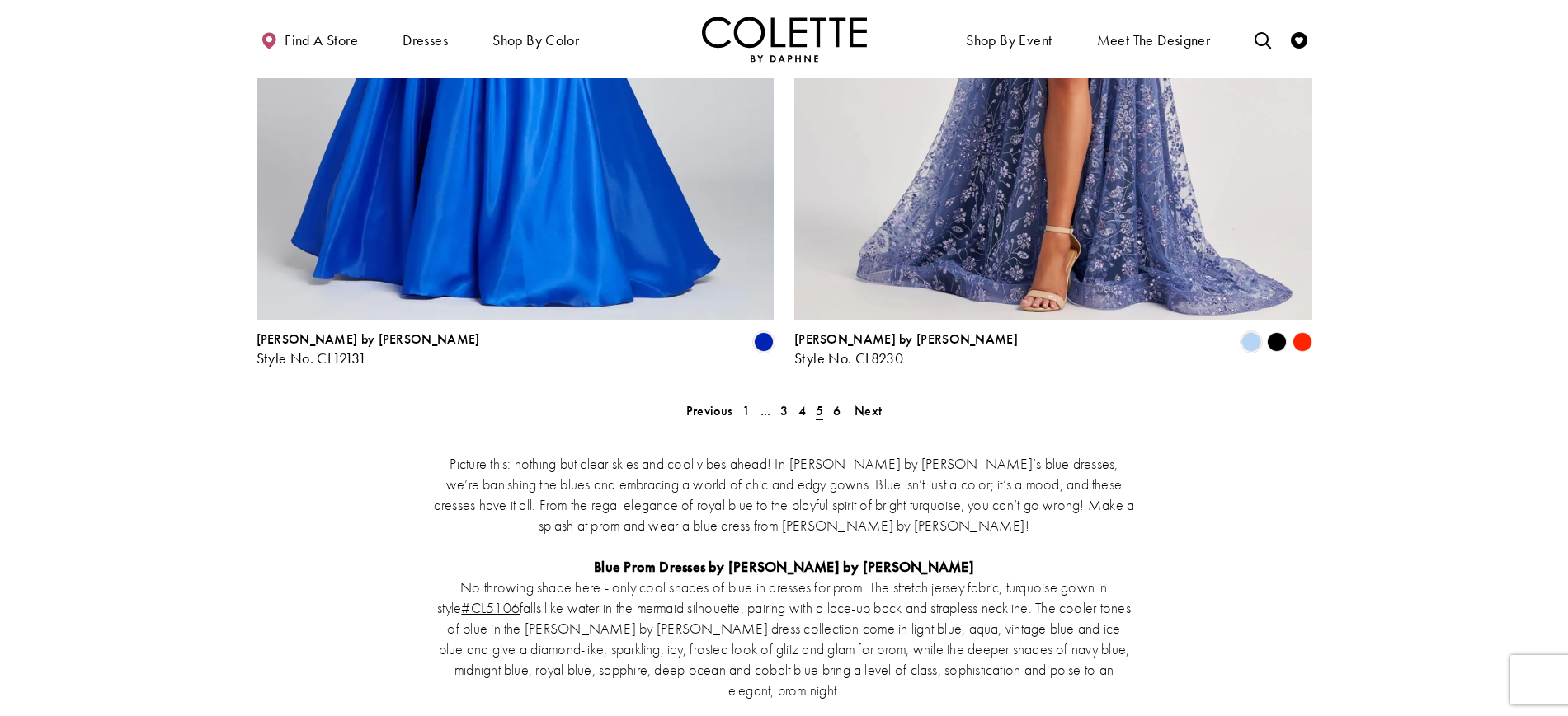
click at [836, 403] on span "6" at bounding box center [837, 411] width 8 height 18
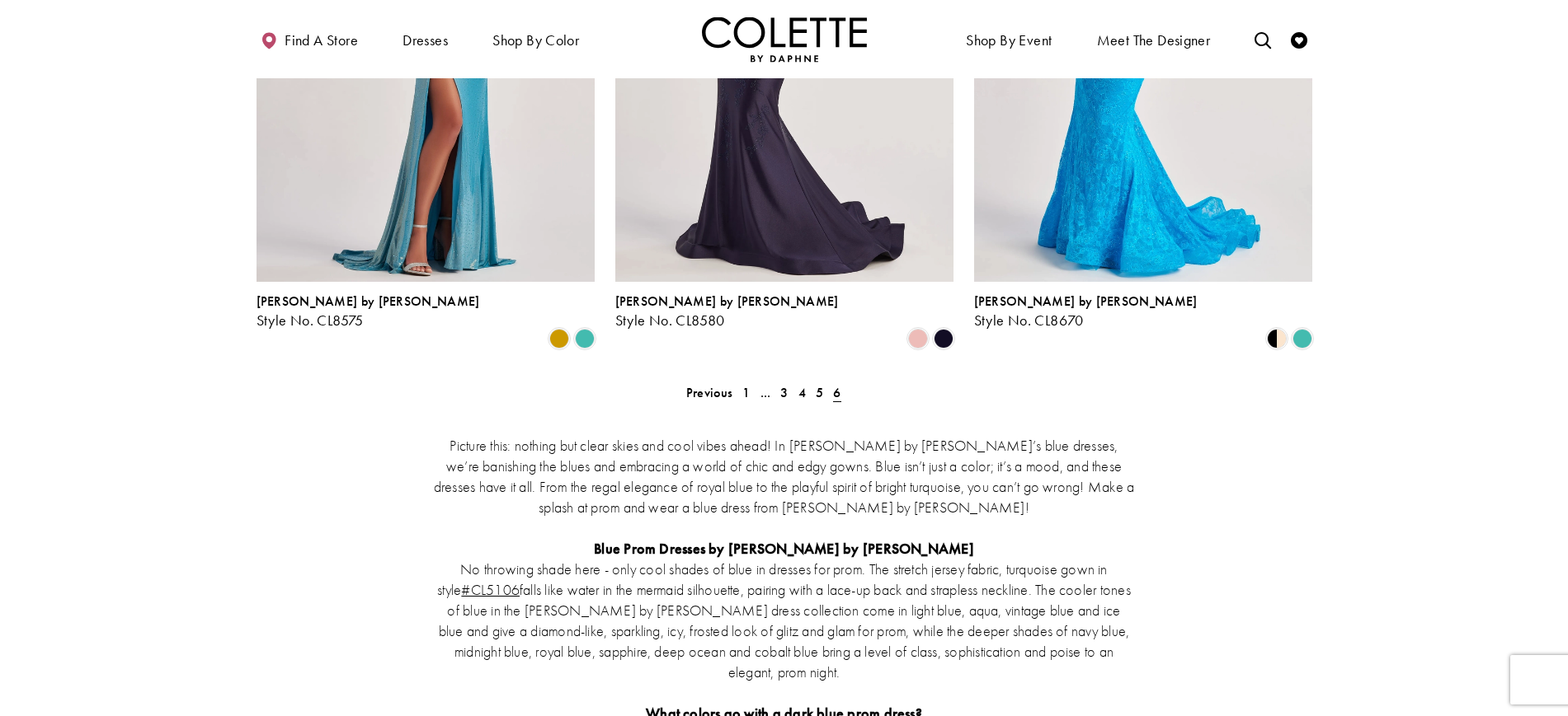
scroll to position [1651, 0]
click at [837, 383] on span "6" at bounding box center [837, 392] width 8 height 18
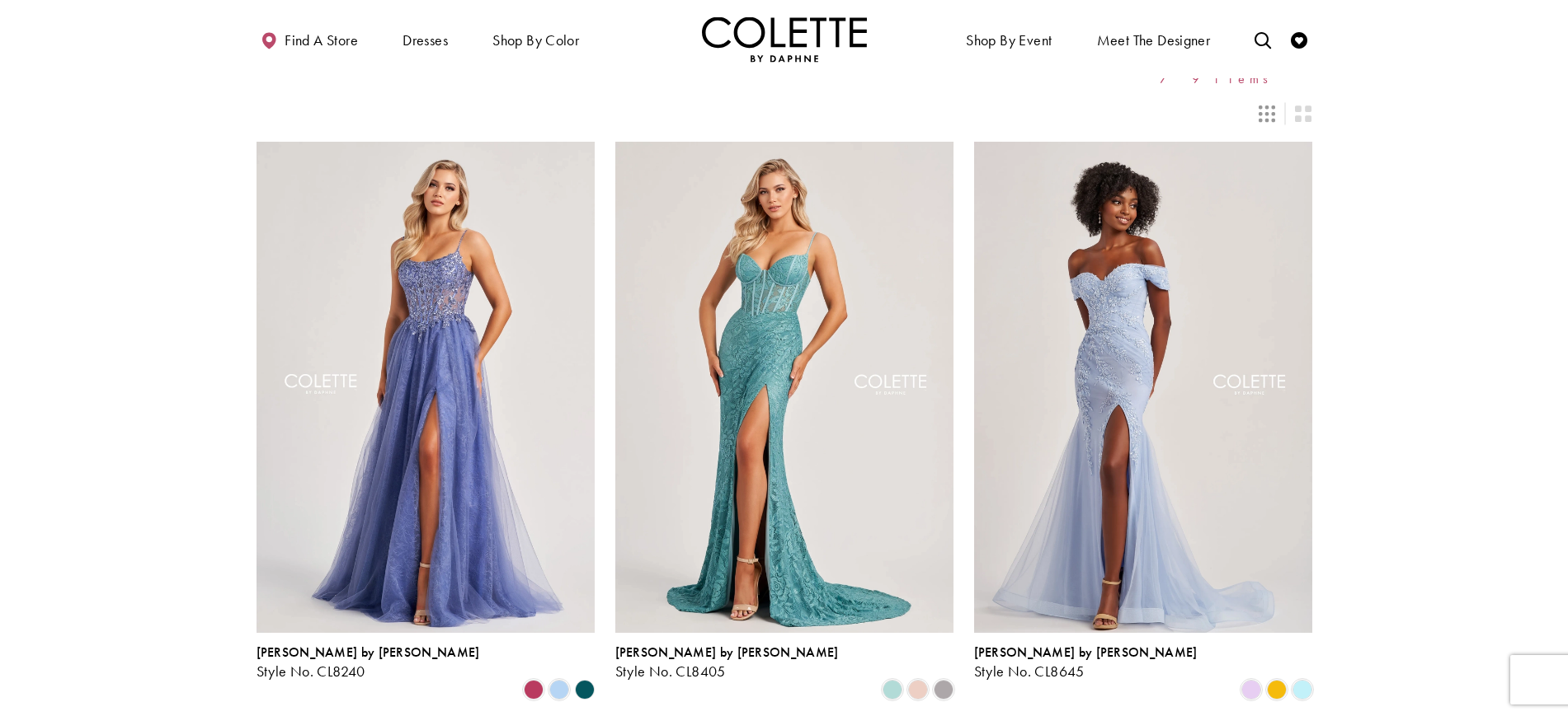
scroll to position [0, 0]
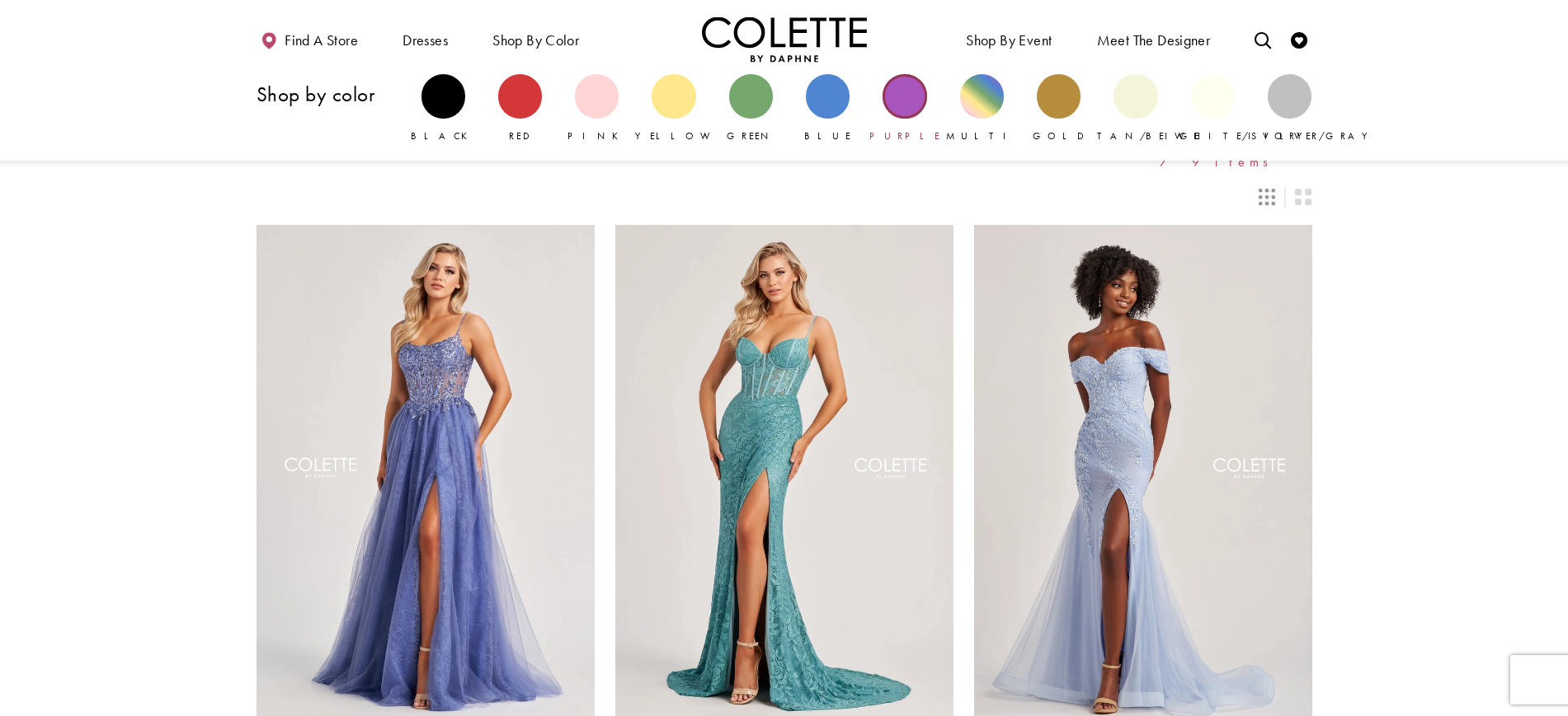
click at [904, 108] on div "Primary block" at bounding box center [904, 96] width 43 height 43
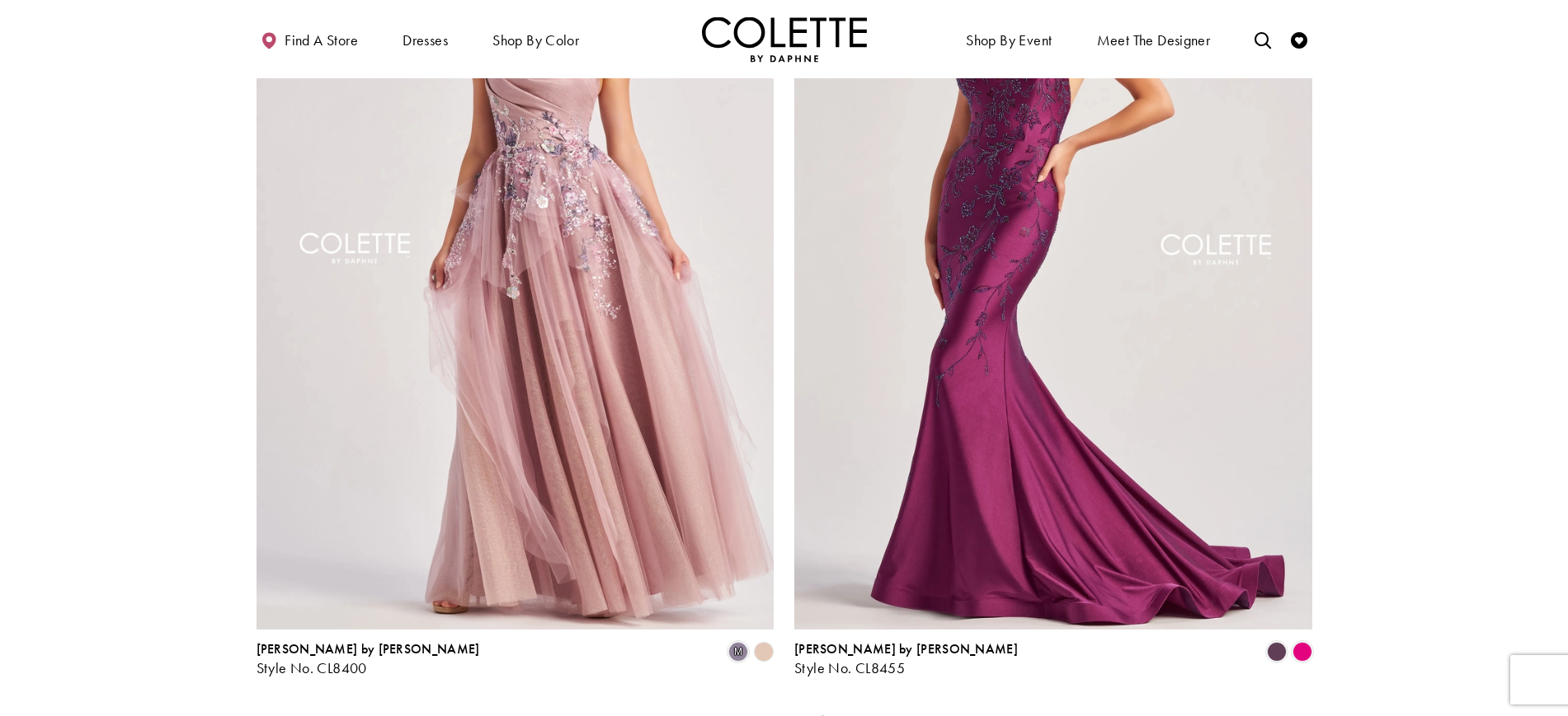
scroll to position [2780, 0]
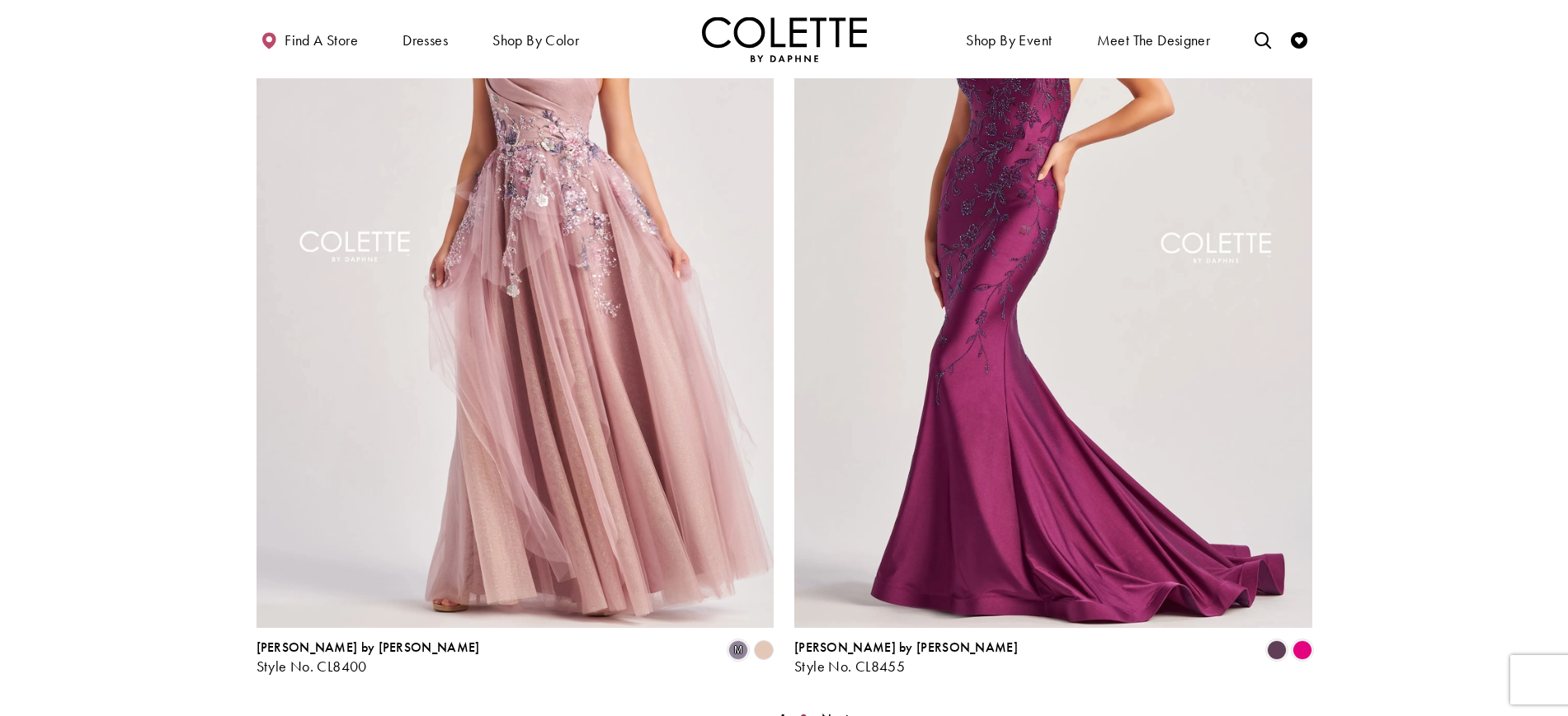
click at [808, 707] on link "2" at bounding box center [803, 719] width 18 height 24
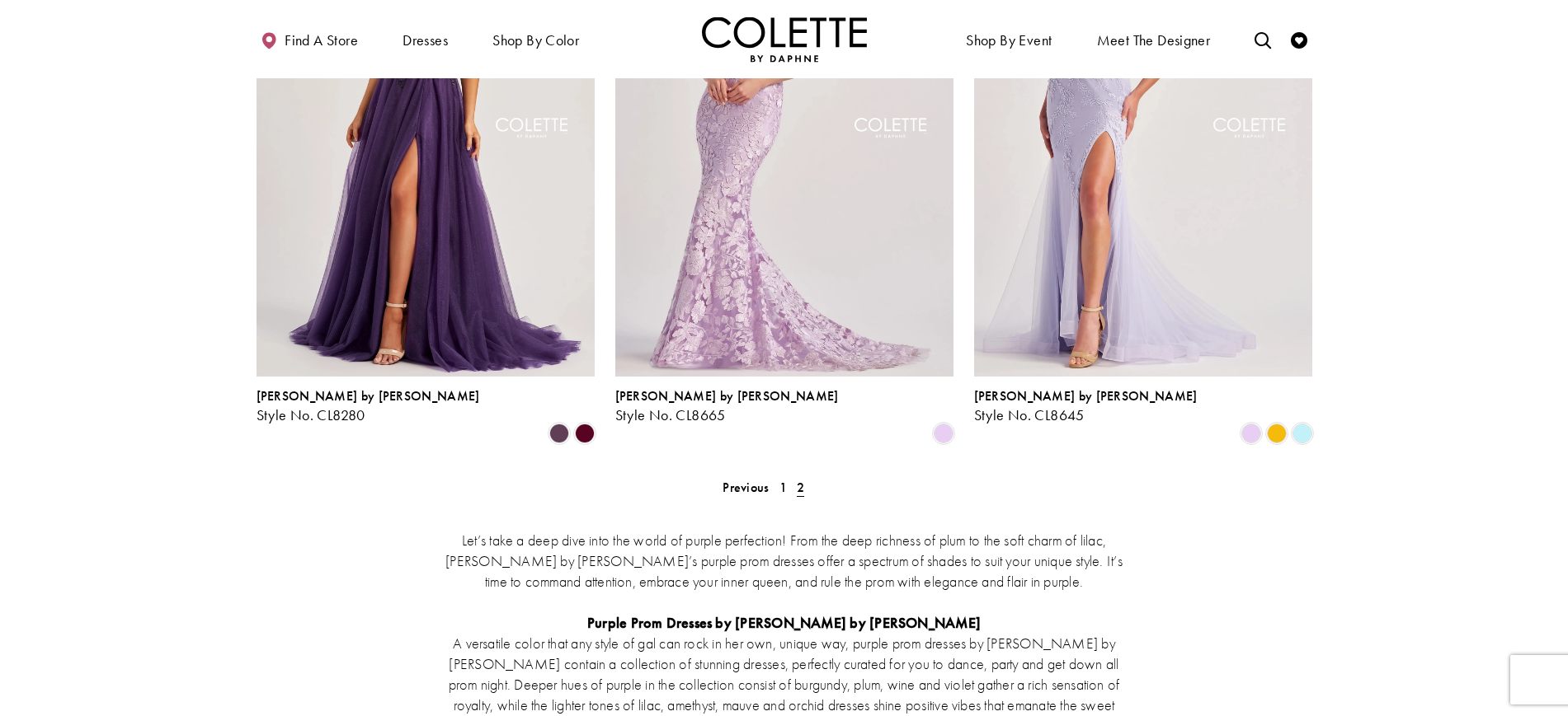
scroll to position [947, 0]
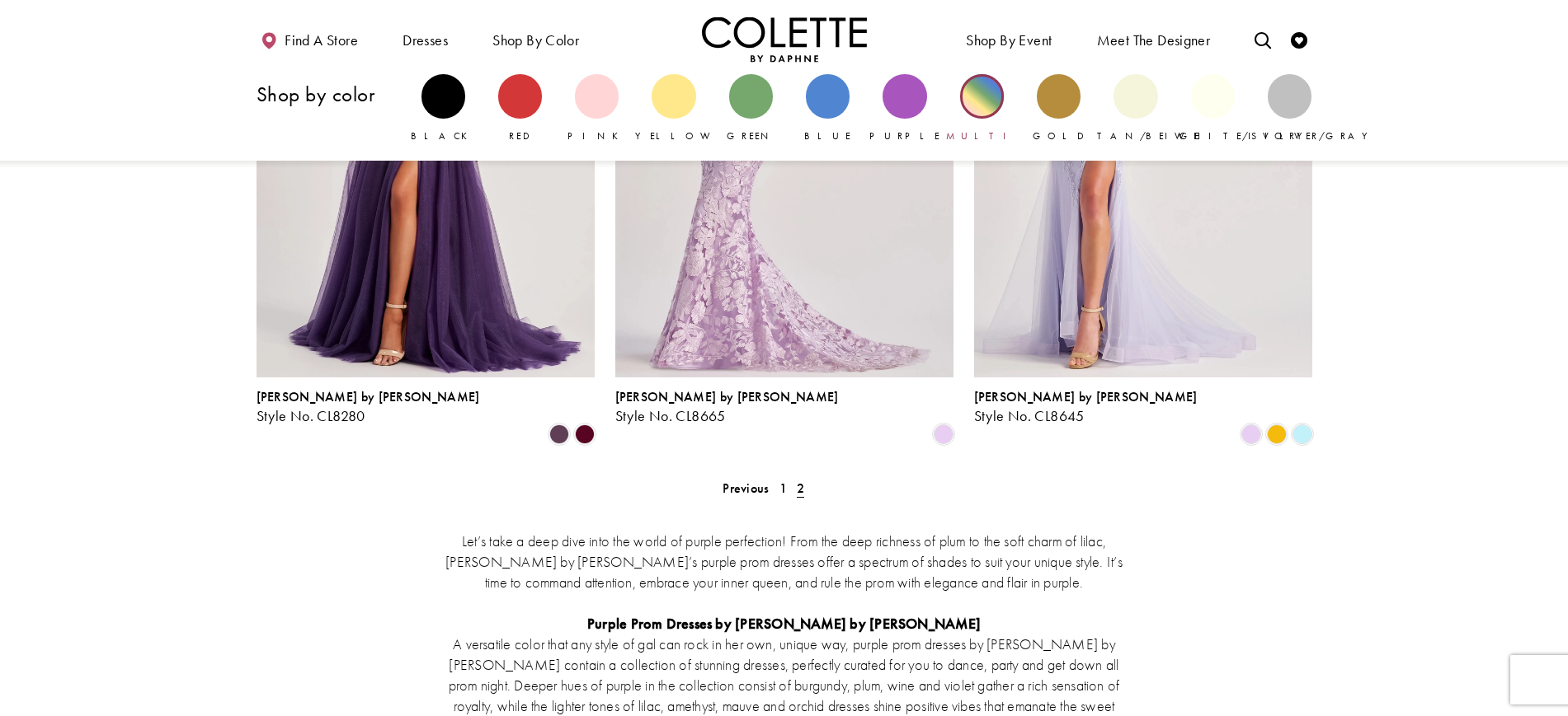
click at [986, 112] on div "Primary block" at bounding box center [982, 96] width 43 height 43
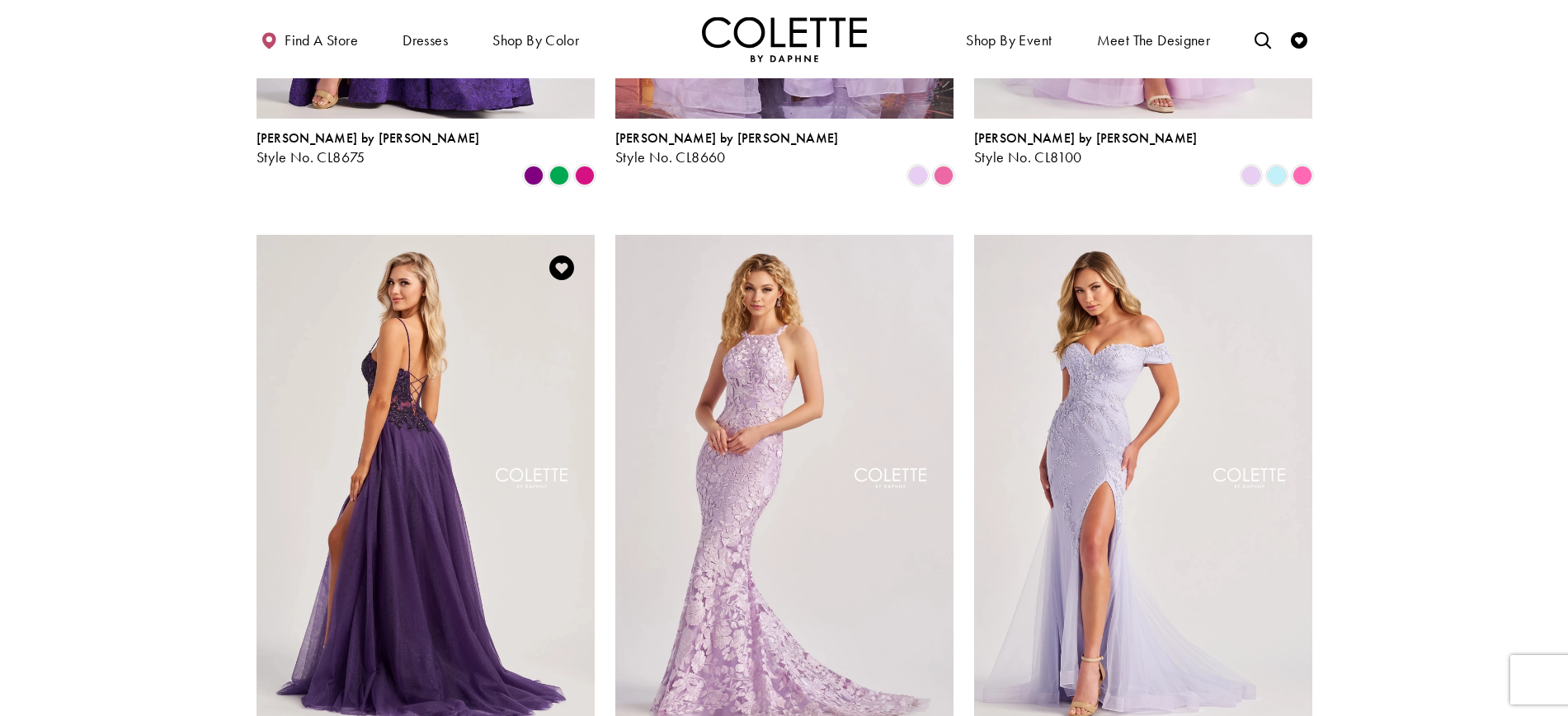
scroll to position [578, 0]
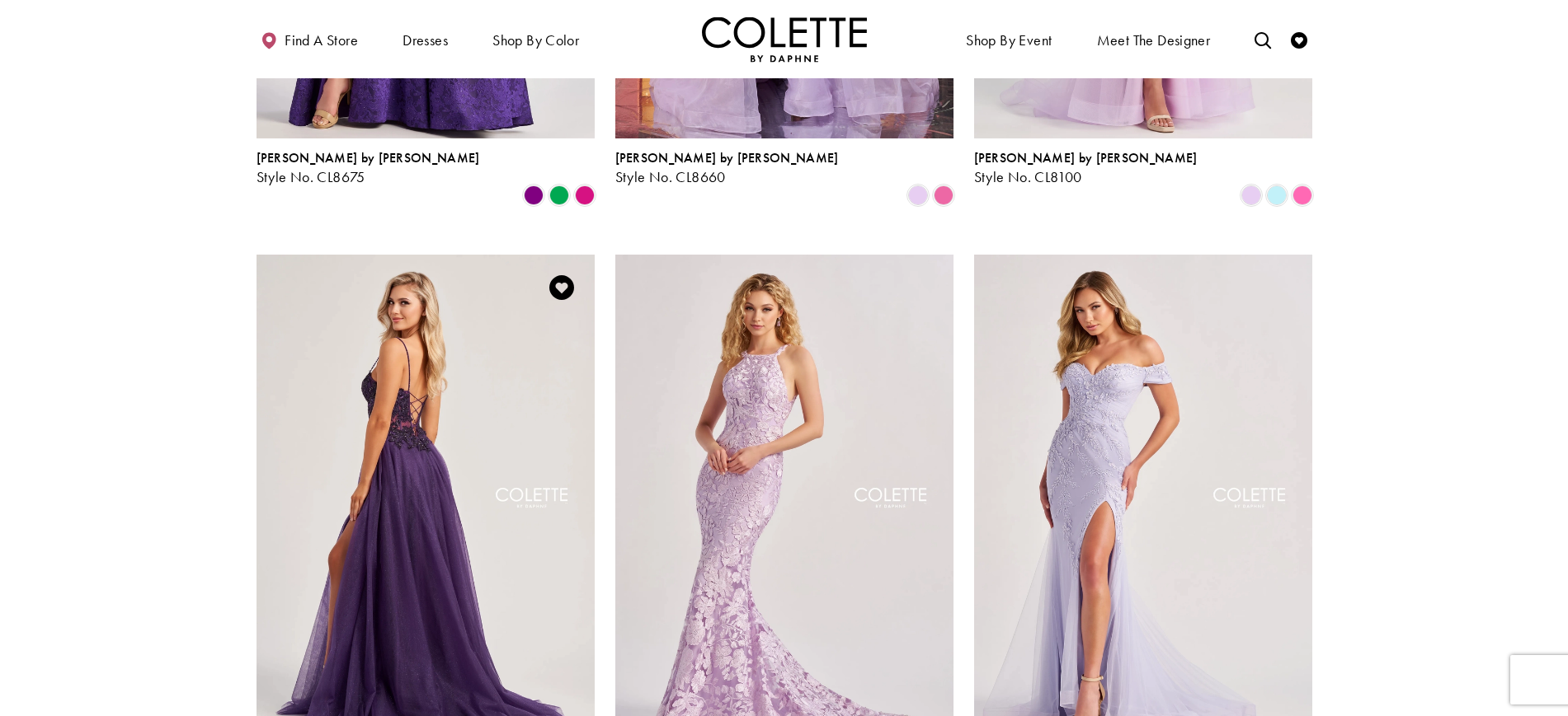
click at [424, 456] on img "Visit Colette by Daphne Style No. CL8280 Page" at bounding box center [425, 500] width 338 height 491
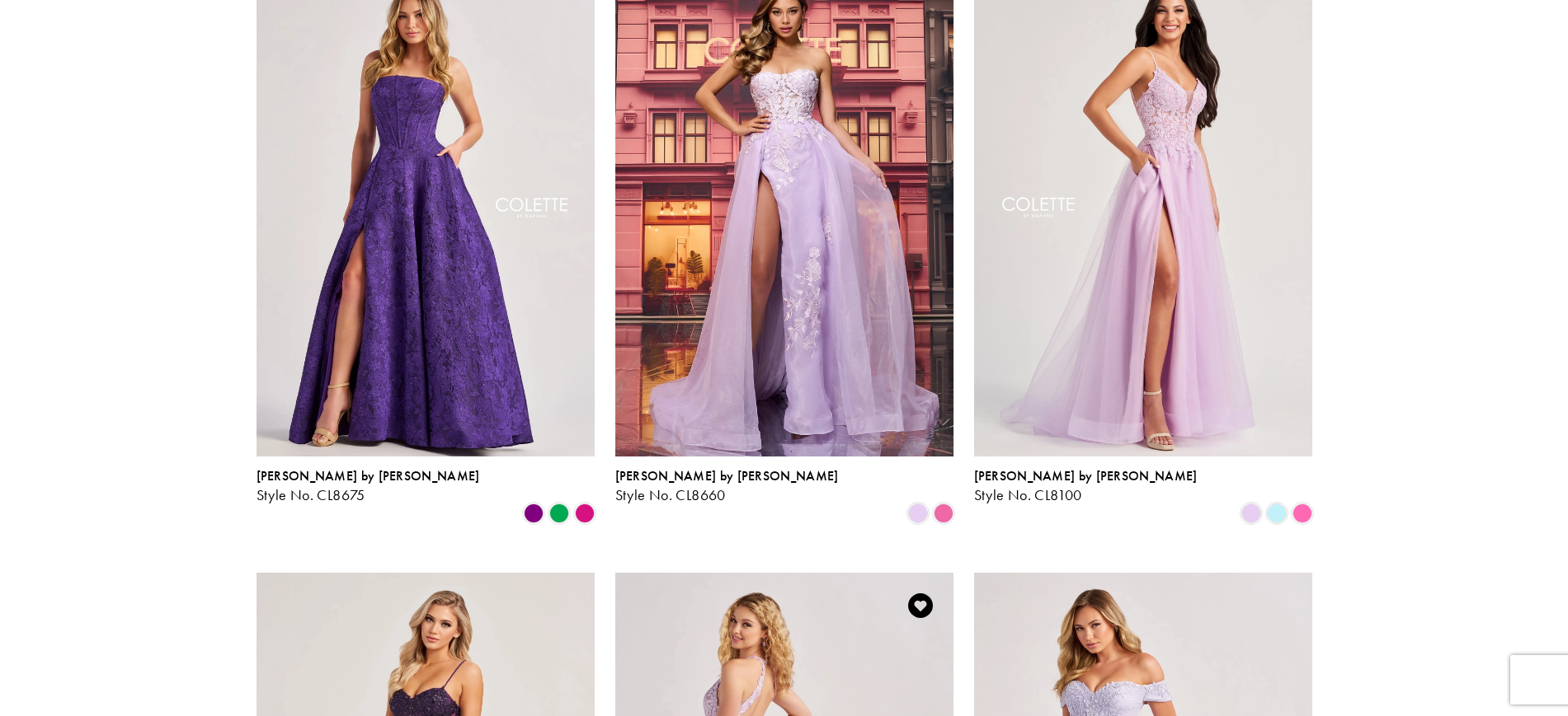
scroll to position [0, 0]
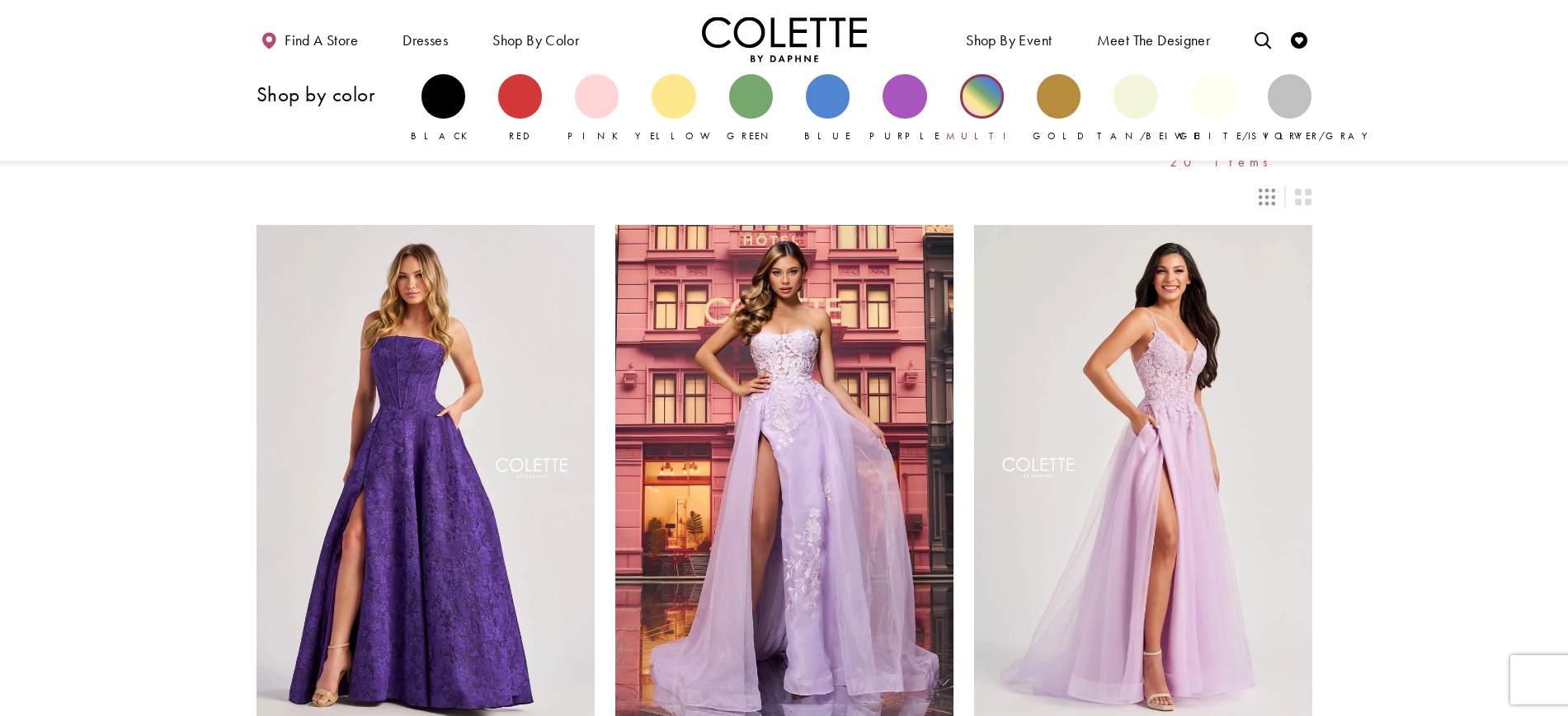
click at [968, 114] on link "Multi" at bounding box center [982, 108] width 43 height 69
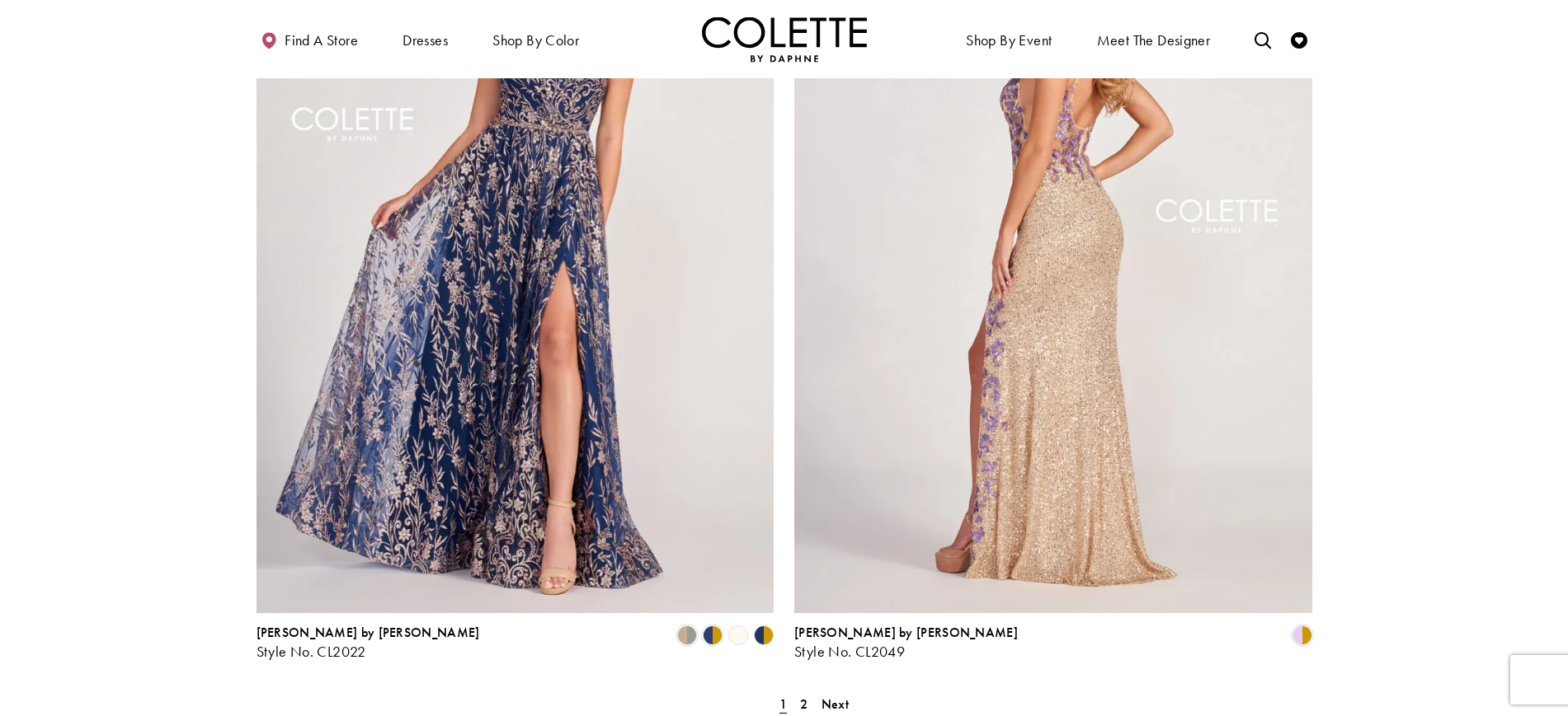
scroll to position [2704, 0]
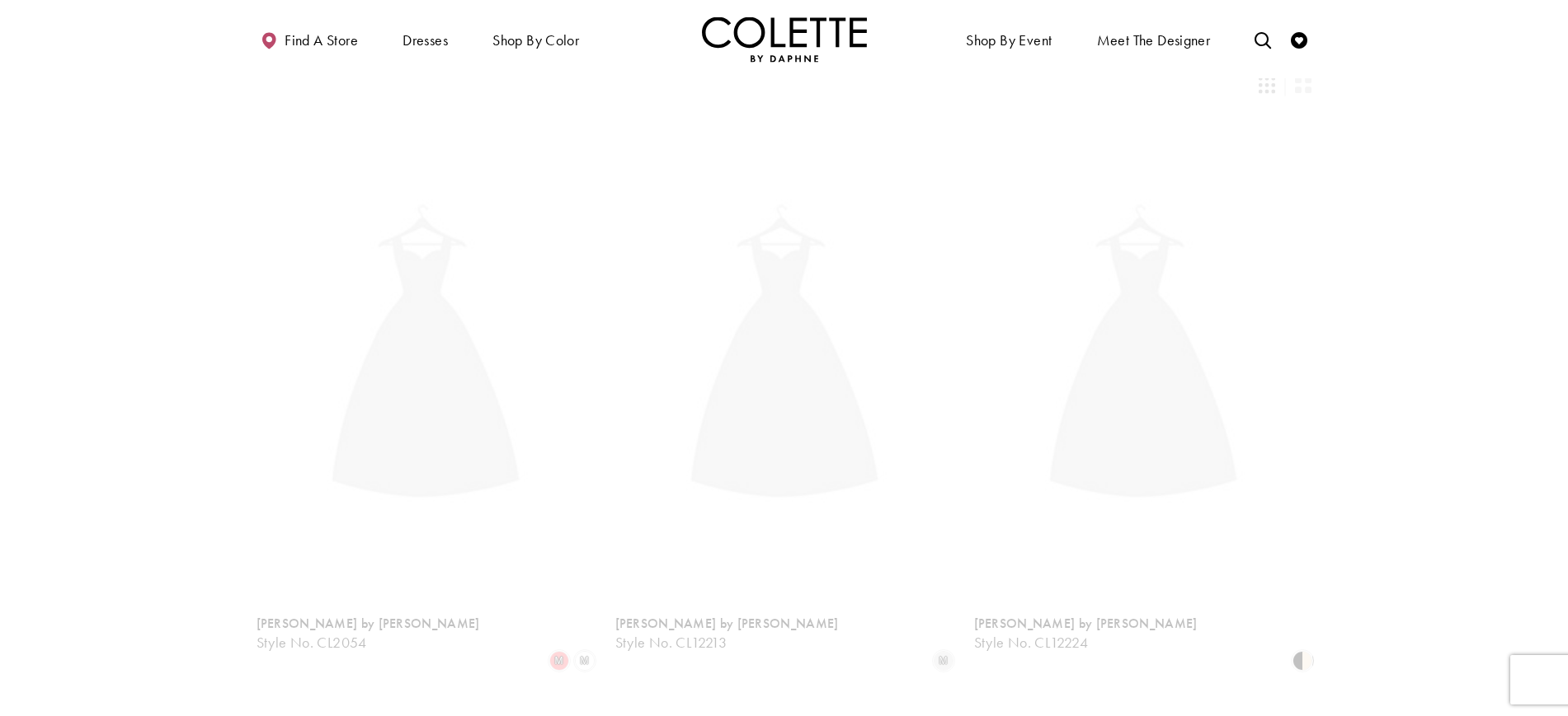
scroll to position [89, 0]
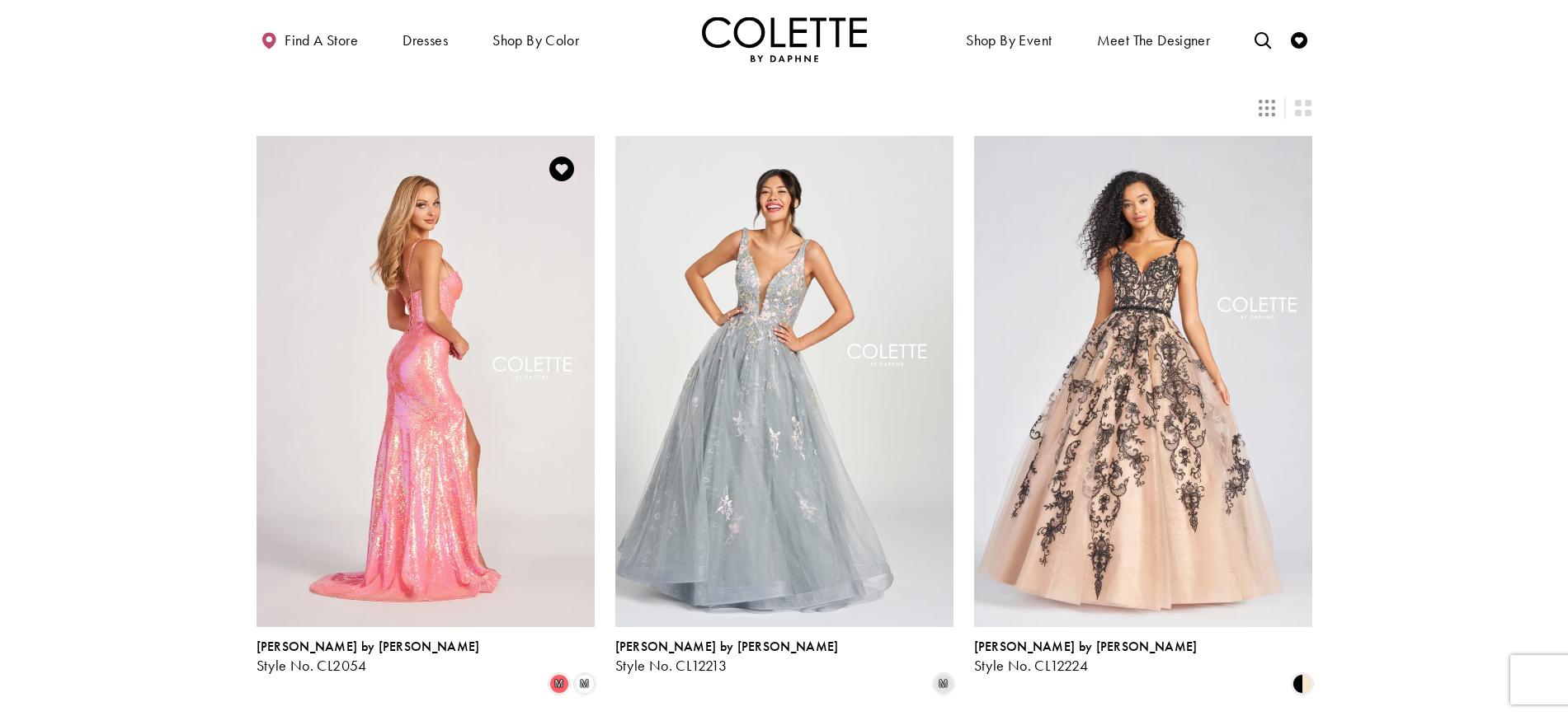
click at [479, 364] on img "Visit Colette by Daphne Style No. CL2054 Page" at bounding box center [425, 381] width 338 height 491
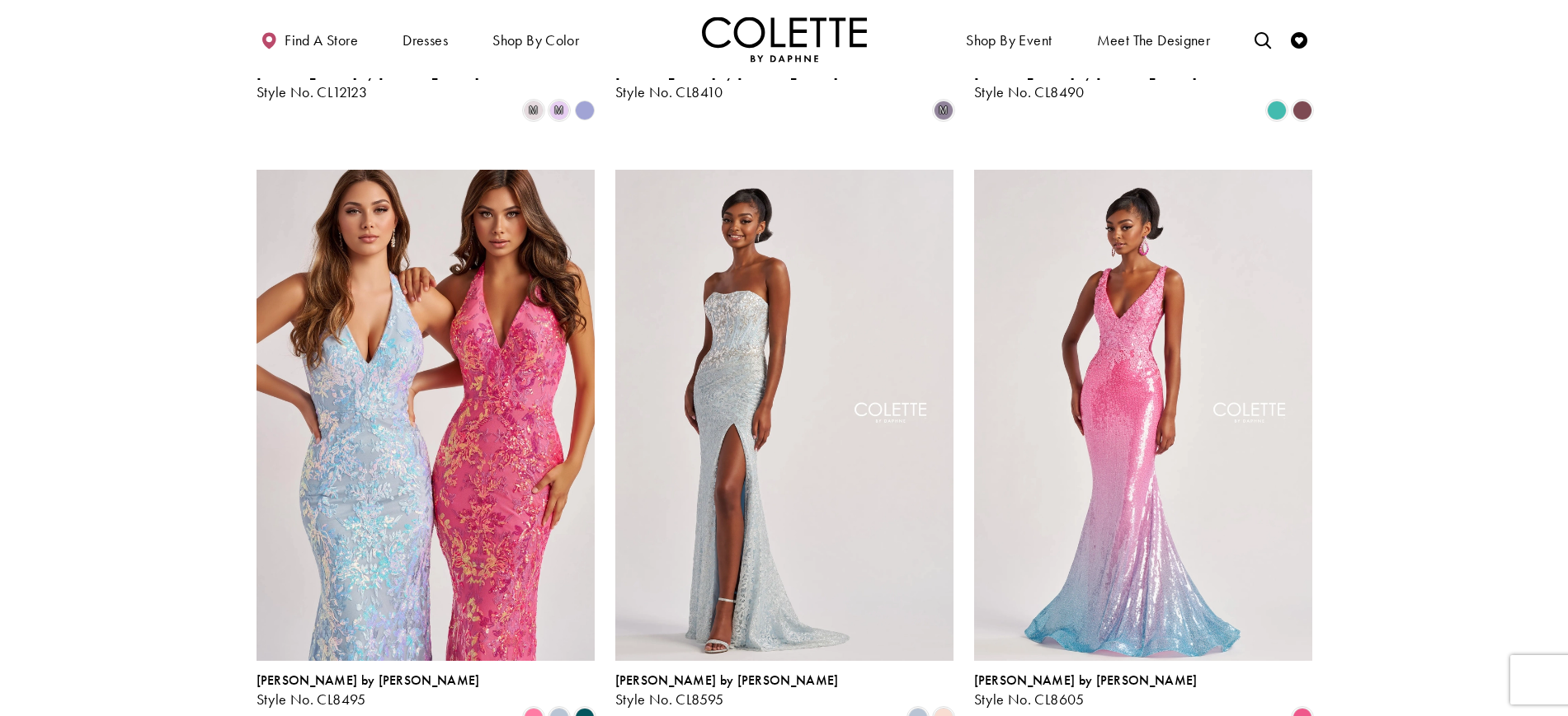
scroll to position [1270, 0]
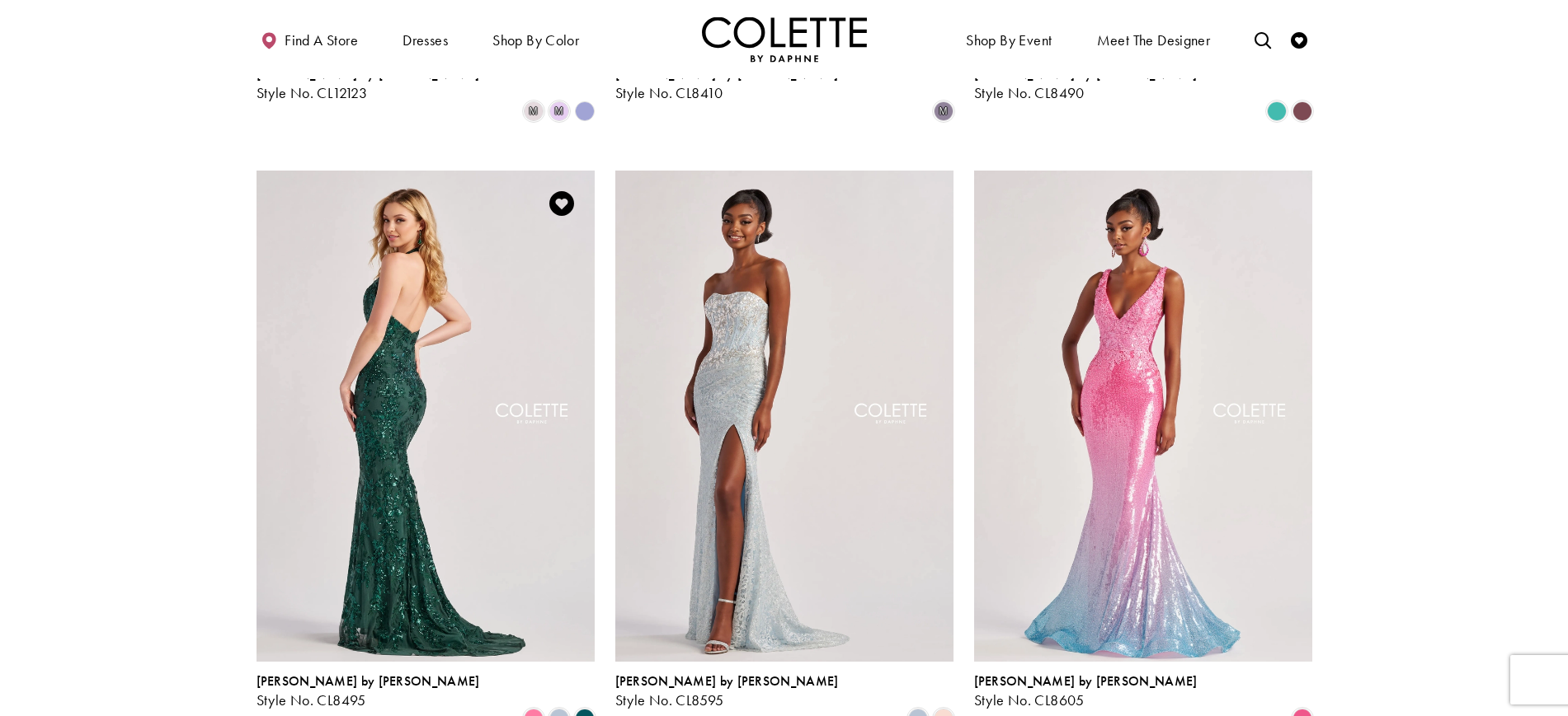
drag, startPoint x: 467, startPoint y: 302, endPoint x: 435, endPoint y: 283, distance: 37.2
click at [435, 283] on img "Visit Colette by Daphne Style No. CL8495 Page" at bounding box center [425, 416] width 338 height 491
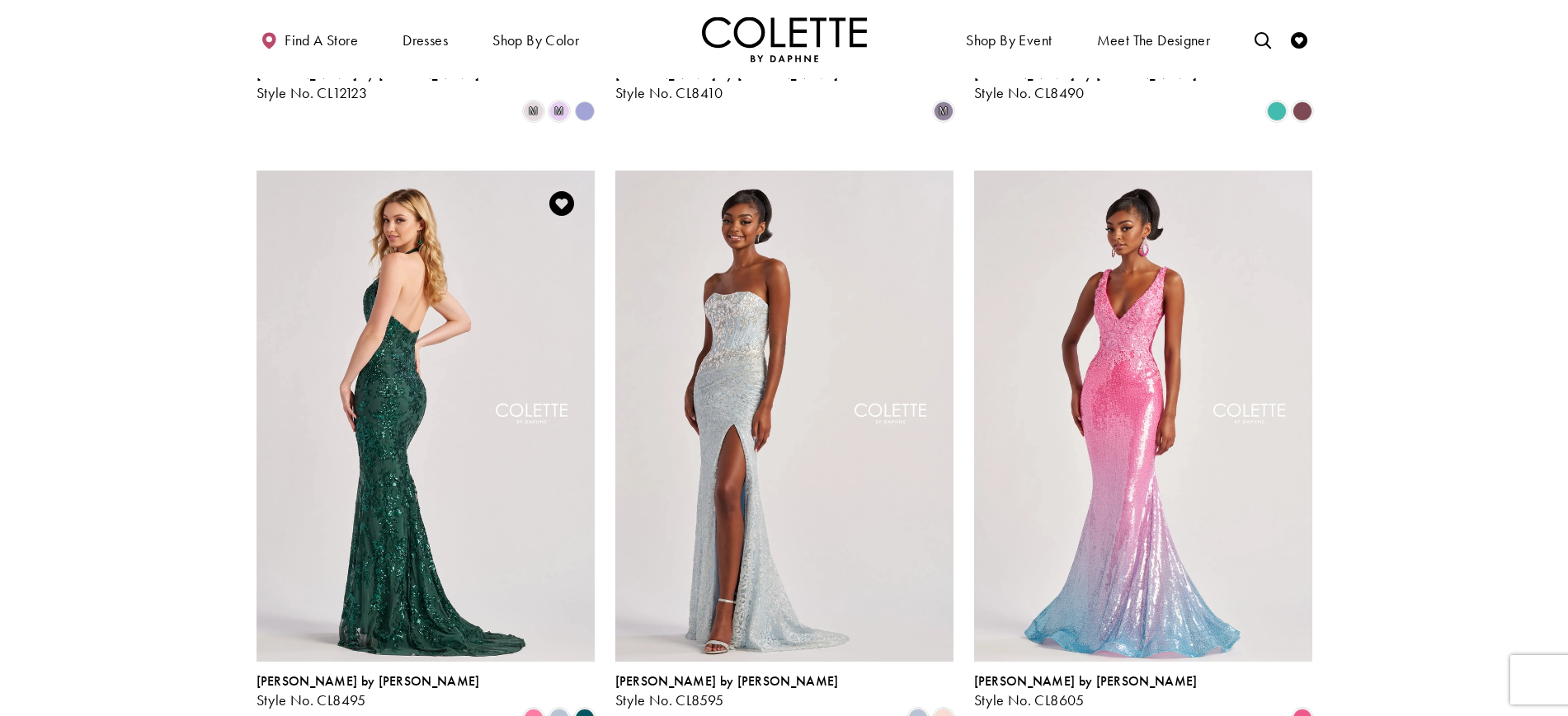
click at [474, 298] on img "Visit Colette by Daphne Style No. CL8495 Page" at bounding box center [425, 416] width 338 height 491
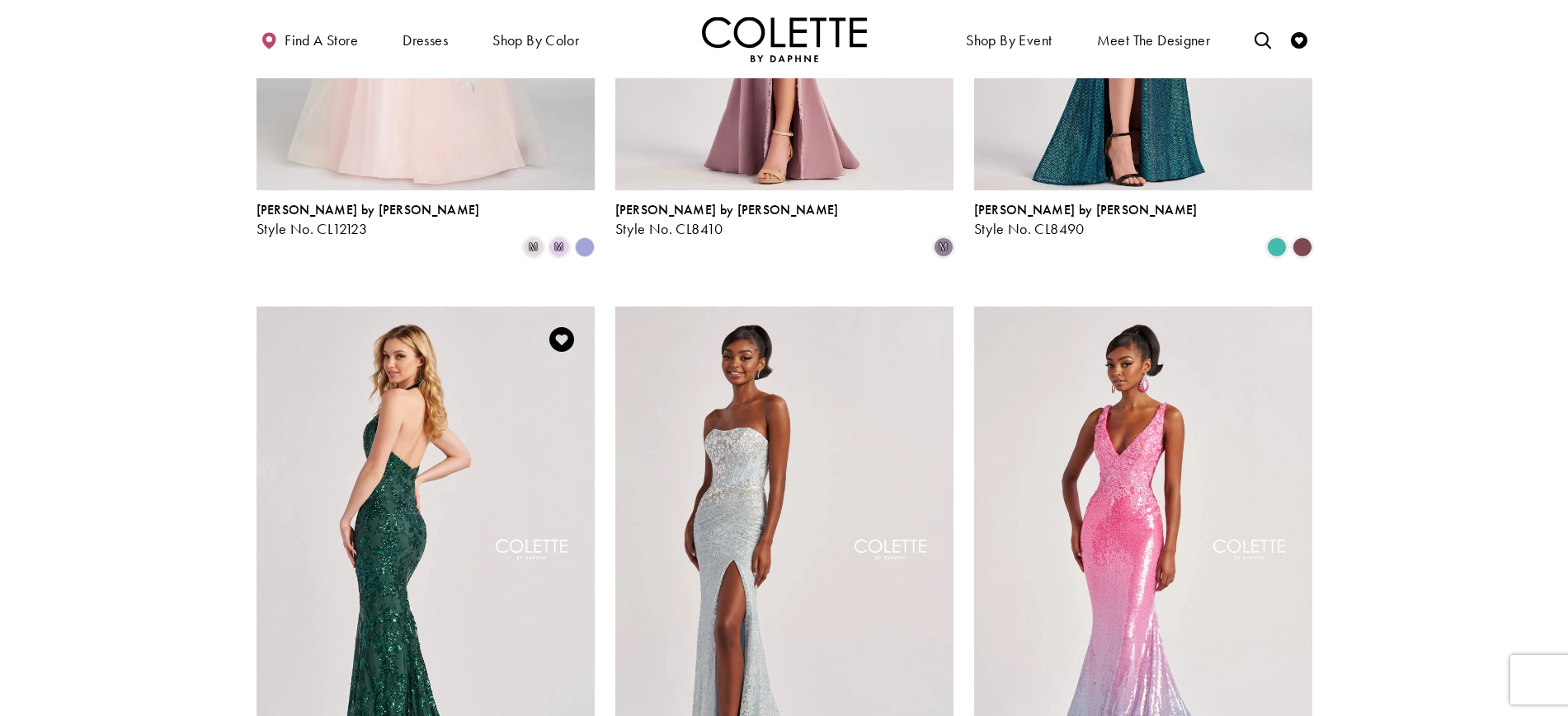
scroll to position [1164, 0]
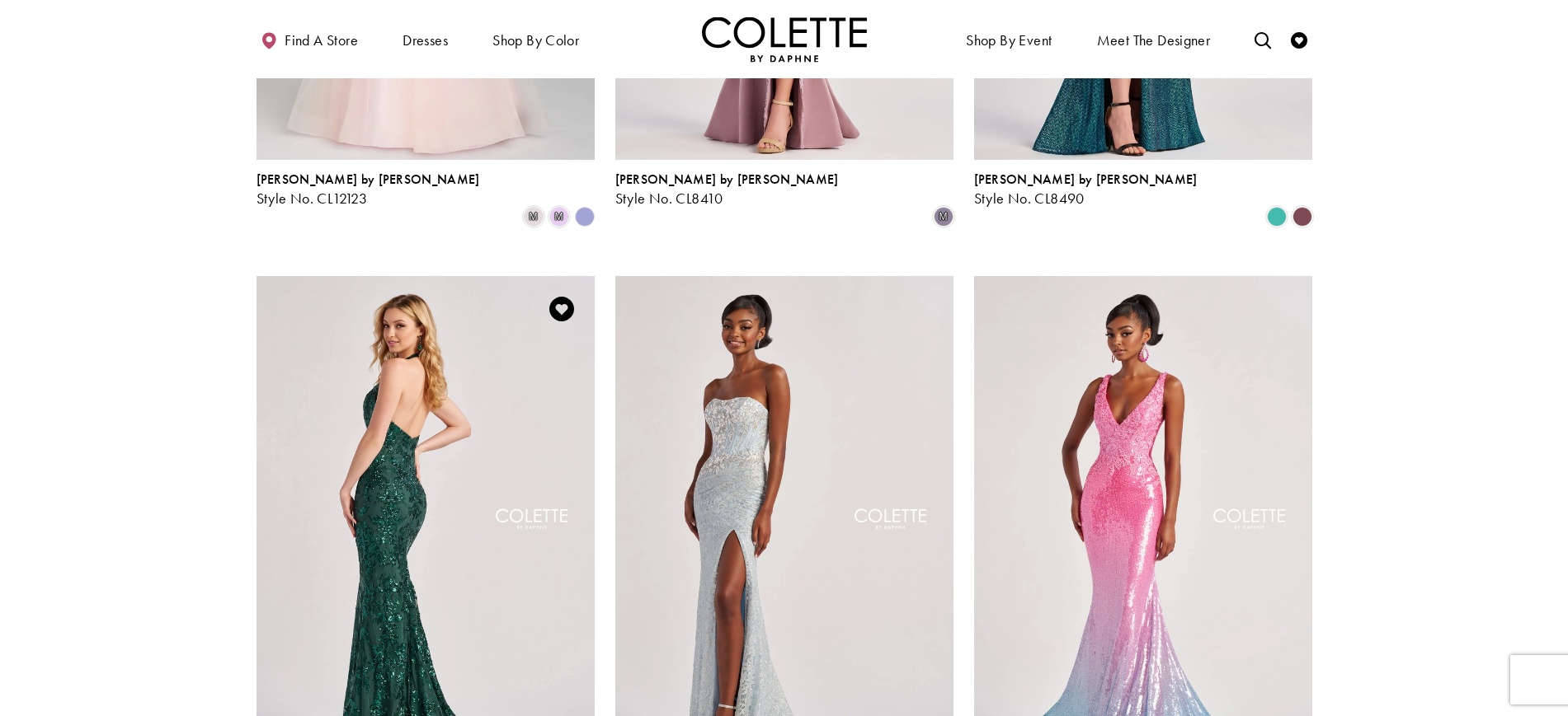
click at [520, 453] on img "Visit Colette by Daphne Style No. CL8495 Page" at bounding box center [425, 521] width 338 height 491
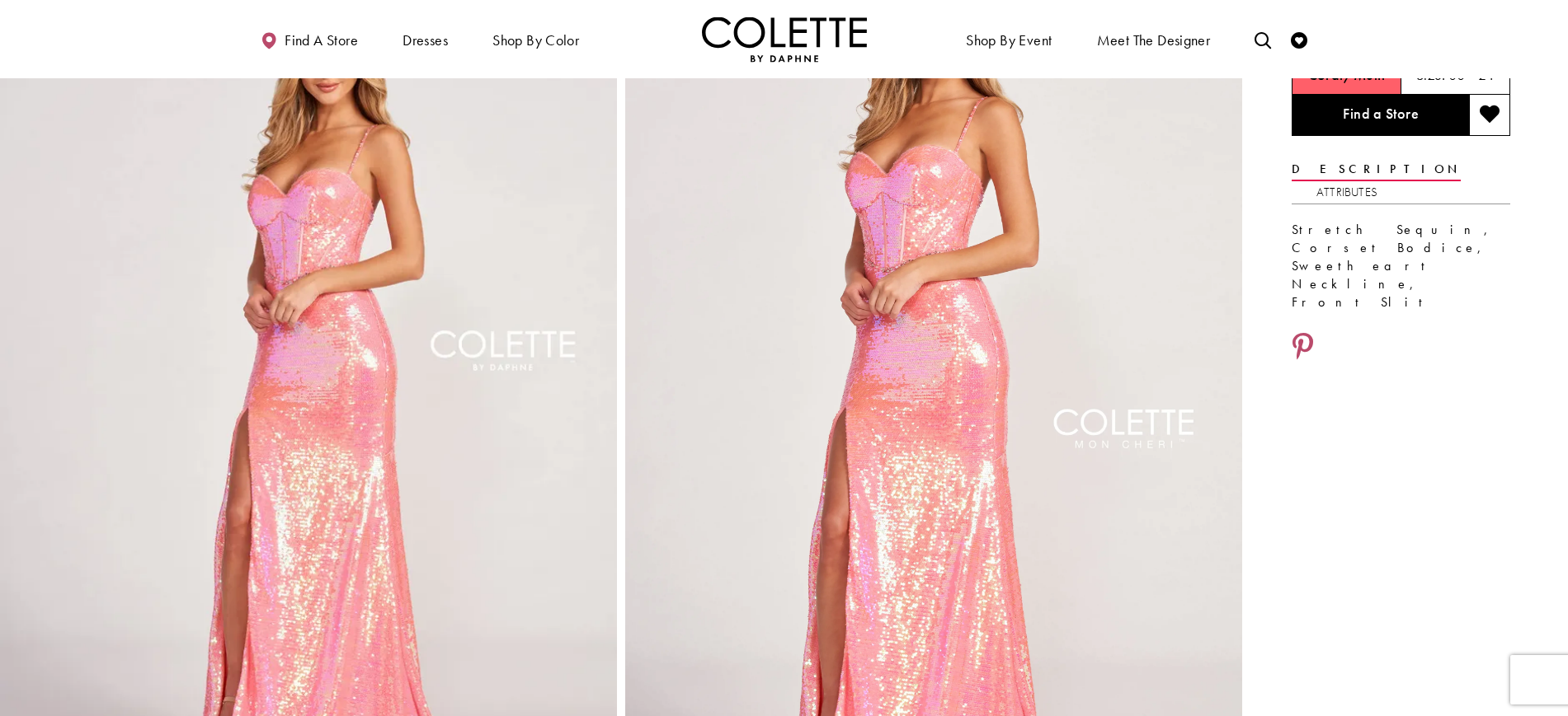
scroll to position [149, 0]
click at [131, 12] on div "Primary block" at bounding box center [784, 39] width 1568 height 78
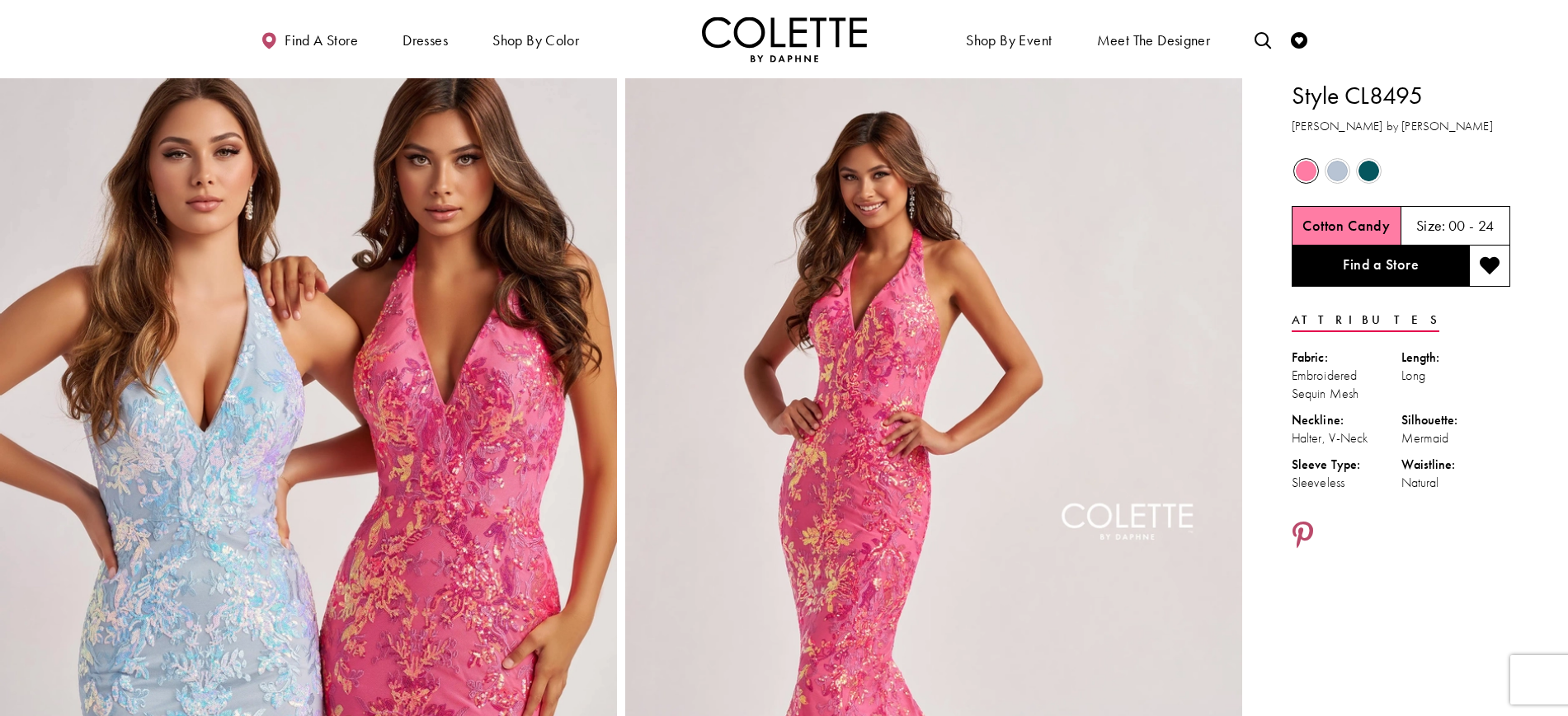
click at [1336, 174] on span "Product color controls state depends on size chosen" at bounding box center [1337, 171] width 21 height 21
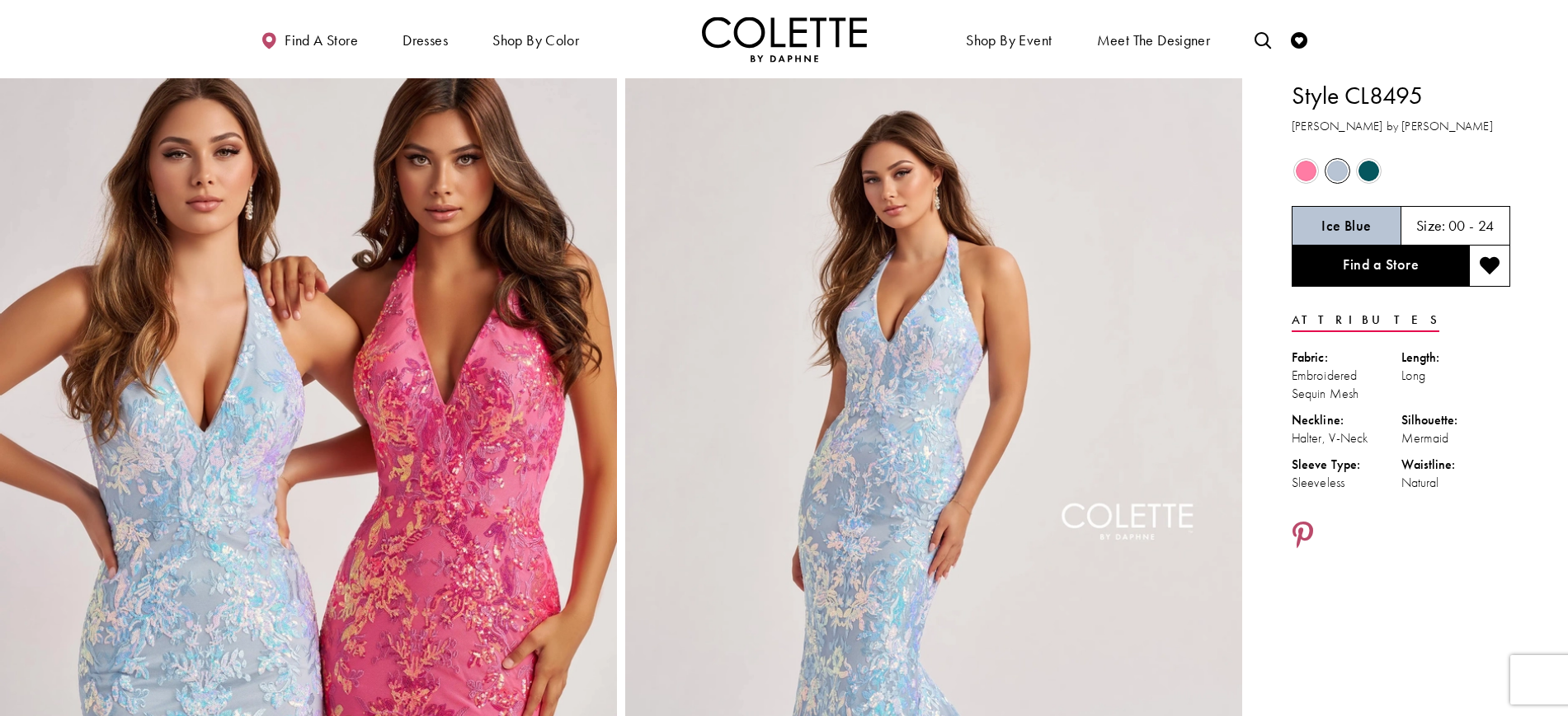
click at [1364, 177] on span "Product color controls state depends on size chosen" at bounding box center [1369, 171] width 21 height 21
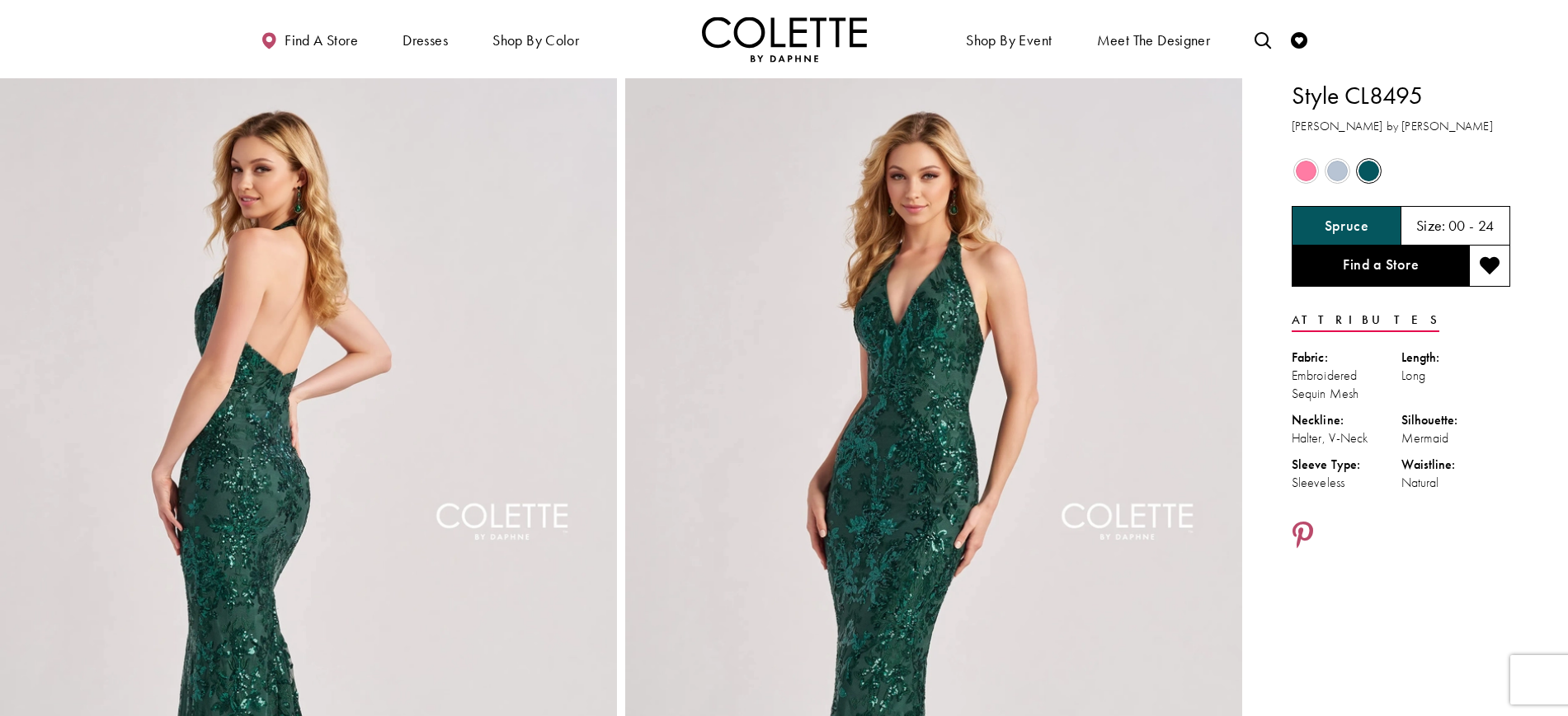
drag, startPoint x: 1438, startPoint y: 94, endPoint x: 1346, endPoint y: 92, distance: 92.0
click at [1346, 92] on h1 "Style CL8495" at bounding box center [1401, 96] width 219 height 35
click at [1354, 92] on h1 "Style CL8495" at bounding box center [1401, 96] width 219 height 35
copy h1 "CL8495"
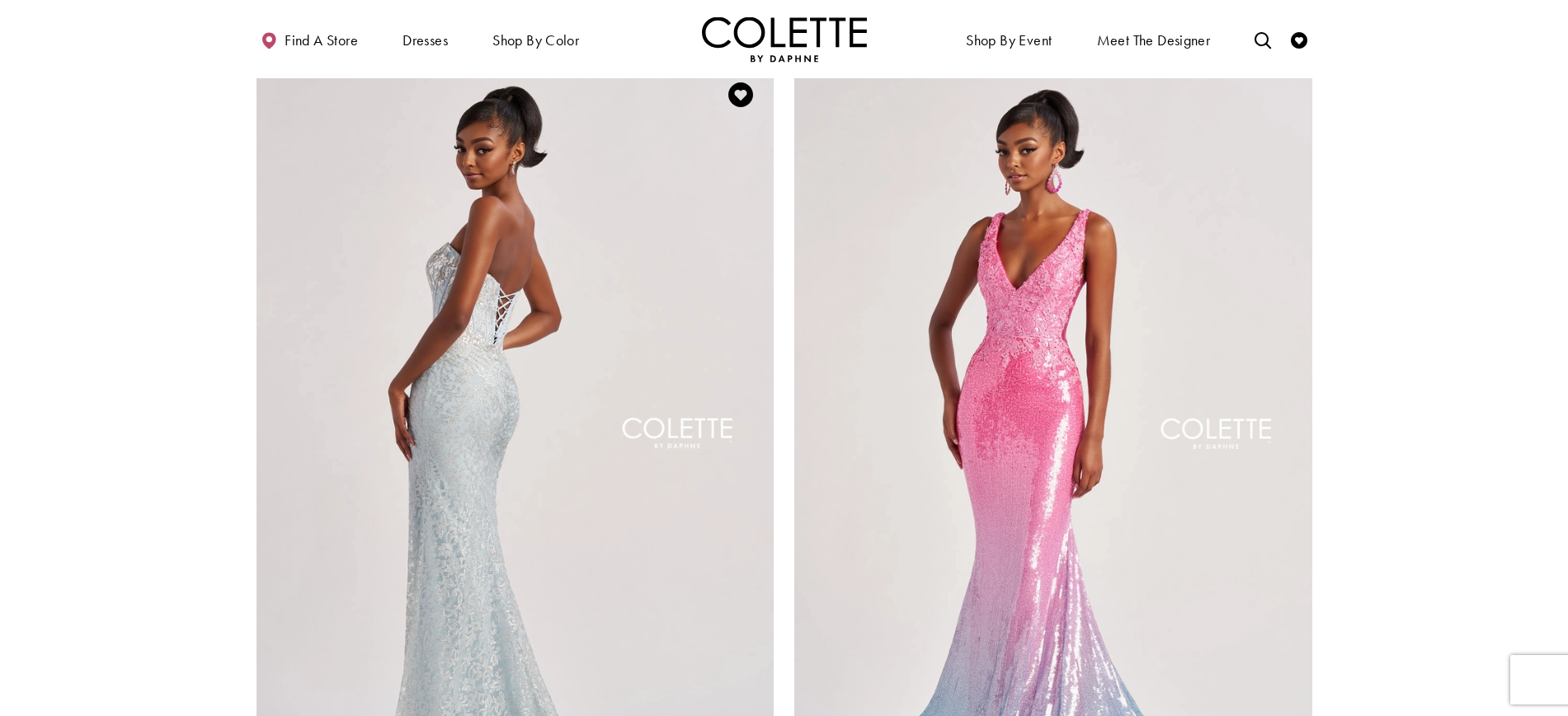
scroll to position [1383, 0]
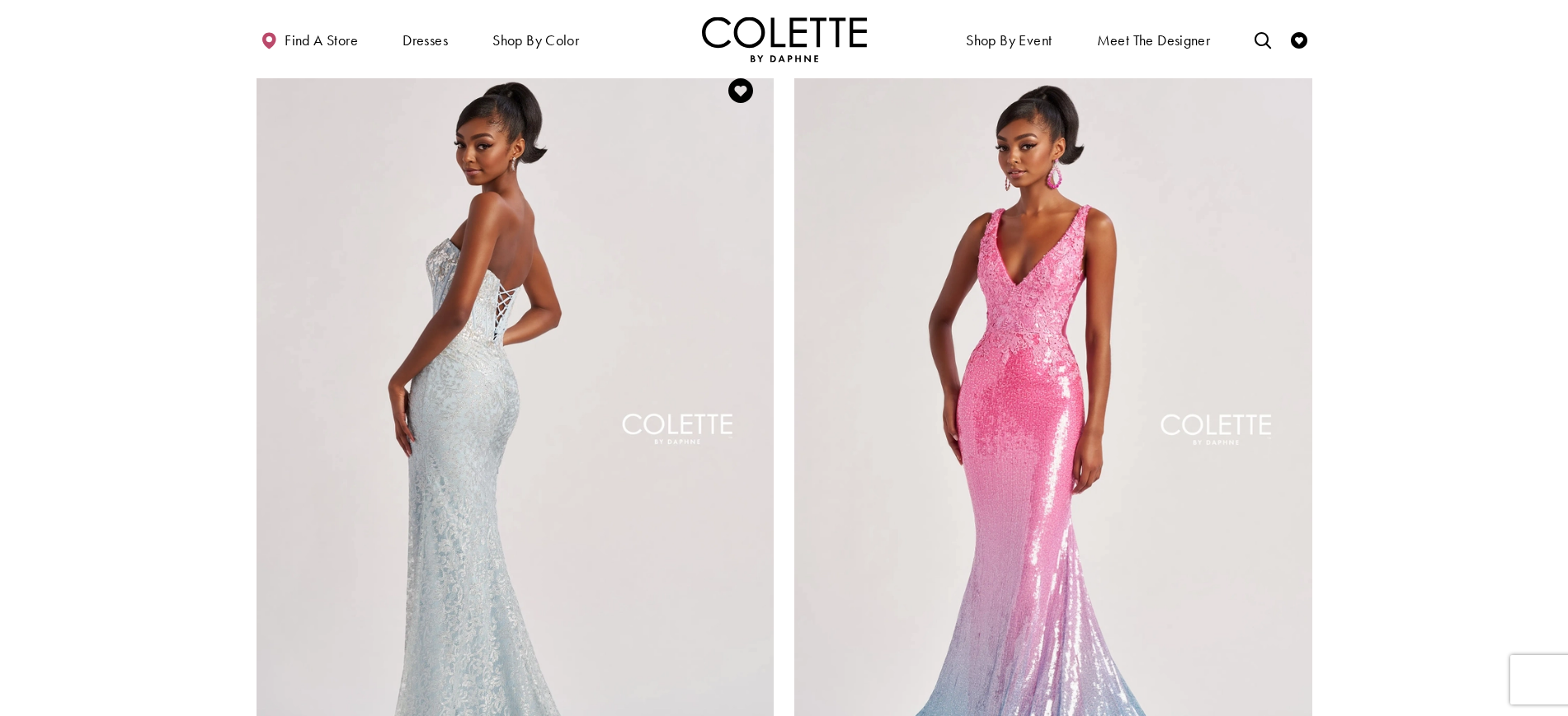
click at [668, 337] on img "Visit Colette by Daphne Style No. CL8595 Page" at bounding box center [515, 433] width 518 height 753
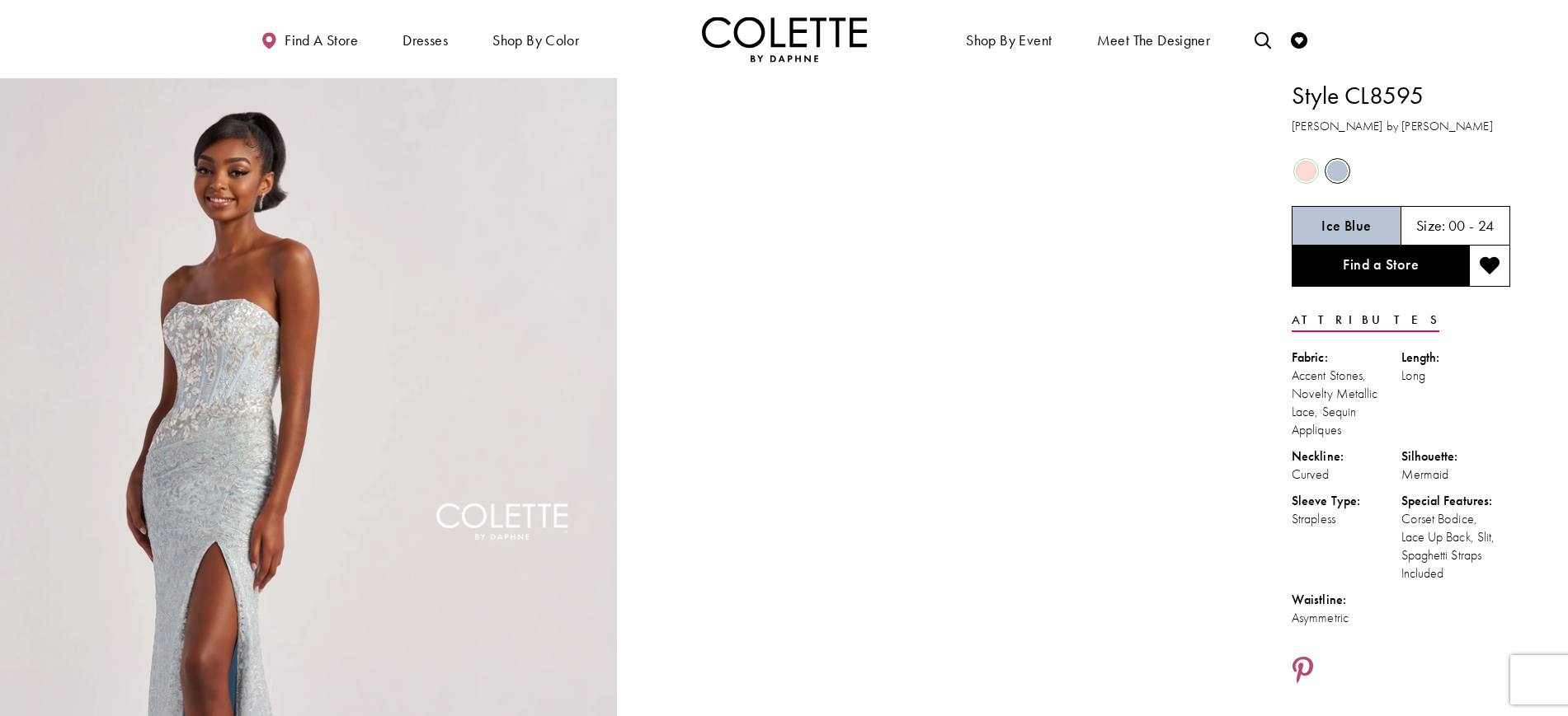
drag, startPoint x: 1427, startPoint y: 94, endPoint x: 1344, endPoint y: 101, distance: 83.3
click at [1344, 101] on h1 "Style CL8595" at bounding box center [1401, 96] width 219 height 35
copy h1 "CL8595"
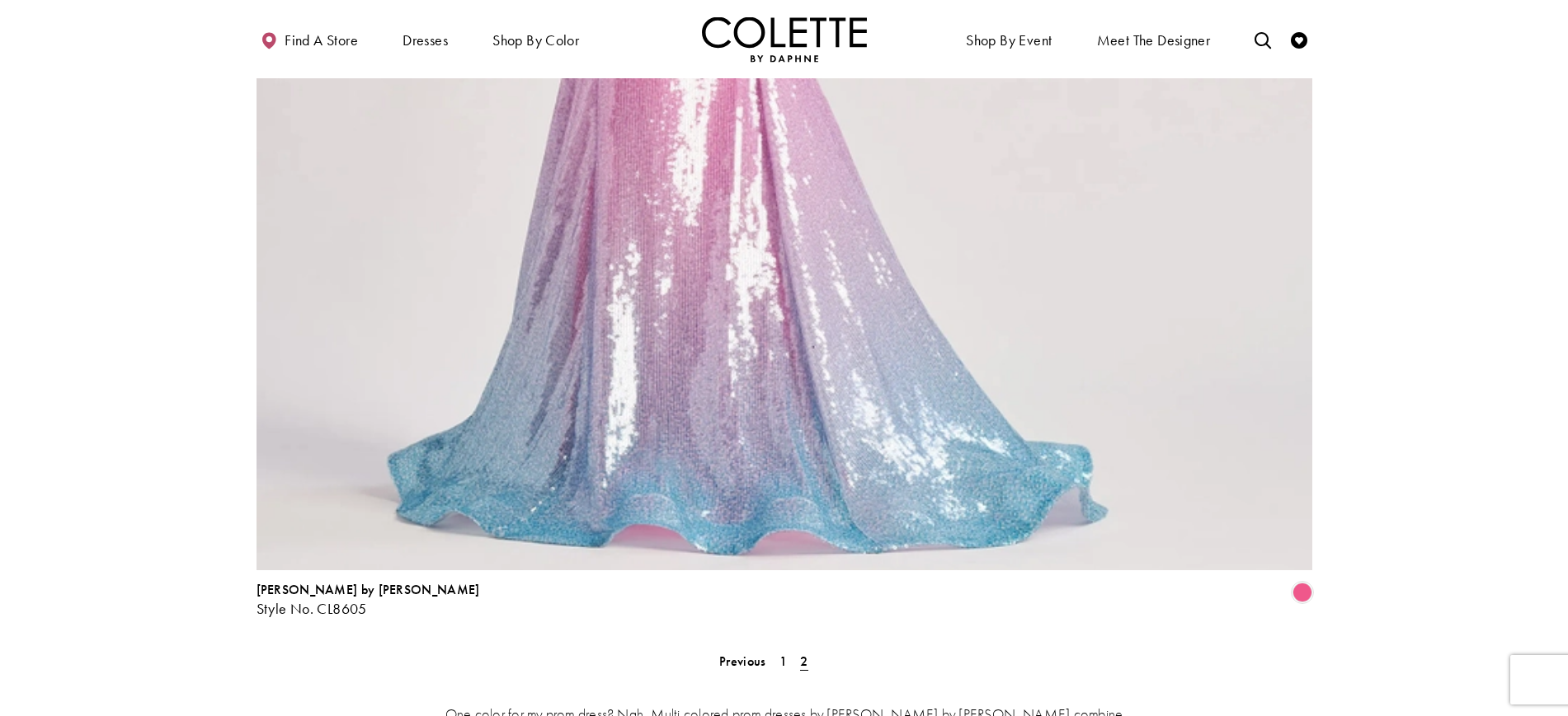
scroll to position [2491, 0]
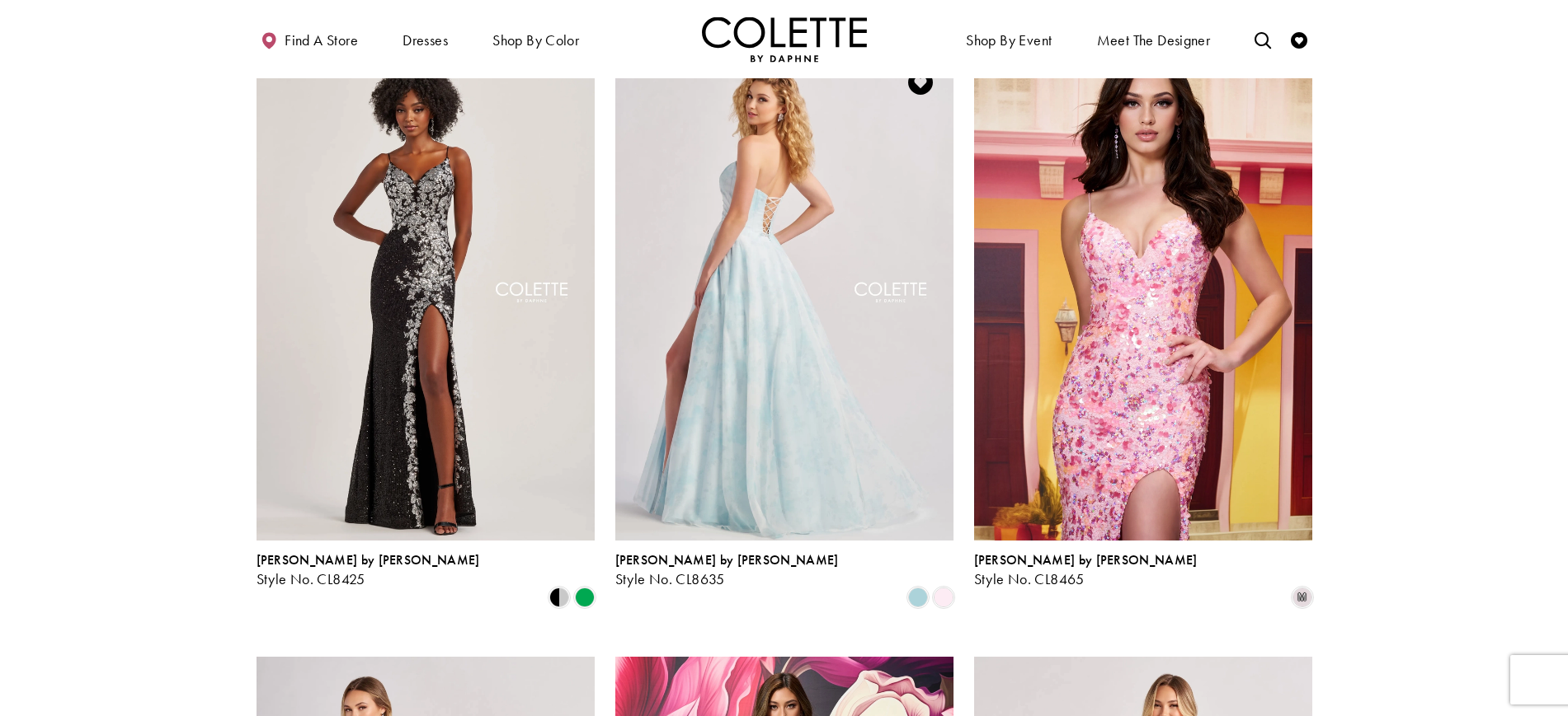
scroll to position [174, 0]
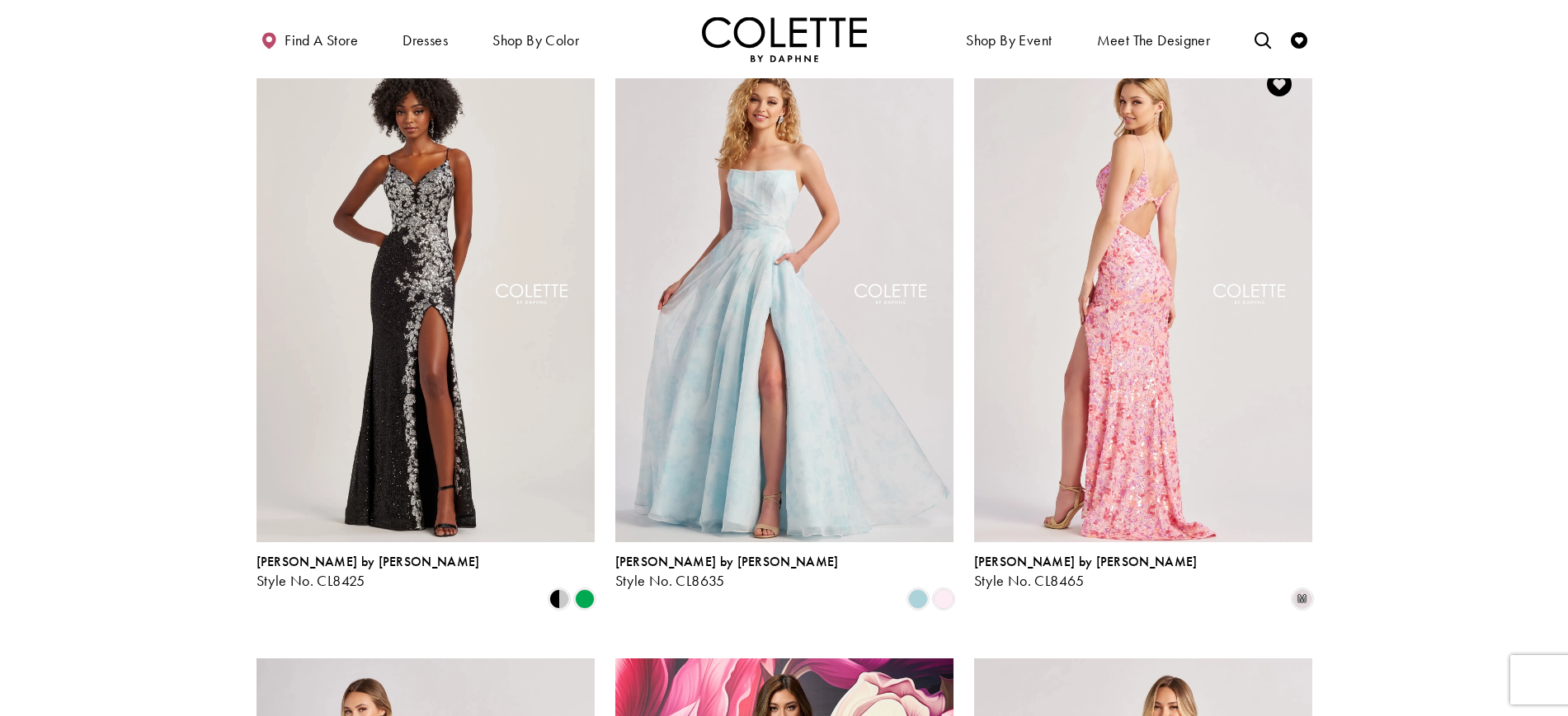
click at [1238, 398] on img "Visit Colette by Daphne Style No. CL8465 Page" at bounding box center [1143, 296] width 338 height 491
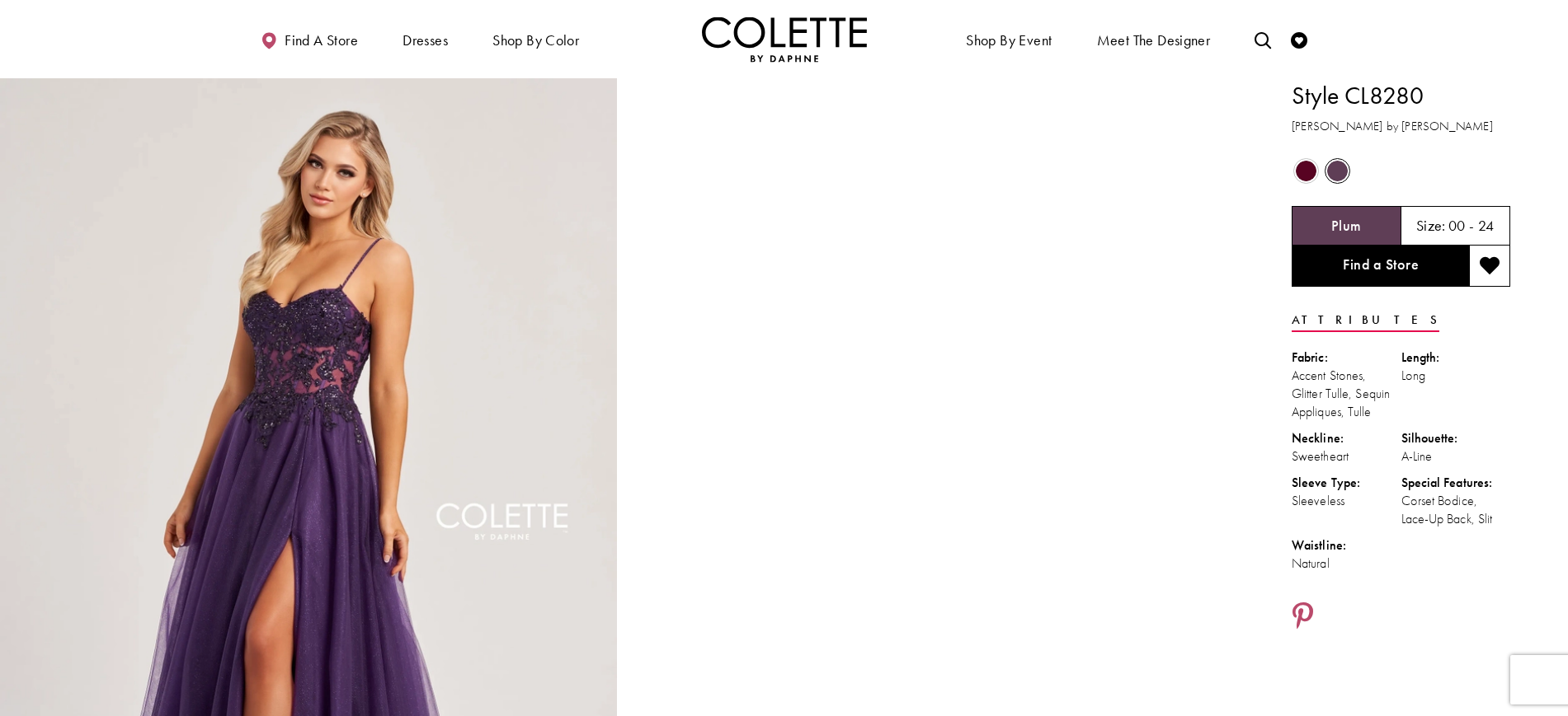
drag, startPoint x: 1431, startPoint y: 89, endPoint x: 1353, endPoint y: 102, distance: 79.1
click at [1353, 102] on h1 "Style CL8280" at bounding box center [1401, 96] width 219 height 35
copy h1 "CL8280"
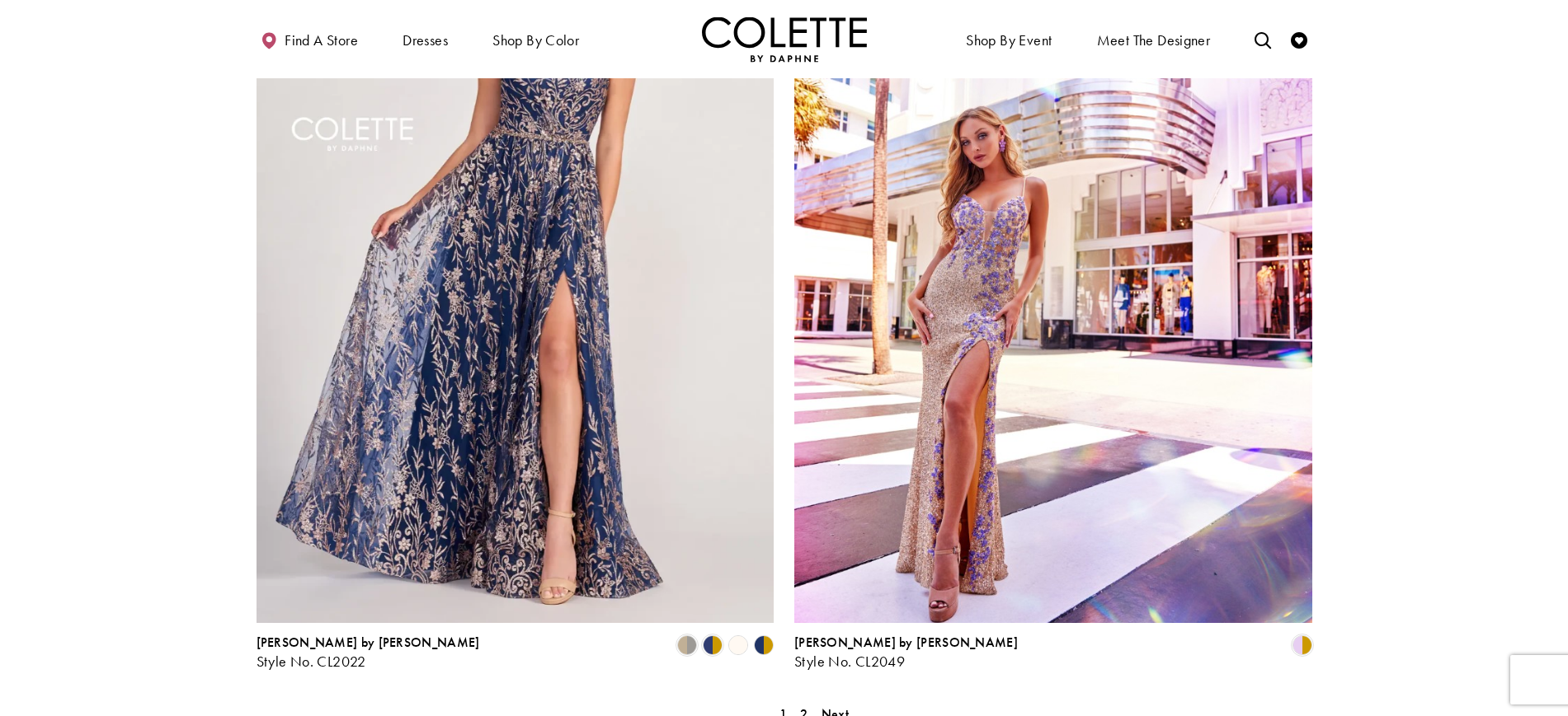
scroll to position [2801, 0]
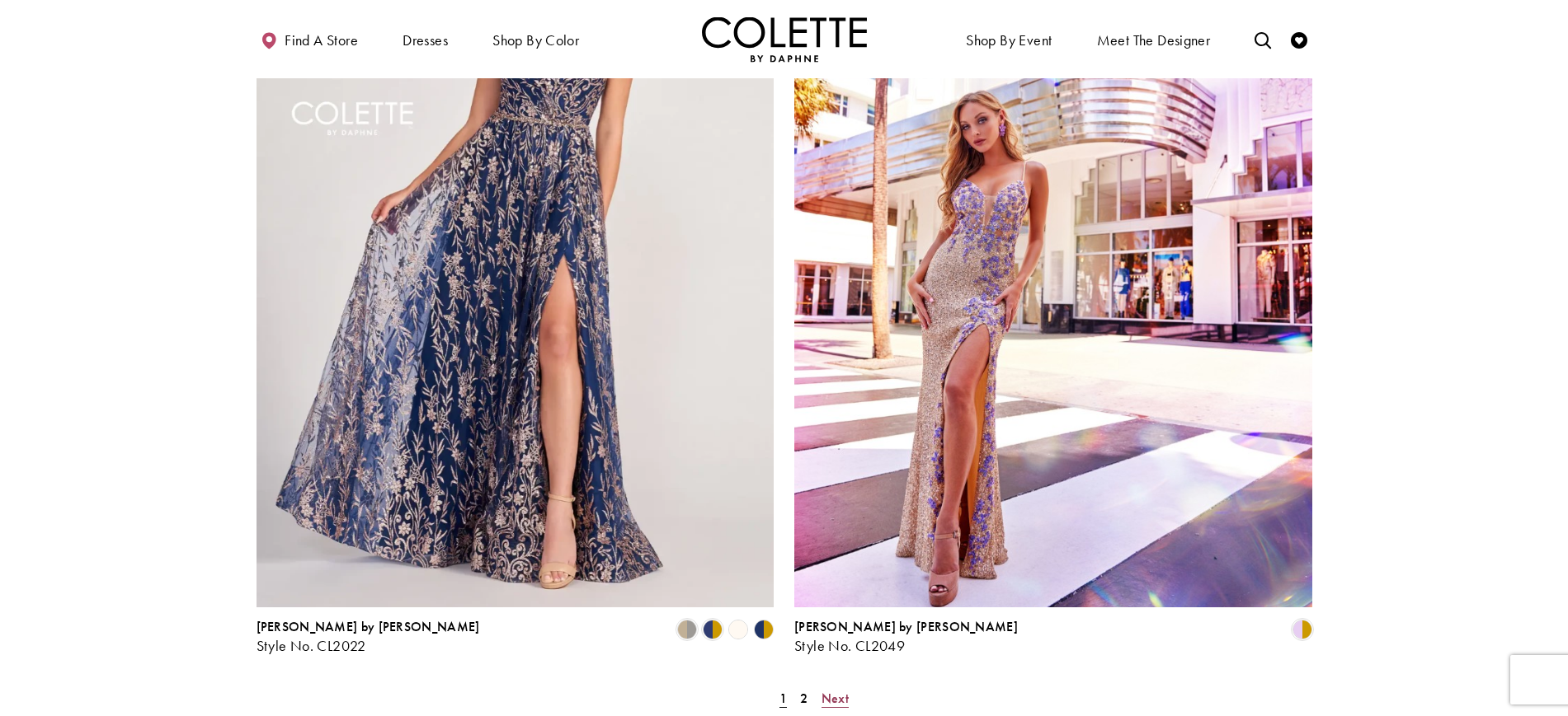
click at [822, 690] on span "Next" at bounding box center [835, 698] width 28 height 18
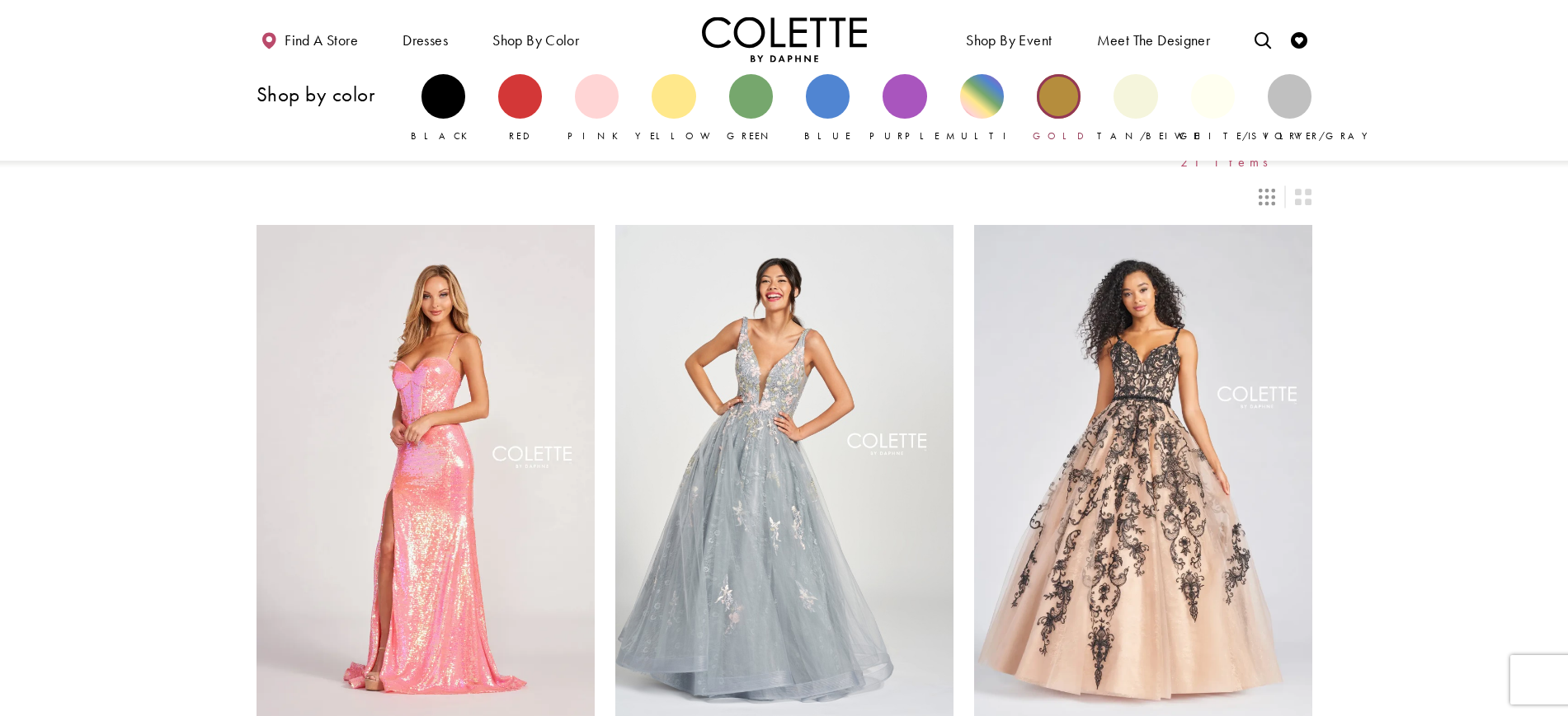
click at [1061, 105] on div "Primary block" at bounding box center [1058, 96] width 43 height 43
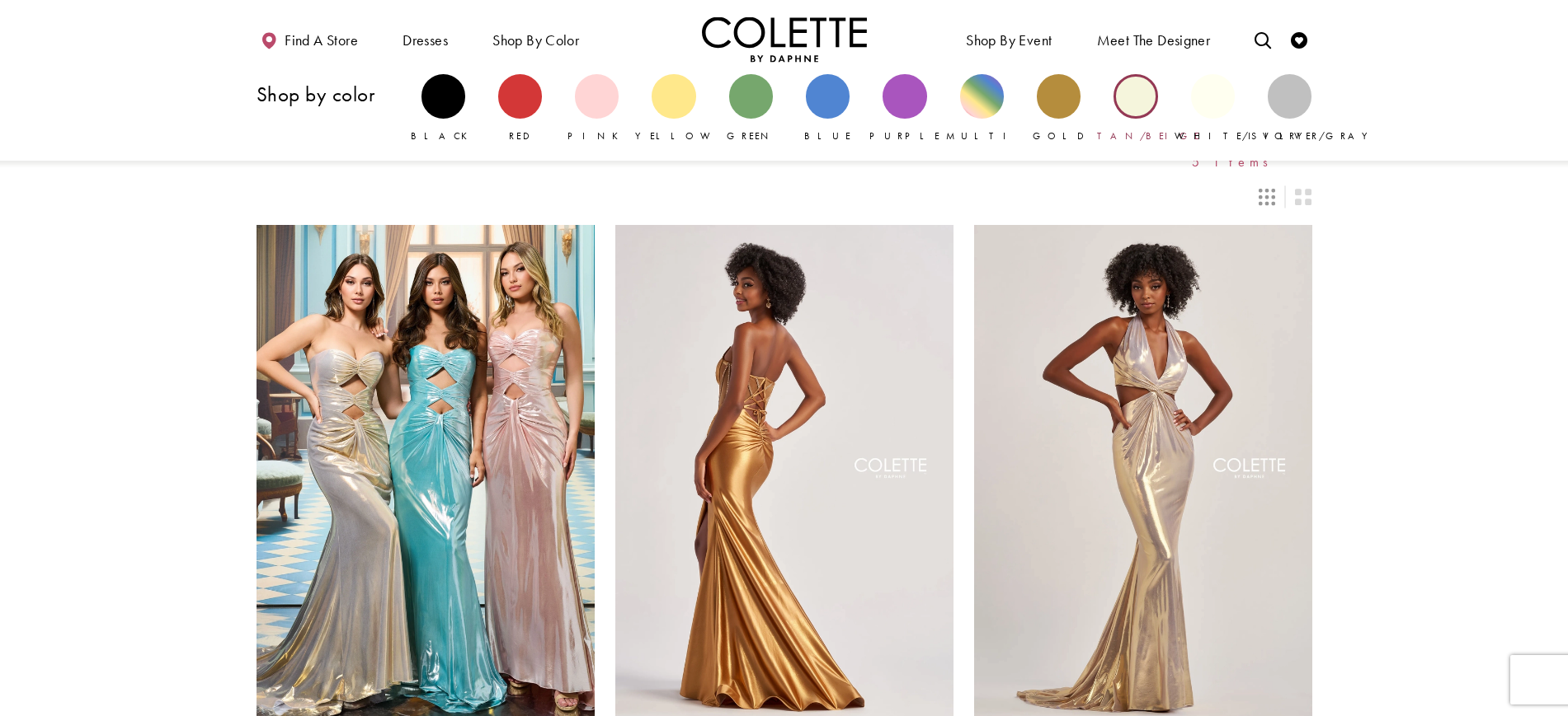
click at [1132, 103] on div "Primary block" at bounding box center [1135, 96] width 43 height 43
click at [1209, 110] on div "Primary block" at bounding box center [1213, 96] width 43 height 43
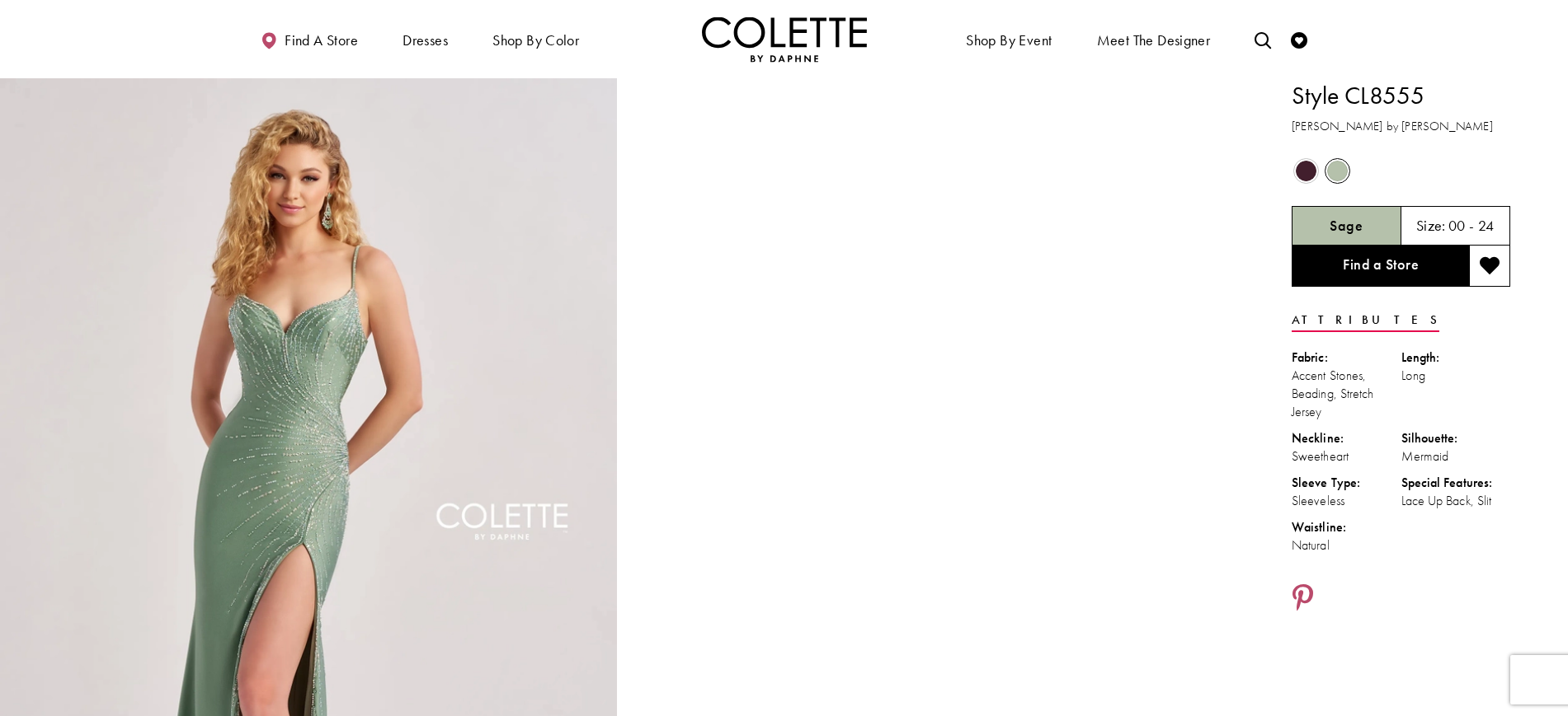
drag, startPoint x: 1445, startPoint y: 84, endPoint x: 1349, endPoint y: 90, distance: 96.2
click at [1349, 90] on h1 "Style CL8555" at bounding box center [1401, 96] width 219 height 35
copy h1 "CL8555"
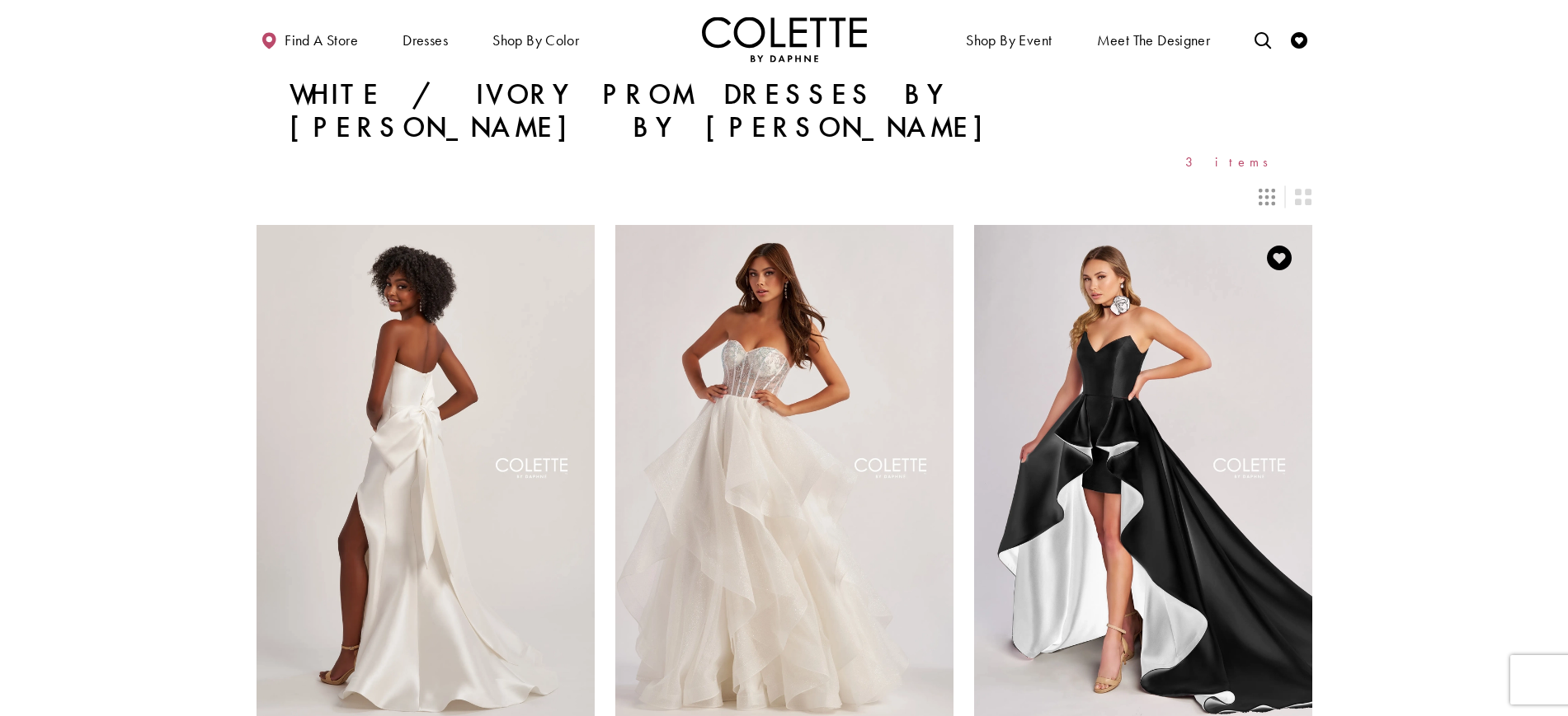
click at [1205, 423] on img "Visit Colette by Daphne Style No. CL8695 Page" at bounding box center [1143, 470] width 338 height 491
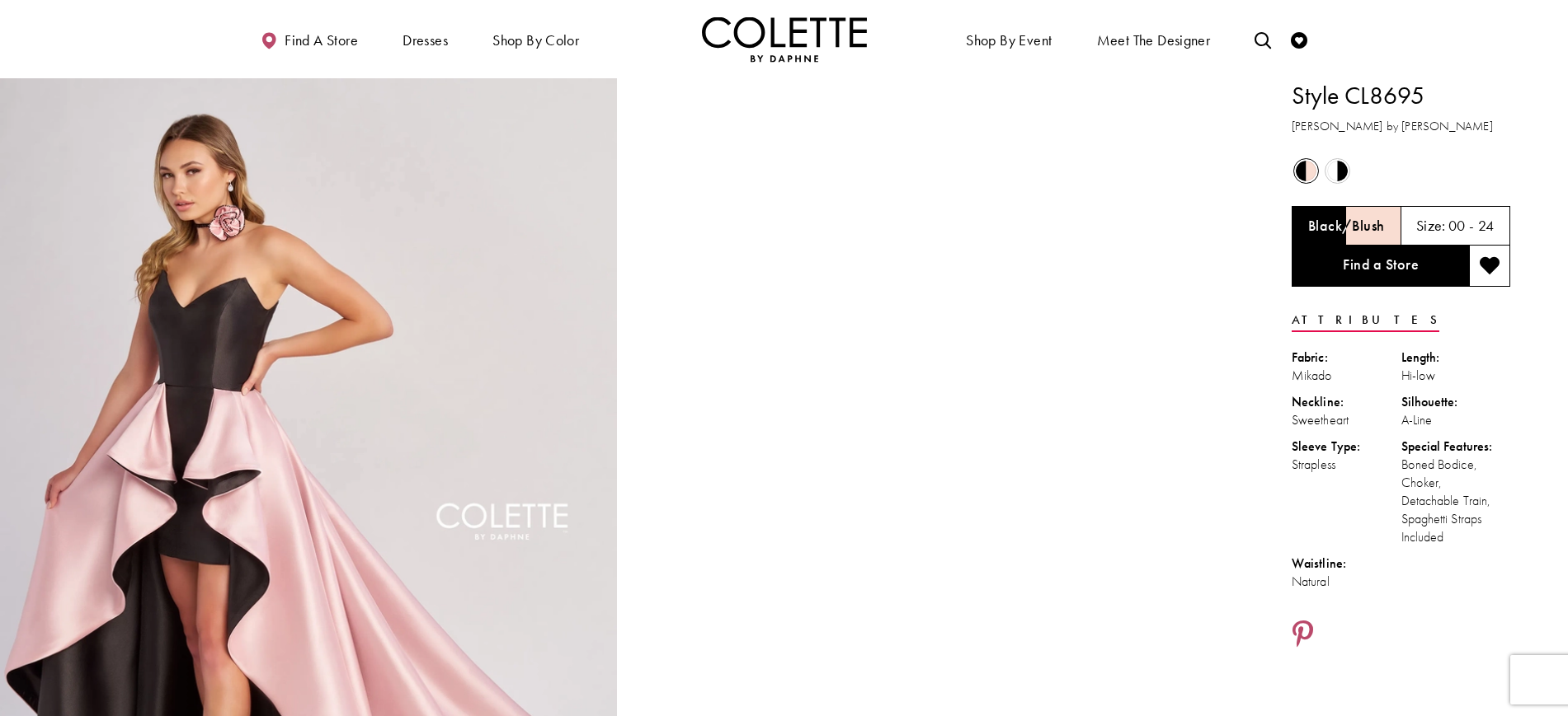
click at [1366, 218] on h5 "Black/Blush" at bounding box center [1345, 226] width 76 height 17
click at [1332, 170] on span "Product color controls state depends on size chosen" at bounding box center [1337, 171] width 21 height 21
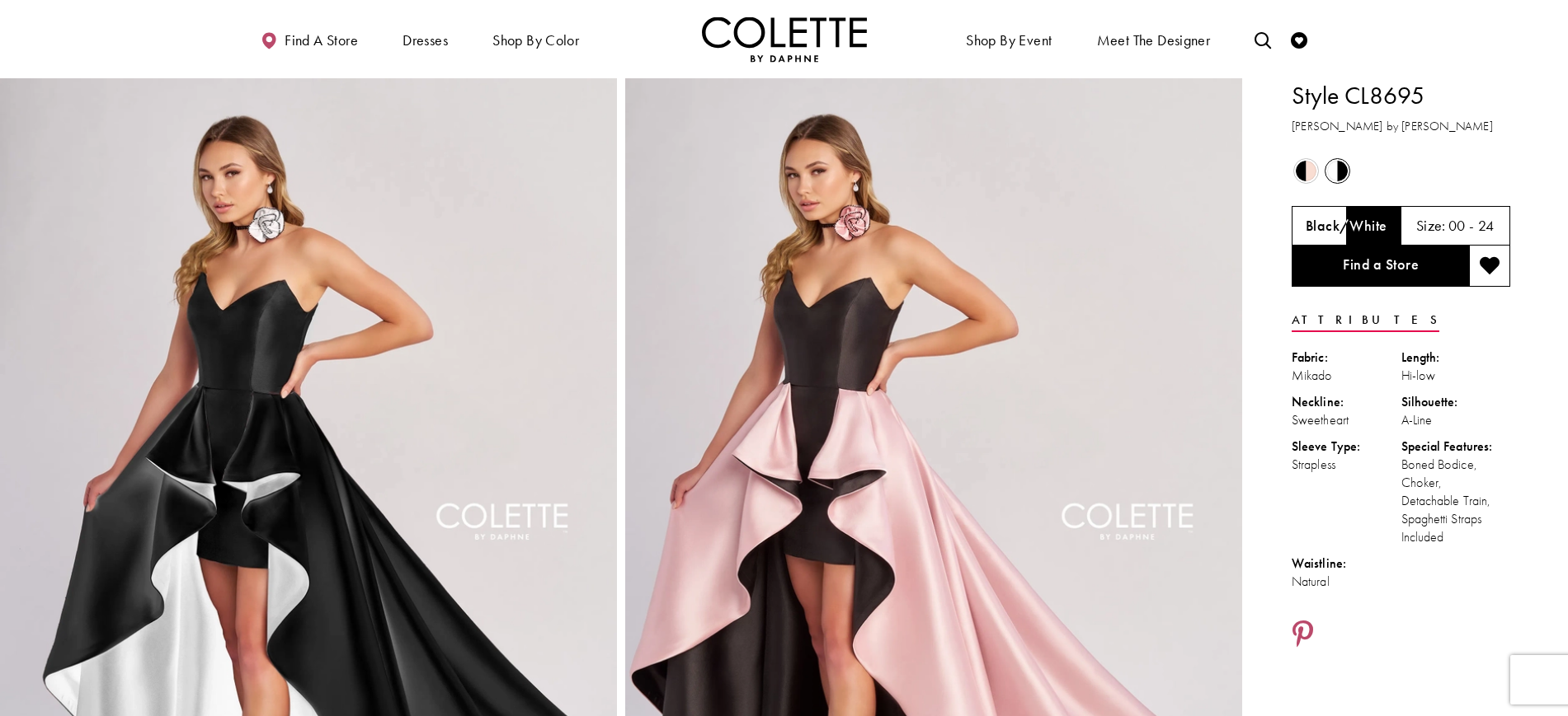
drag, startPoint x: 1443, startPoint y: 95, endPoint x: 1359, endPoint y: 97, distance: 84.0
drag, startPoint x: 1359, startPoint y: 97, endPoint x: 1346, endPoint y: 95, distance: 13.2
click at [1346, 95] on h1 "Style CL8695" at bounding box center [1401, 96] width 219 height 35
copy h1 "CL8695"
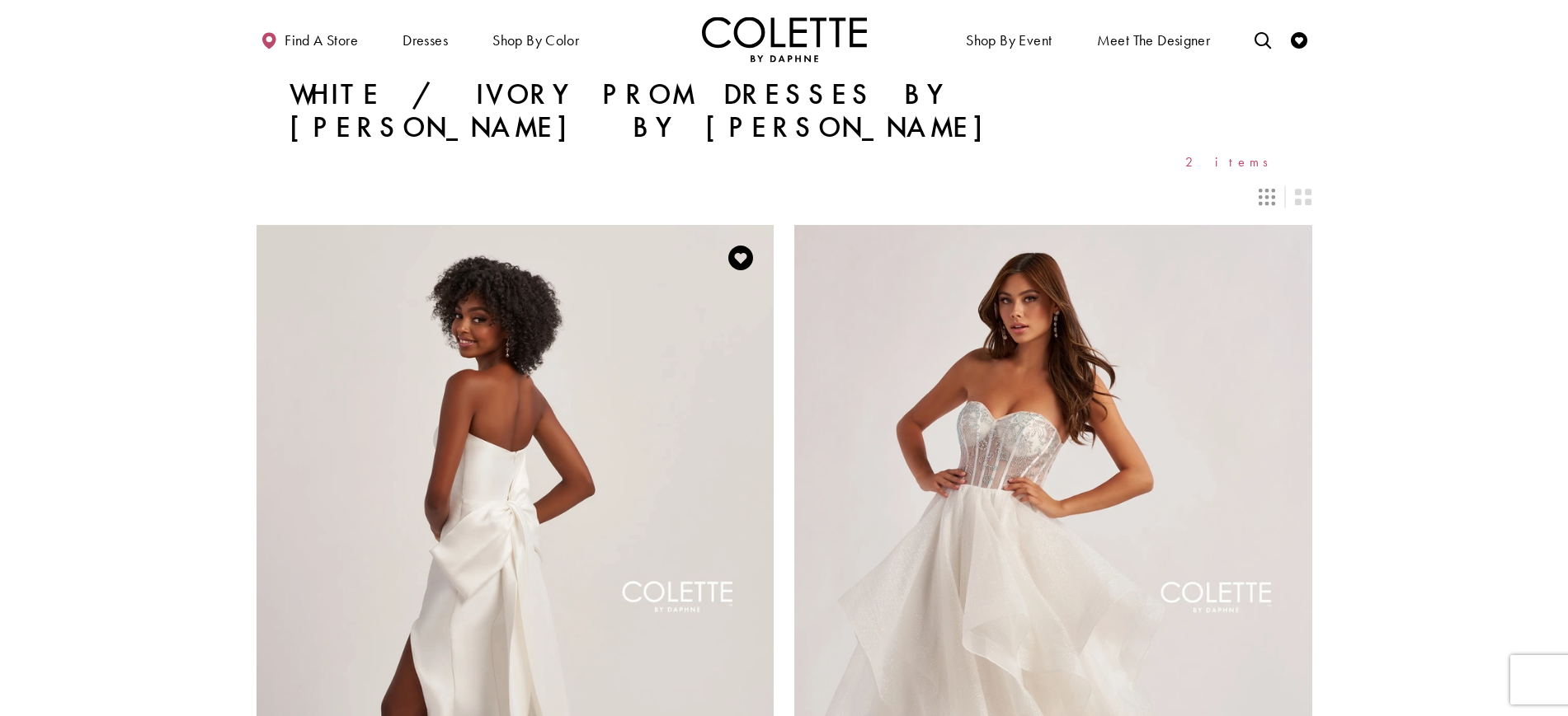
click at [535, 368] on img "Visit Colette by Daphne Style No. CL8470 Page" at bounding box center [515, 601] width 518 height 753
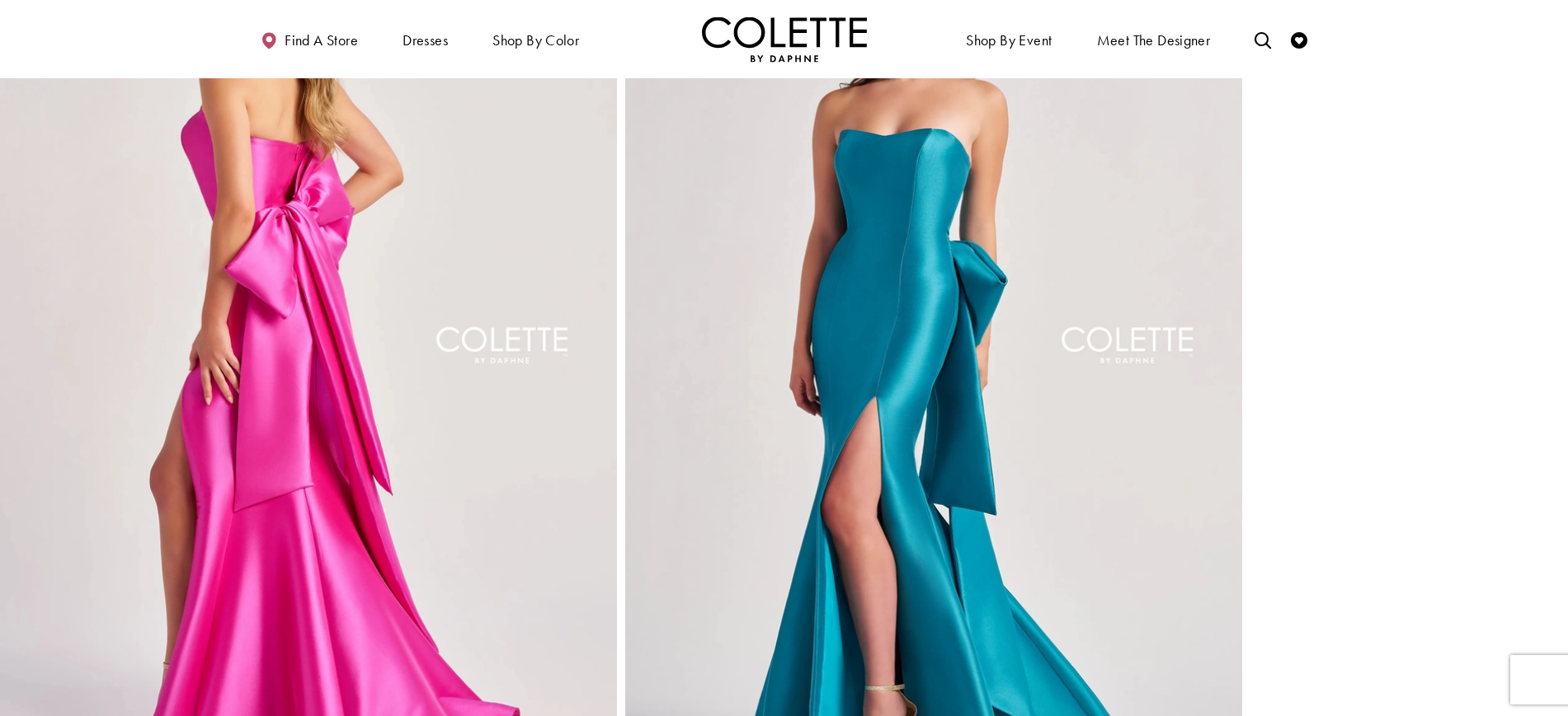
scroll to position [1088, 0]
